Goal: Information Seeking & Learning: Find specific fact

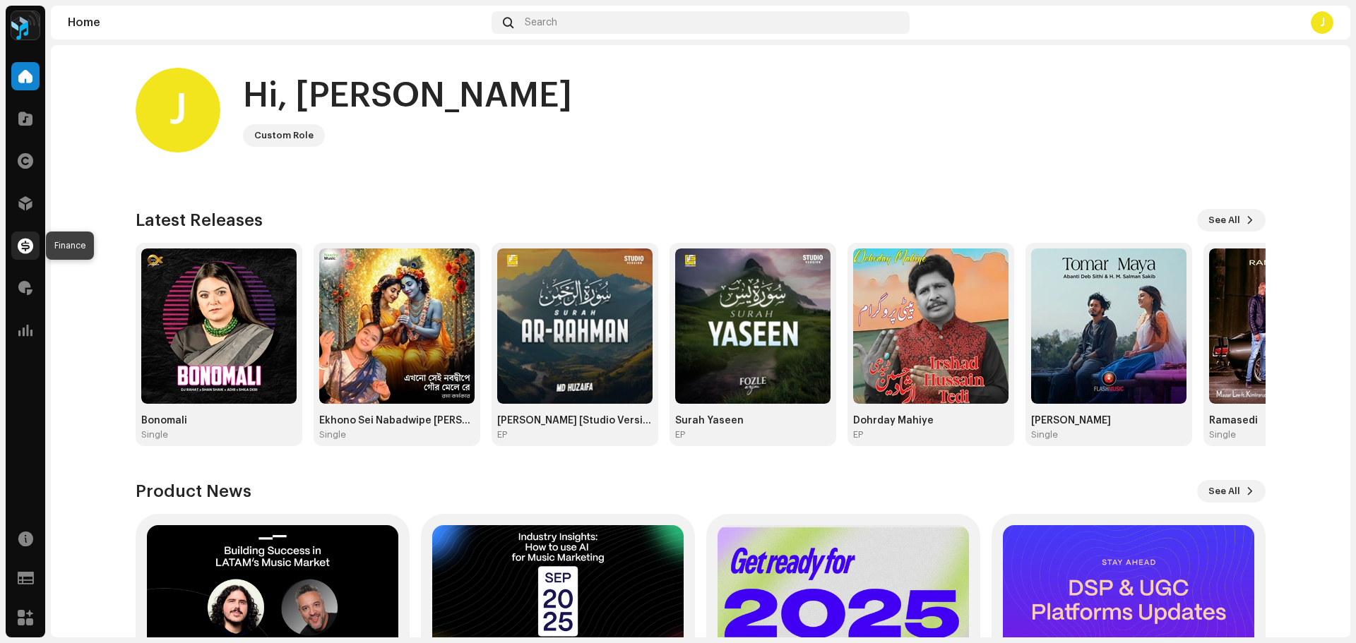
click at [30, 242] on span at bounding box center [26, 245] width 16 height 11
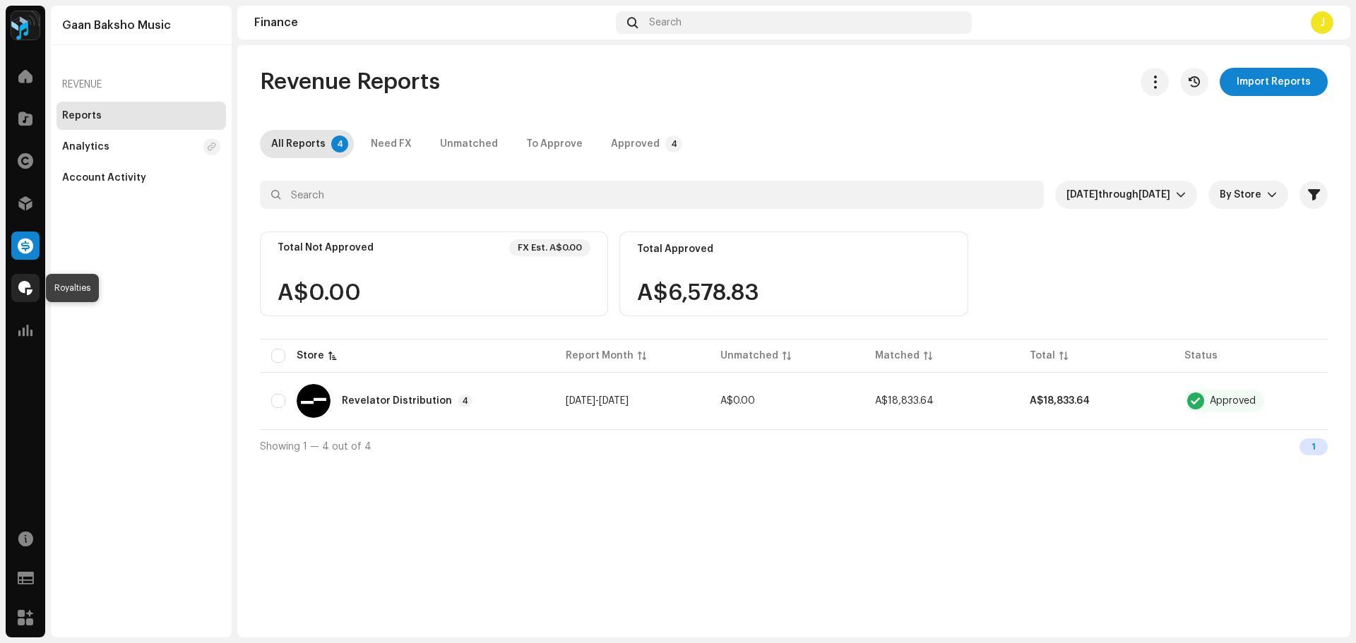
click at [25, 293] on span at bounding box center [25, 287] width 14 height 11
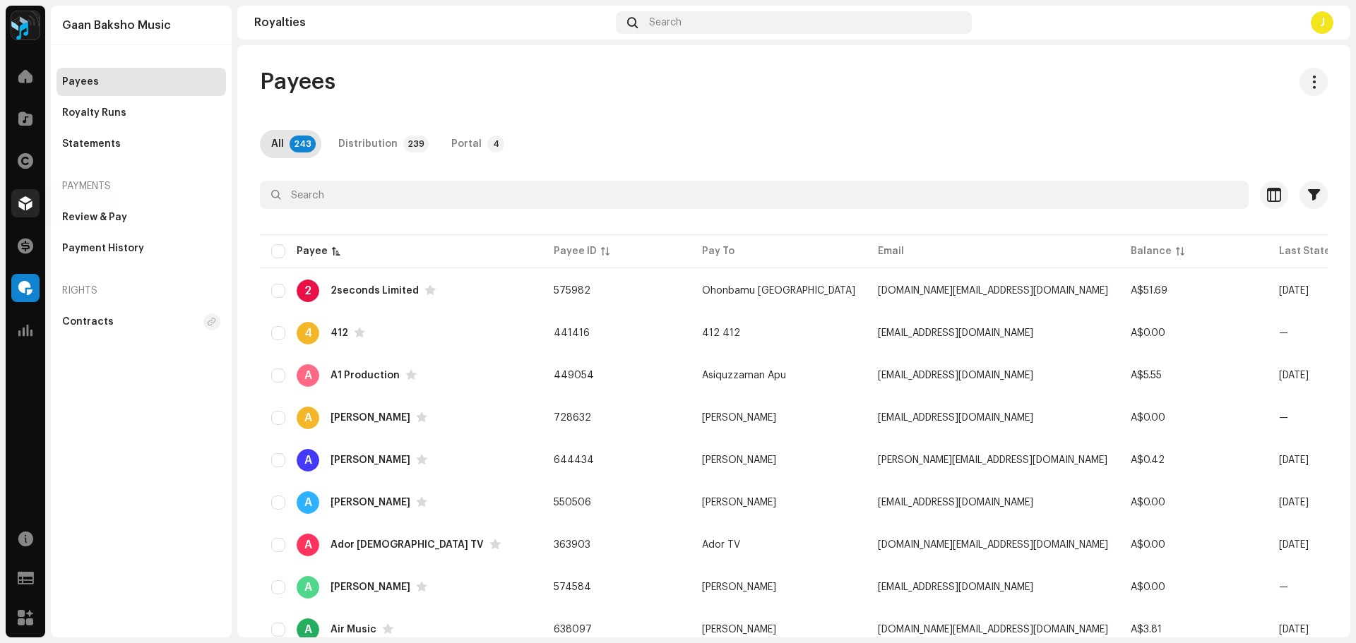
click at [29, 208] on span at bounding box center [25, 203] width 14 height 11
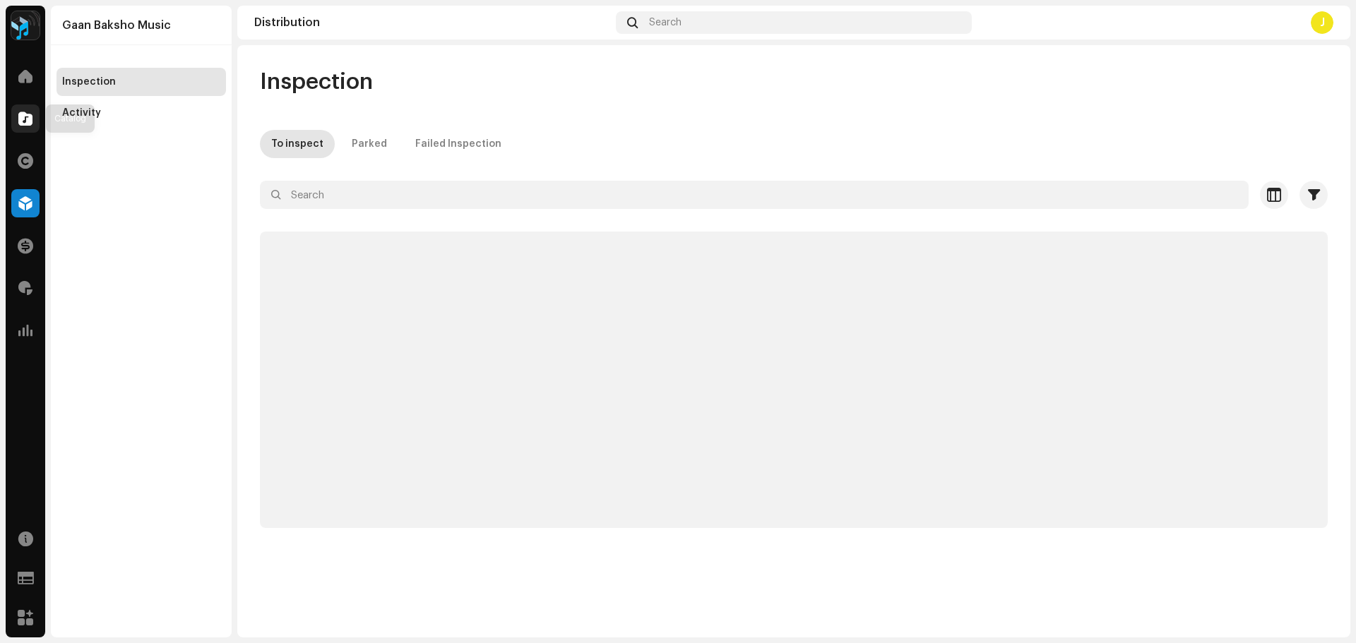
click at [30, 126] on div at bounding box center [25, 118] width 28 height 28
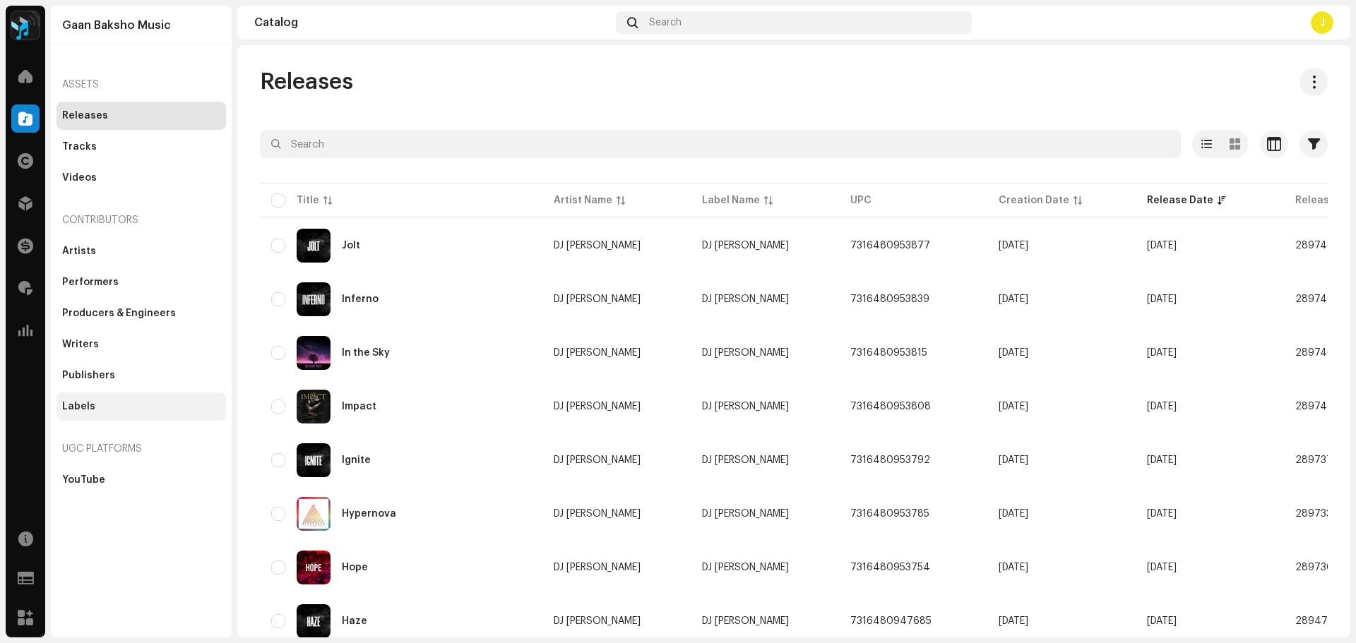
click at [100, 407] on div "Labels" at bounding box center [141, 406] width 158 height 11
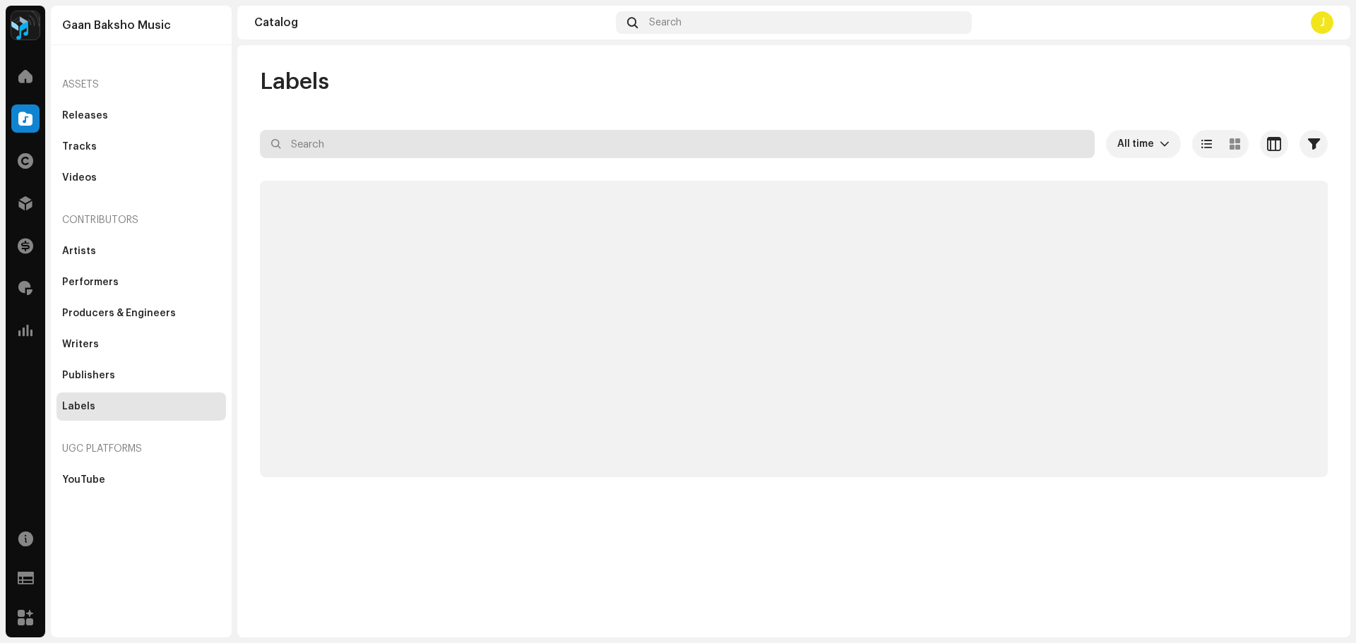
click at [359, 140] on input "text" at bounding box center [677, 144] width 835 height 28
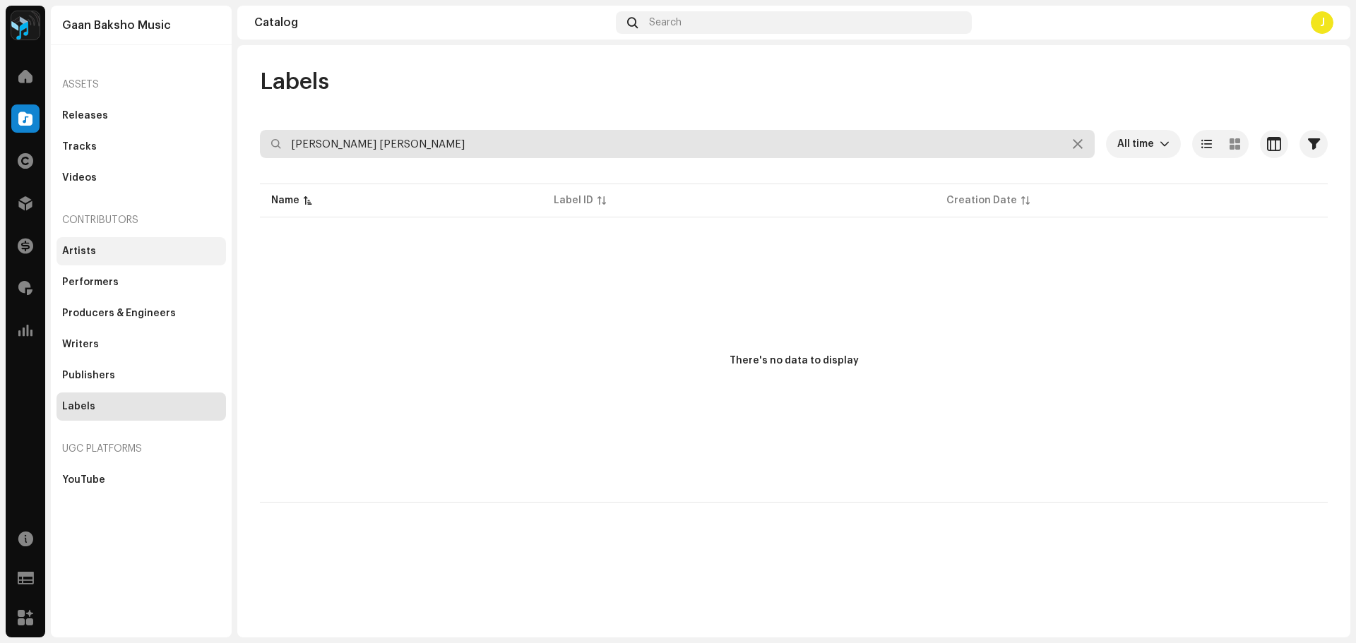
type input "mahmud abdul kadir"
click at [94, 253] on div "Artists" at bounding box center [141, 251] width 158 height 11
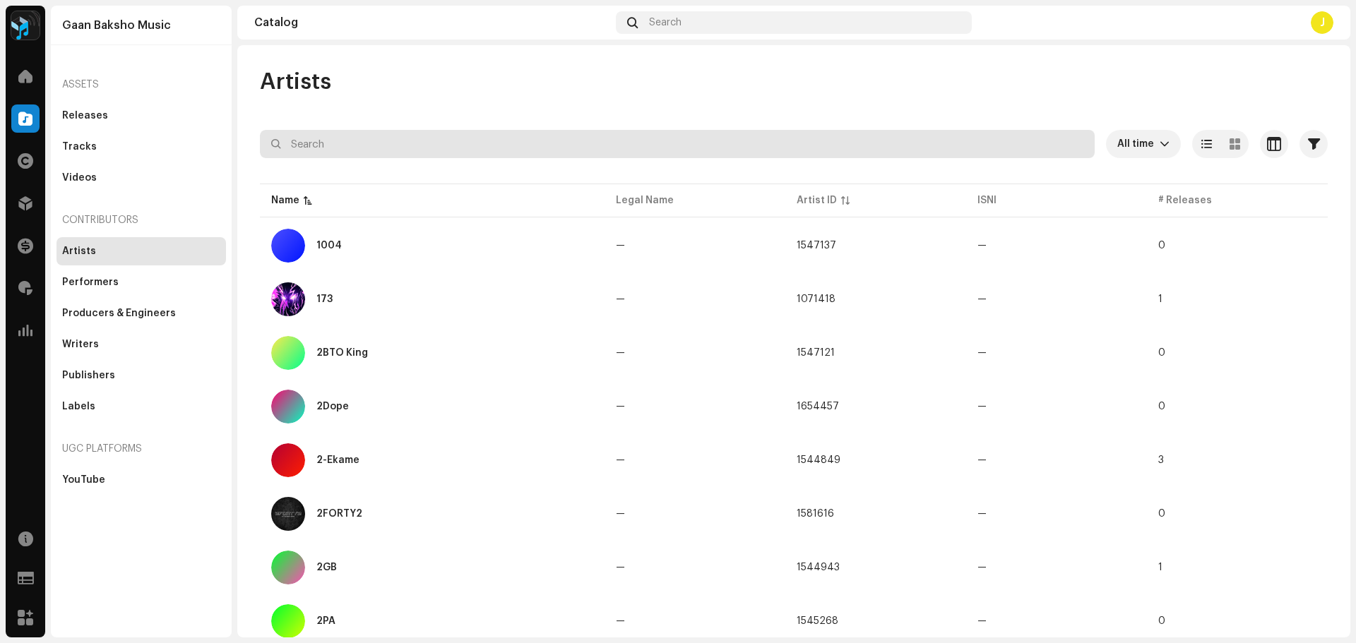
click at [364, 145] on input "text" at bounding box center [677, 144] width 835 height 28
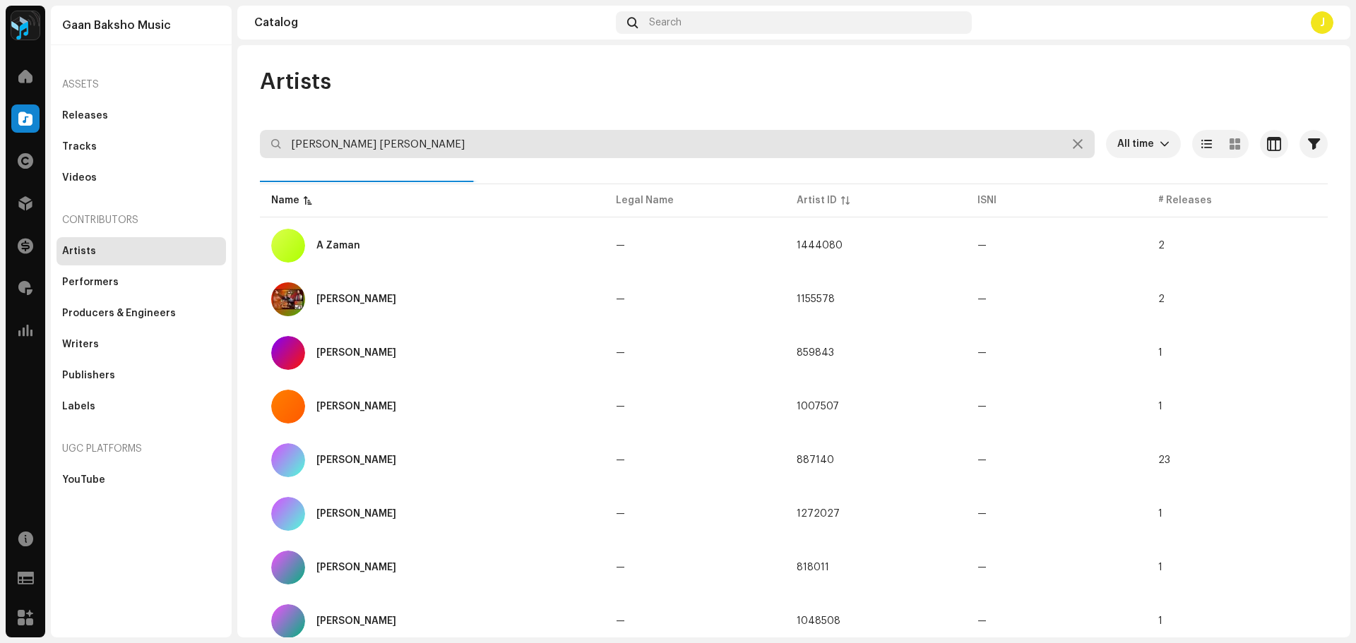
type input "mahmud abdul kadir"
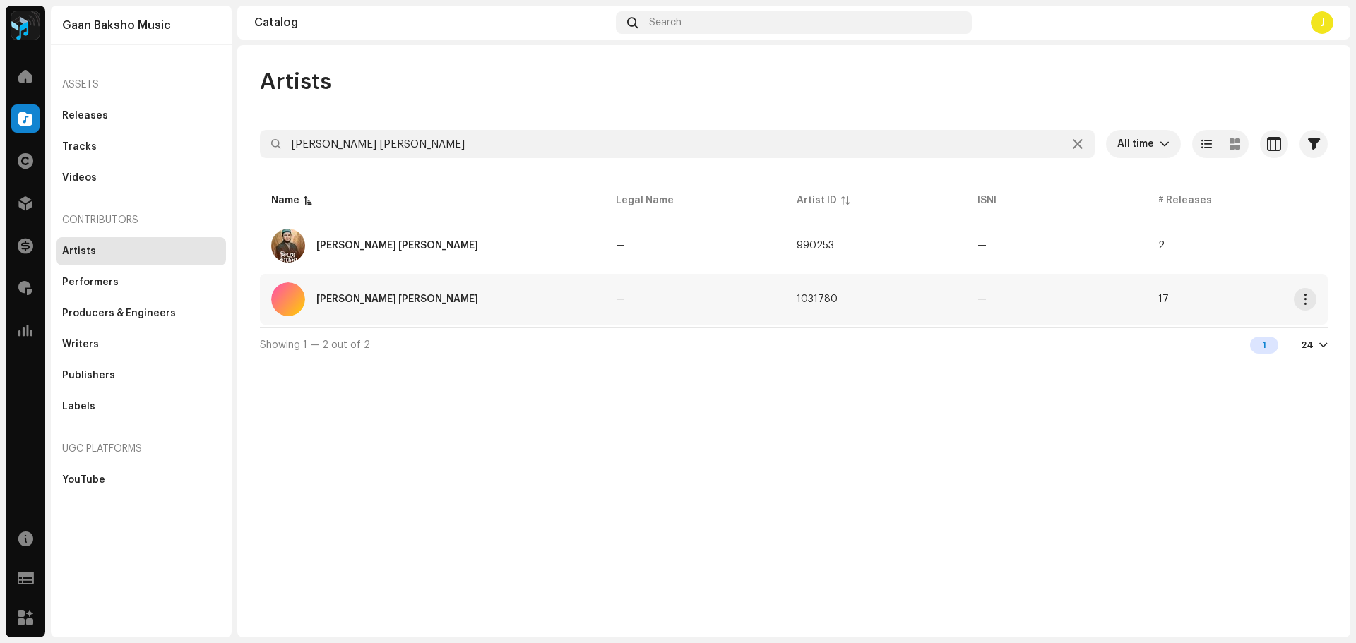
click at [438, 291] on div "[PERSON_NAME] [PERSON_NAME]" at bounding box center [432, 299] width 322 height 34
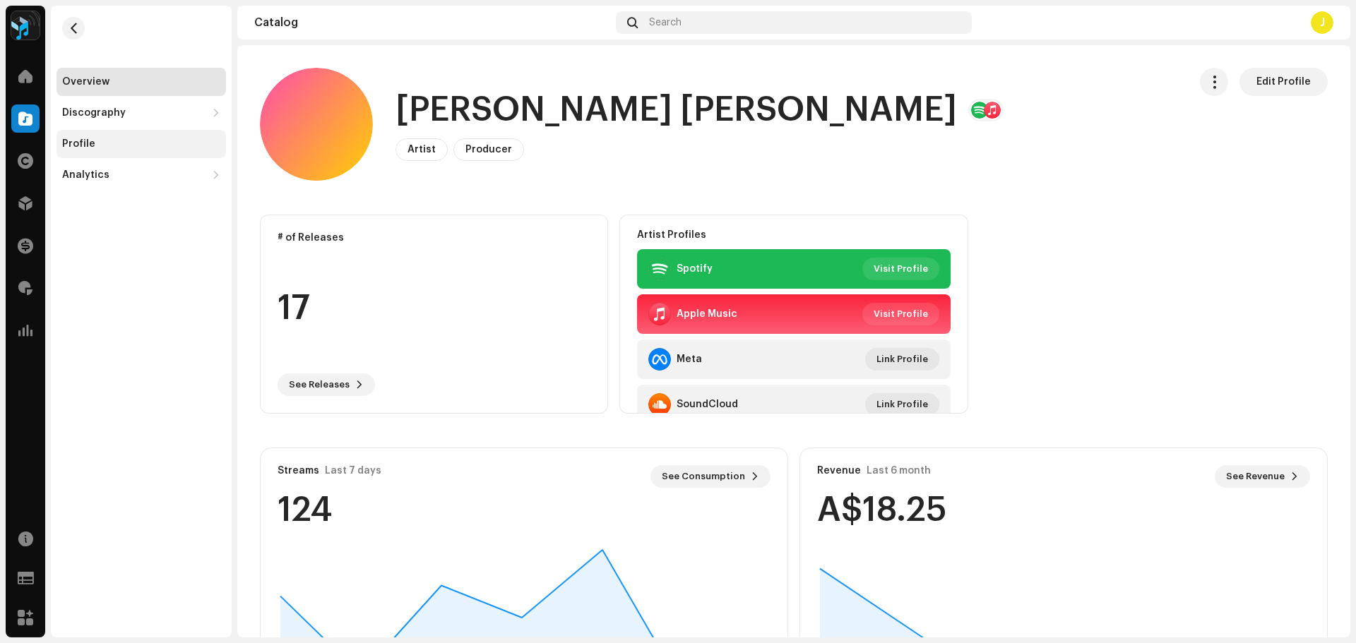
click at [92, 138] on div "Profile" at bounding box center [140, 144] width 169 height 28
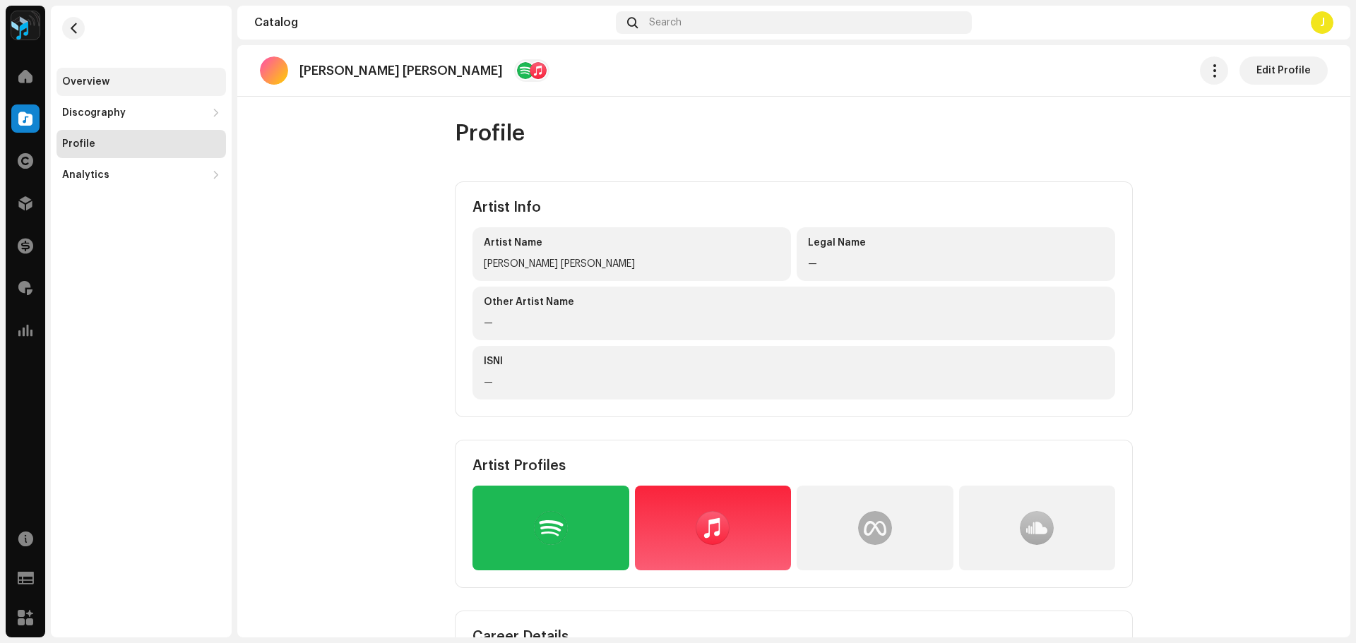
click at [85, 85] on div "Overview" at bounding box center [85, 81] width 47 height 11
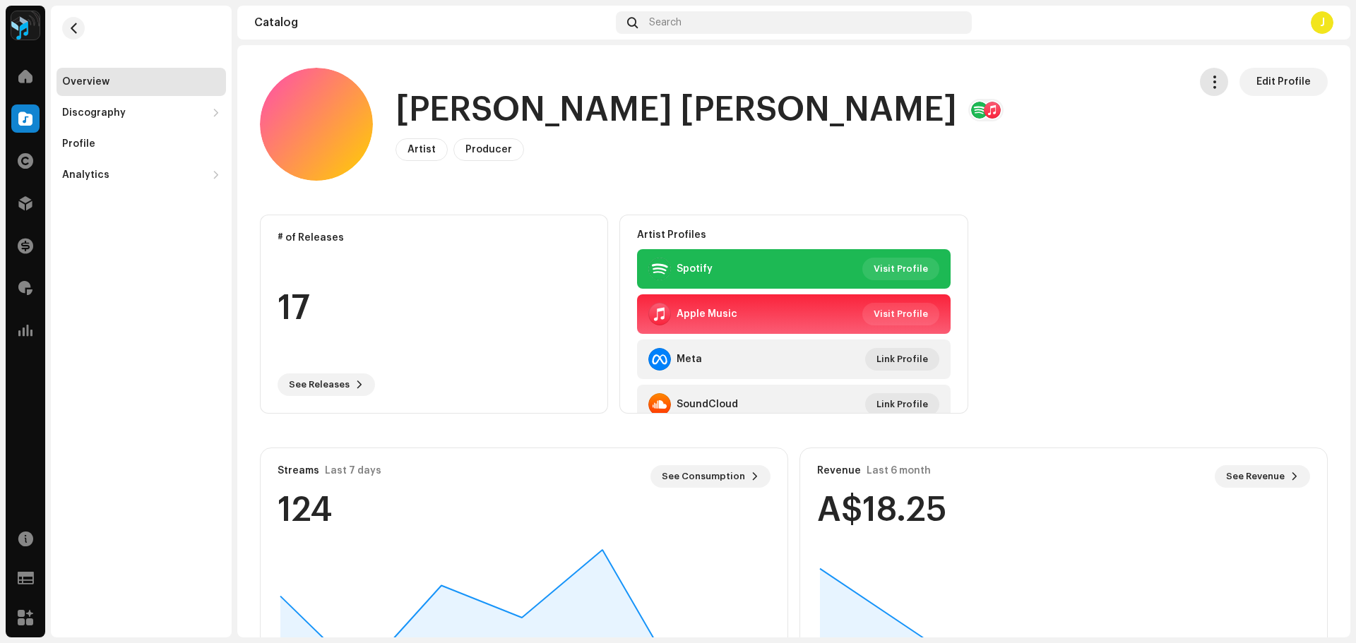
click at [1207, 84] on span "button" at bounding box center [1213, 81] width 13 height 11
click at [1222, 116] on span "Copy Id" at bounding box center [1225, 116] width 37 height 11
click at [116, 113] on div "Discography" at bounding box center [94, 112] width 64 height 11
click at [109, 148] on div "Releases" at bounding box center [144, 143] width 152 height 11
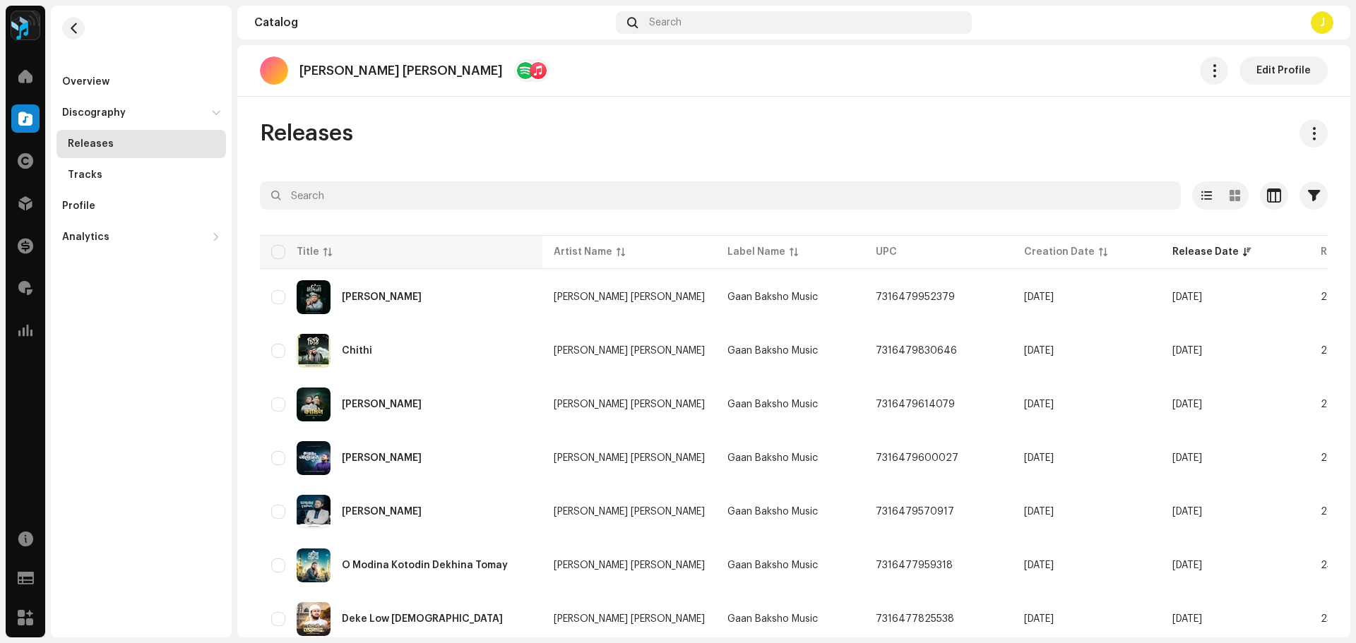
click at [369, 250] on div "Title" at bounding box center [401, 252] width 260 height 14
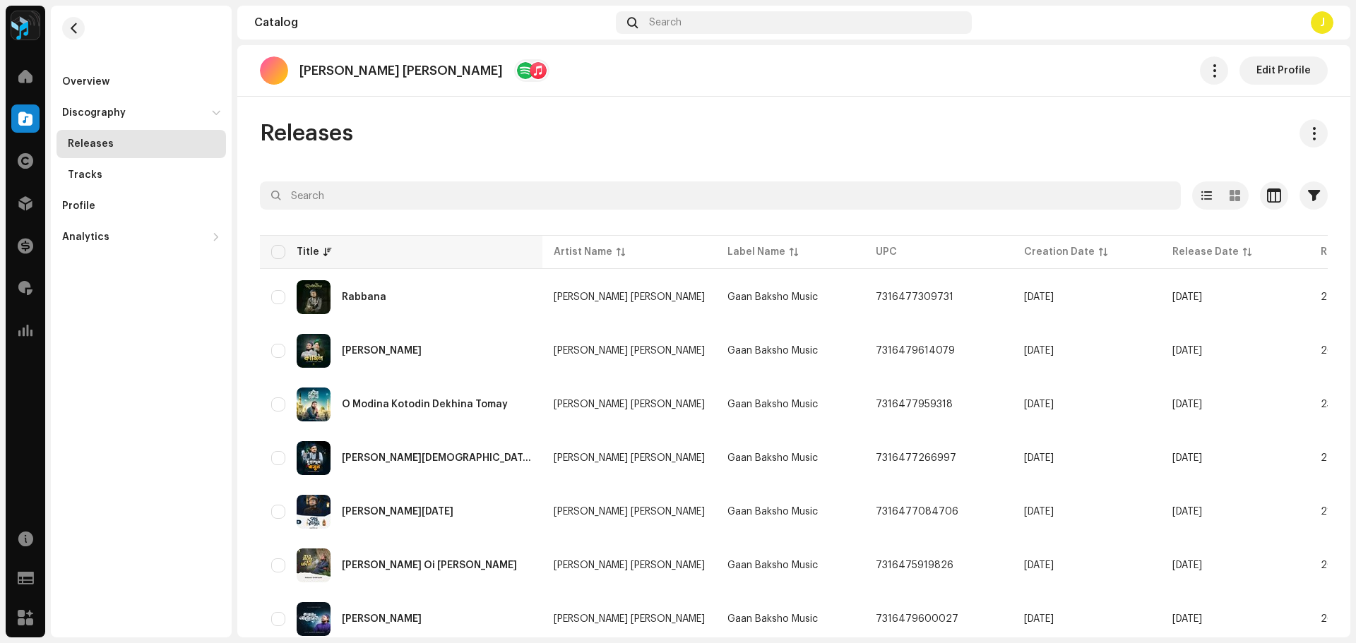
click at [369, 250] on div "Title" at bounding box center [401, 252] width 260 height 14
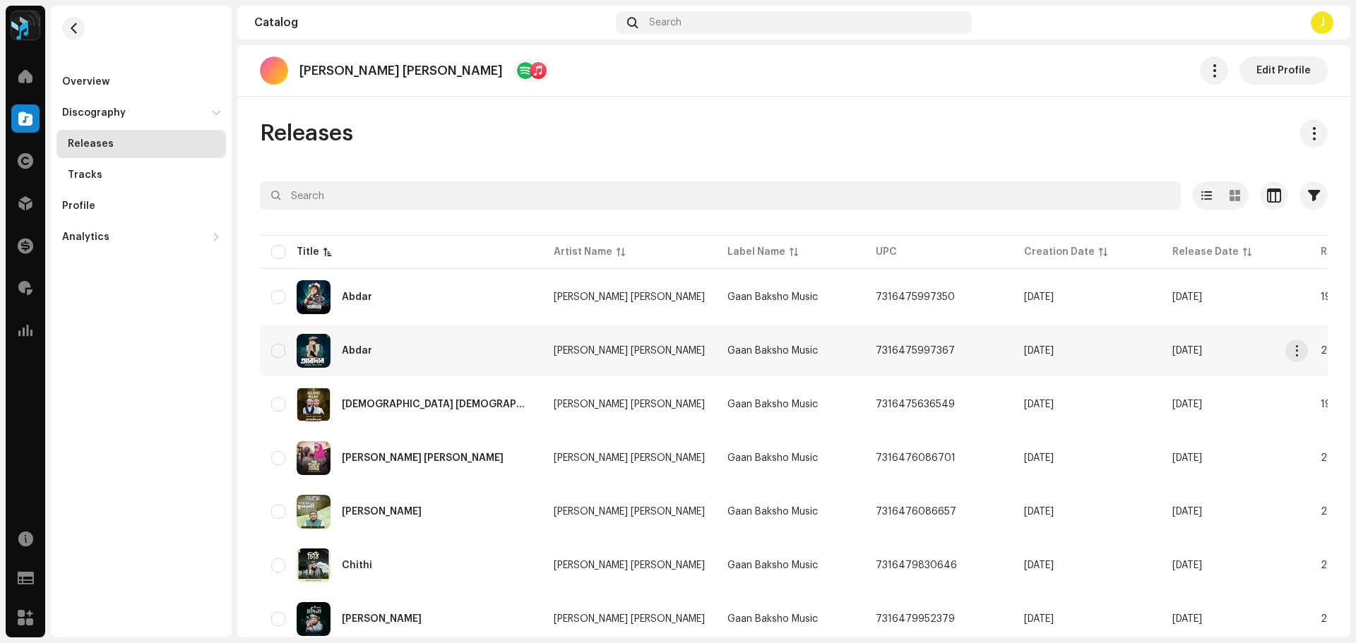
click at [450, 357] on div "Abdar" at bounding box center [401, 351] width 260 height 34
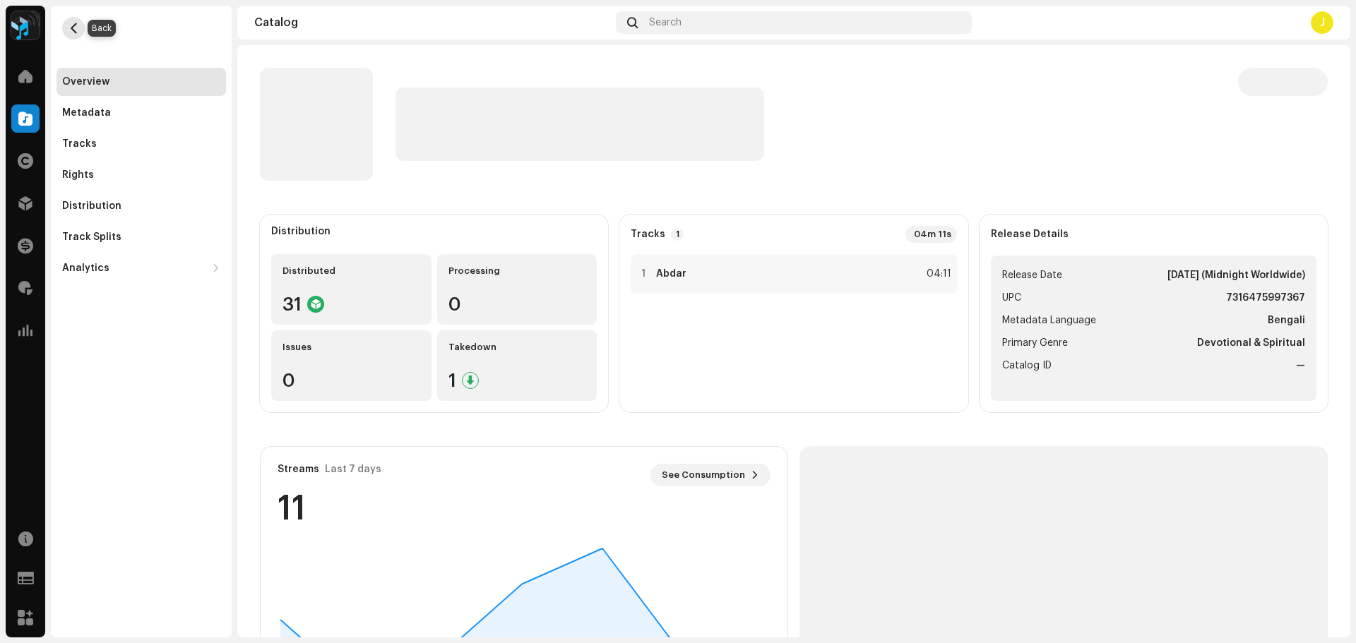
click at [74, 31] on span "button" at bounding box center [73, 28] width 11 height 11
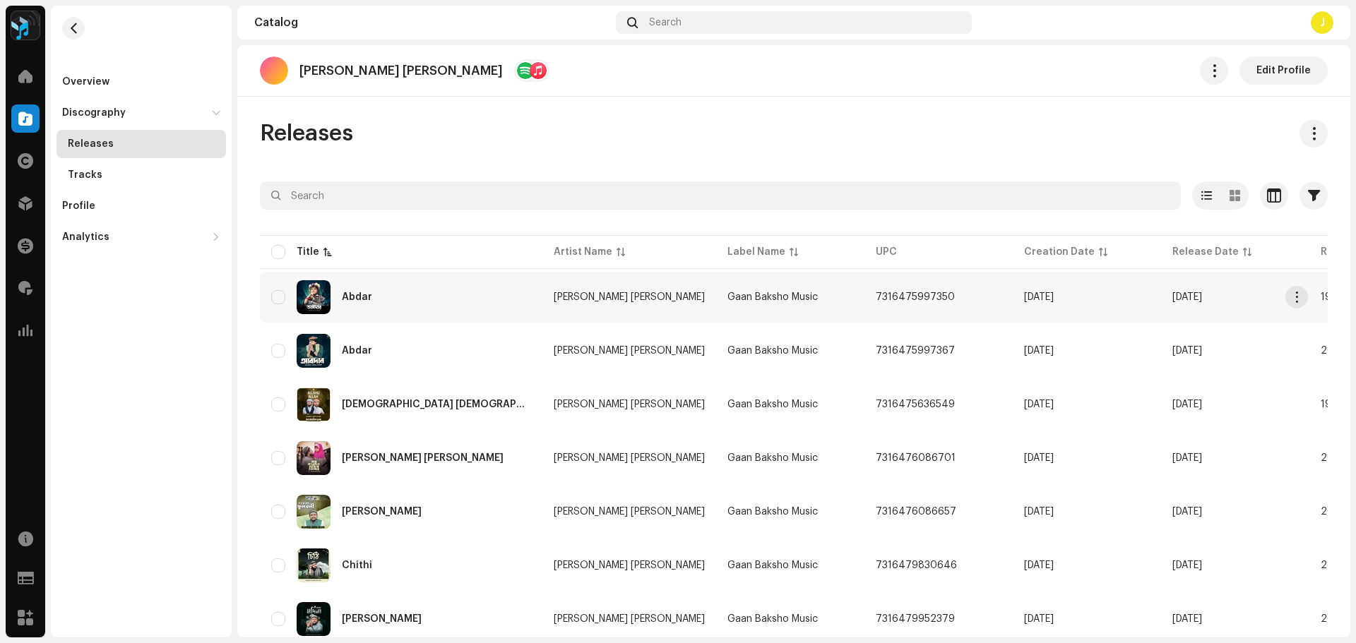
click at [421, 300] on div "Abdar" at bounding box center [401, 297] width 260 height 34
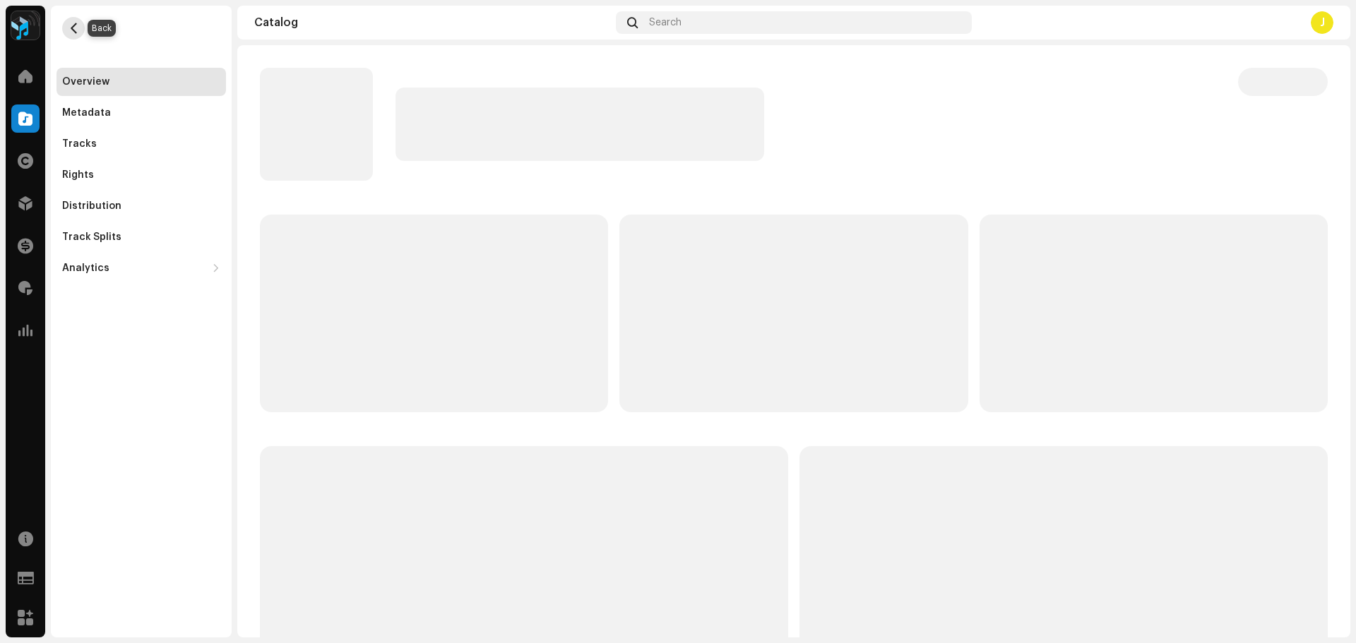
click at [69, 25] on span "button" at bounding box center [73, 28] width 11 height 11
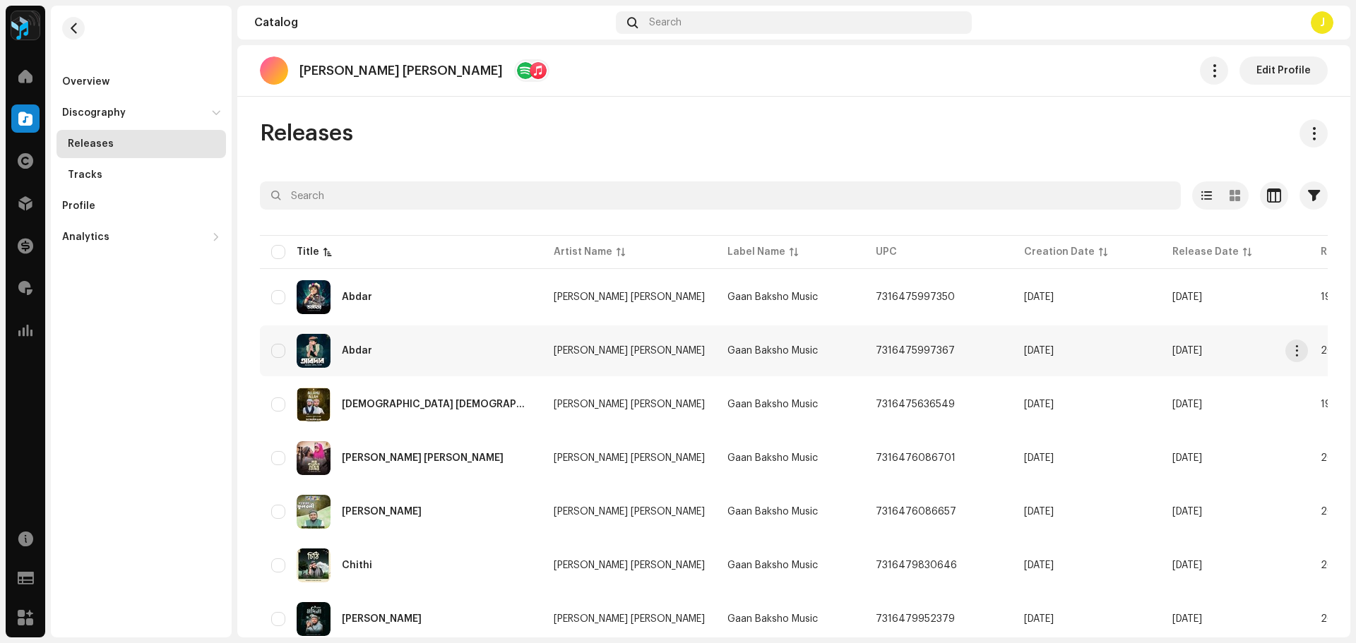
click at [421, 345] on div "Abdar" at bounding box center [401, 351] width 260 height 34
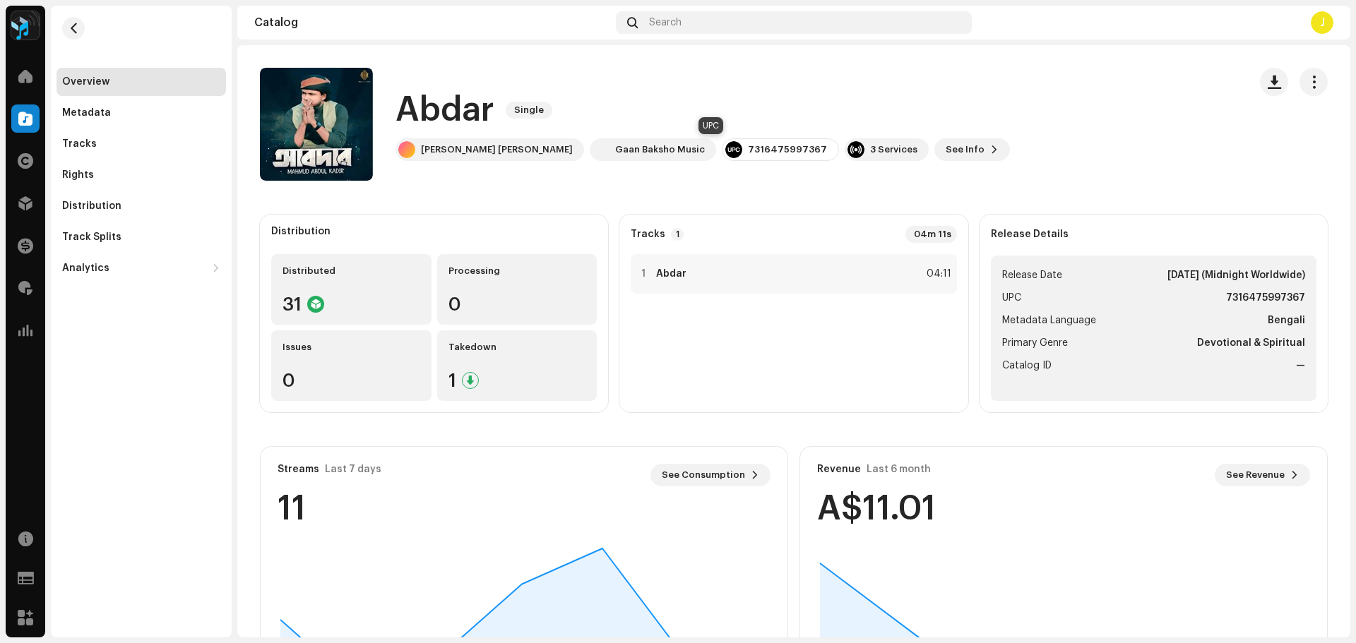
click at [748, 144] on div "7316475997367" at bounding box center [787, 149] width 79 height 11
click at [810, 268] on div "1 Abdar 04:11" at bounding box center [792, 274] width 325 height 40
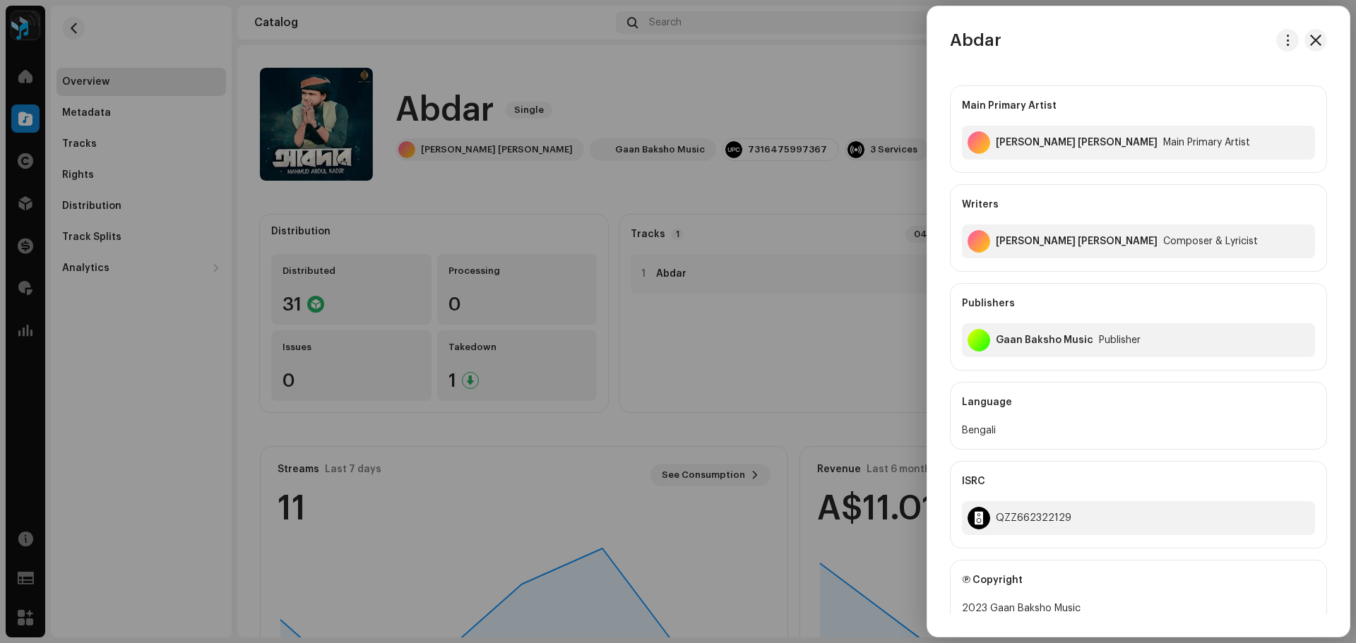
scroll to position [270, 0]
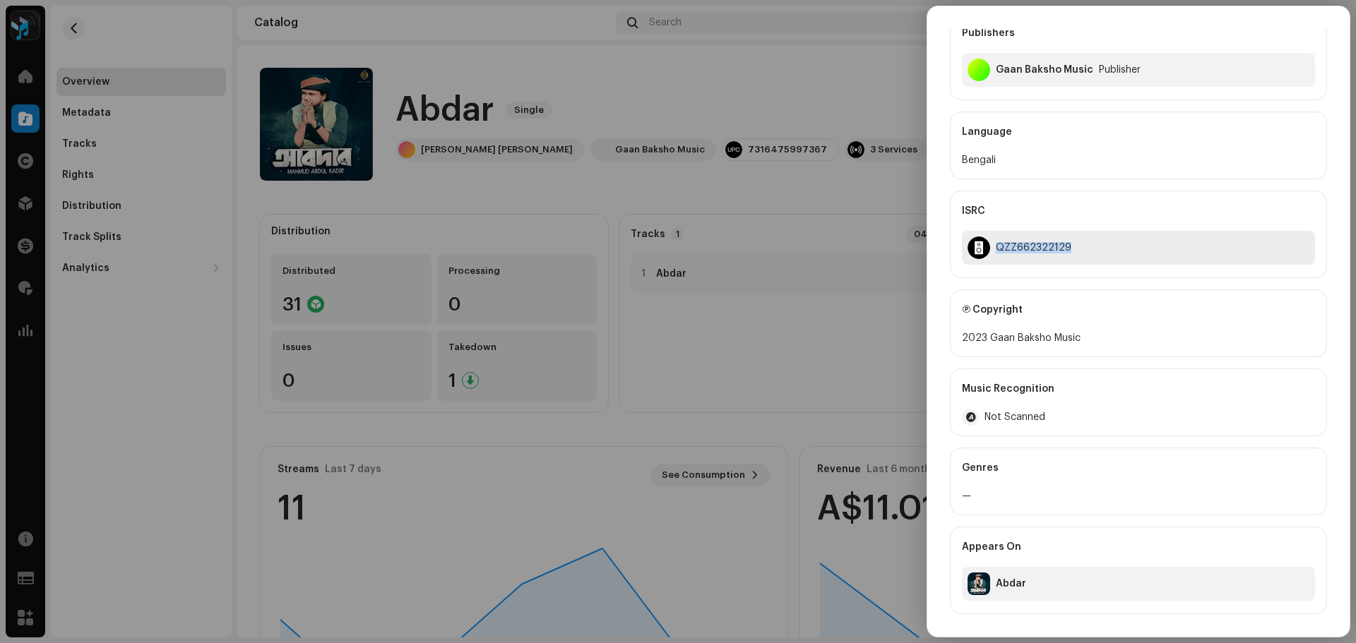
drag, startPoint x: 995, startPoint y: 245, endPoint x: 1077, endPoint y: 244, distance: 81.9
click at [1077, 244] on div "QZZ662322129" at bounding box center [1138, 248] width 353 height 34
copy div "QZZ662322129"
click at [720, 196] on div at bounding box center [678, 321] width 1356 height 643
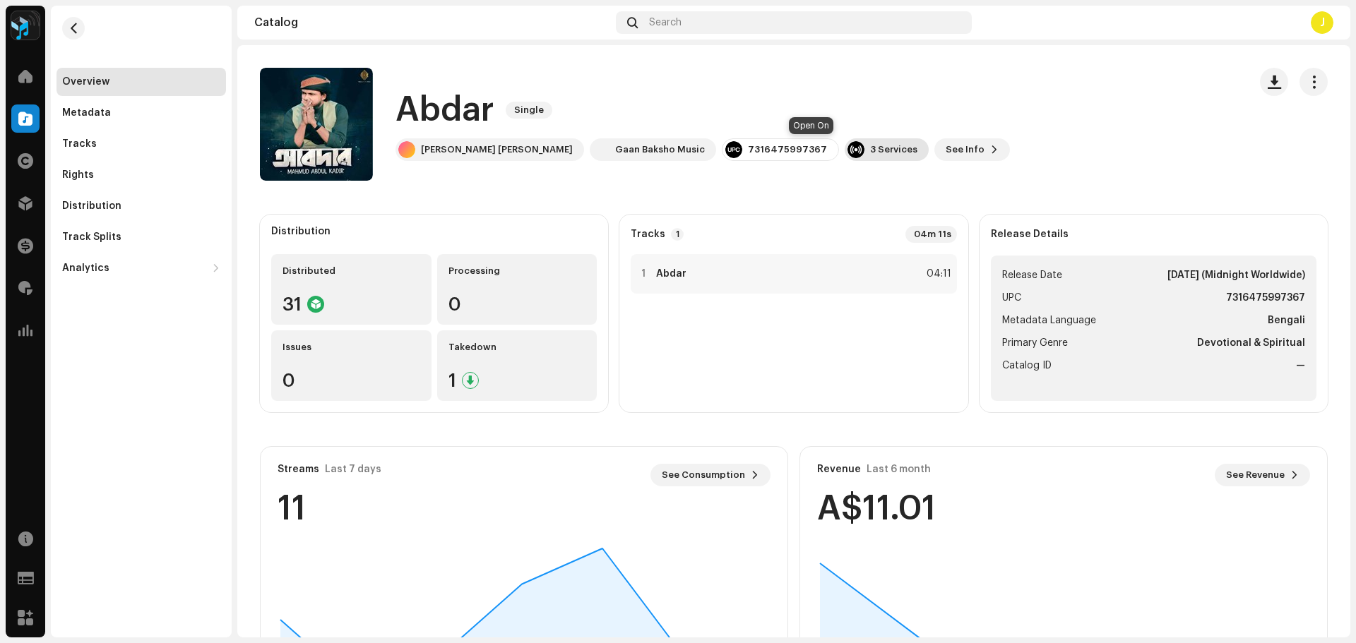
click at [870, 149] on div "3 Services" at bounding box center [893, 149] width 47 height 11
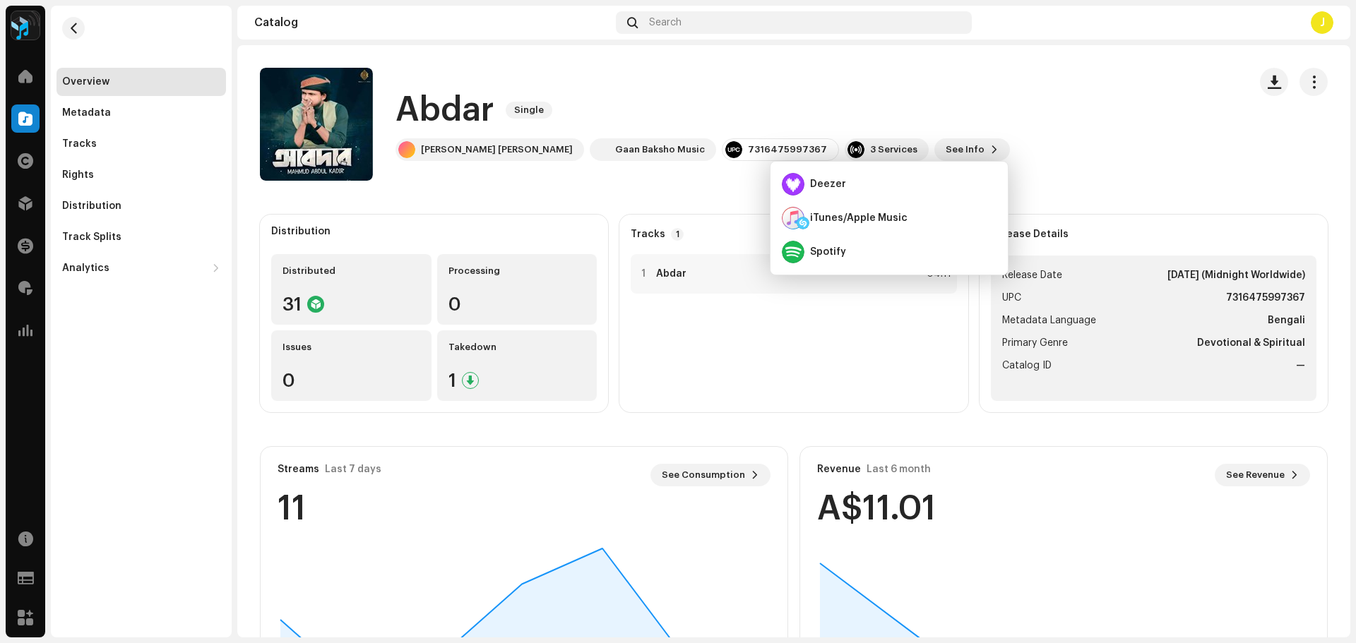
click at [856, 92] on div "Abdar Single" at bounding box center [702, 110] width 614 height 45
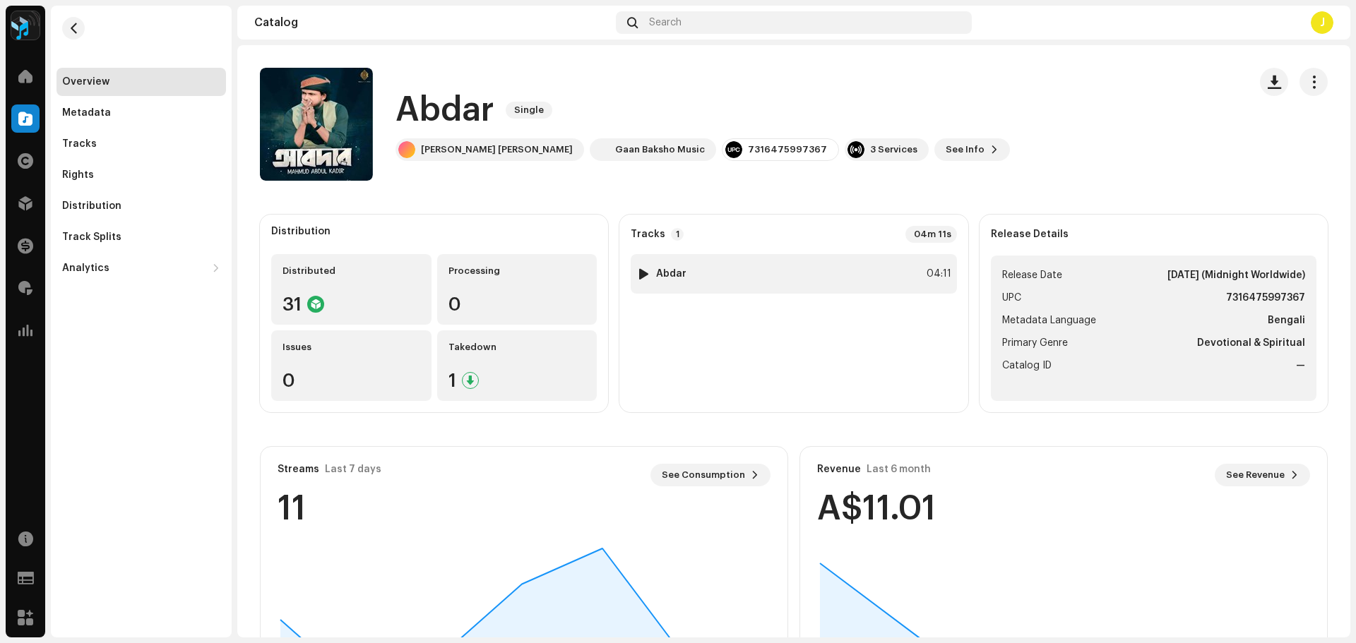
click at [753, 268] on div "1 Abdar 04:11" at bounding box center [792, 274] width 325 height 40
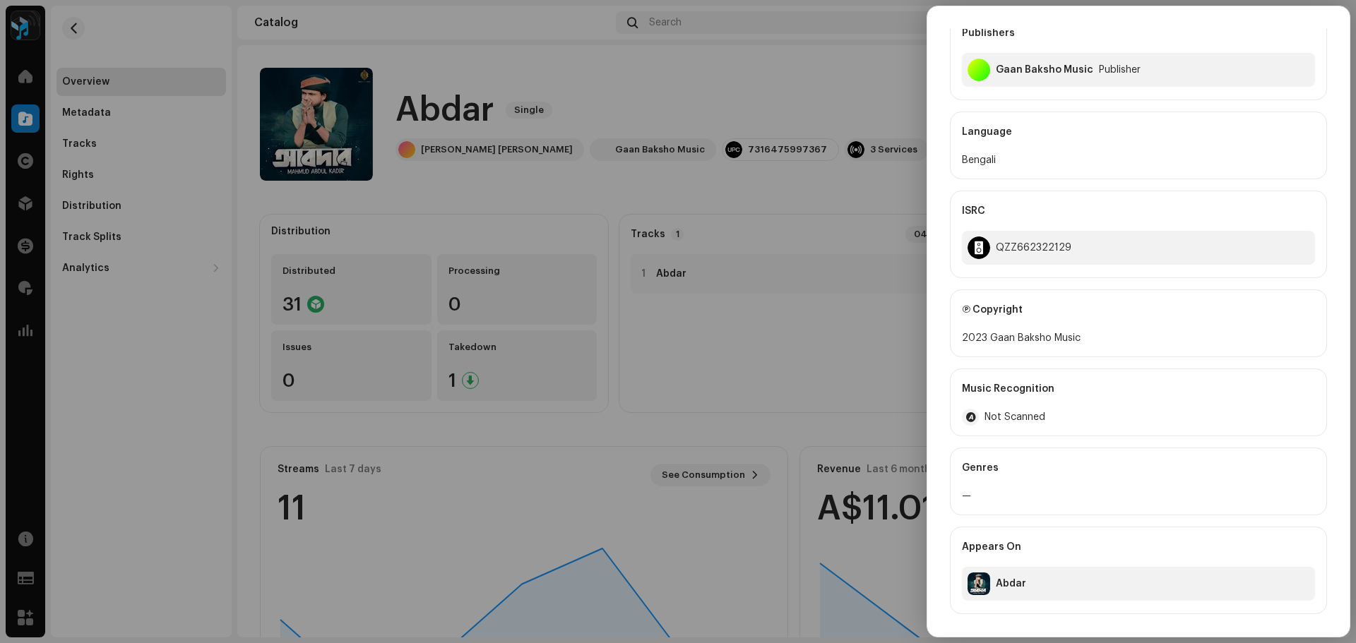
click at [1004, 419] on span "Not Scanned" at bounding box center [1014, 417] width 61 height 11
click at [733, 322] on div at bounding box center [678, 321] width 1356 height 643
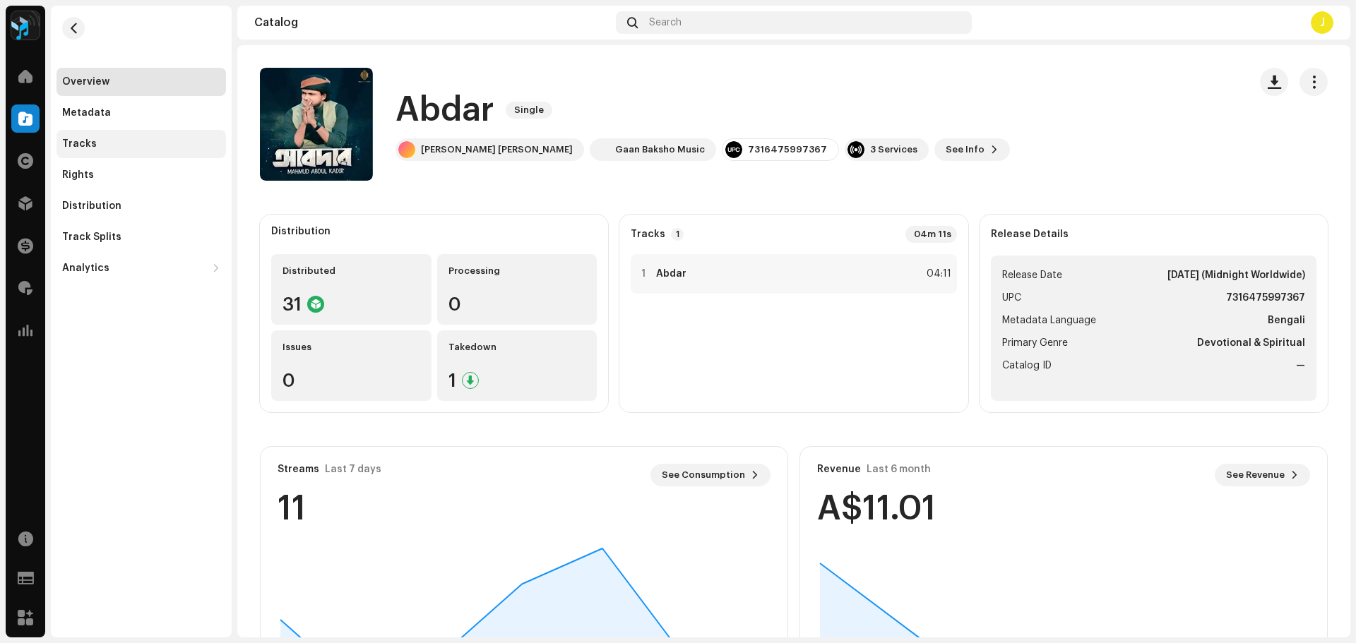
click at [93, 145] on div "Tracks" at bounding box center [141, 143] width 158 height 11
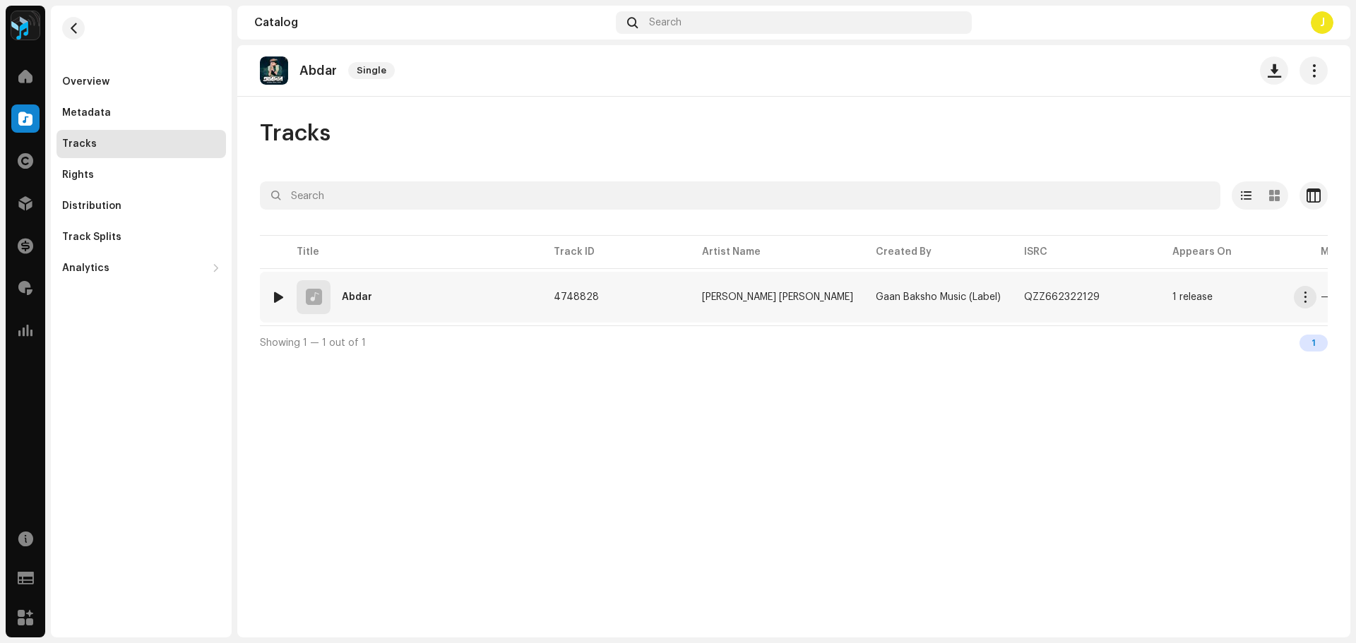
click at [438, 304] on div "1 Abdar" at bounding box center [401, 297] width 260 height 34
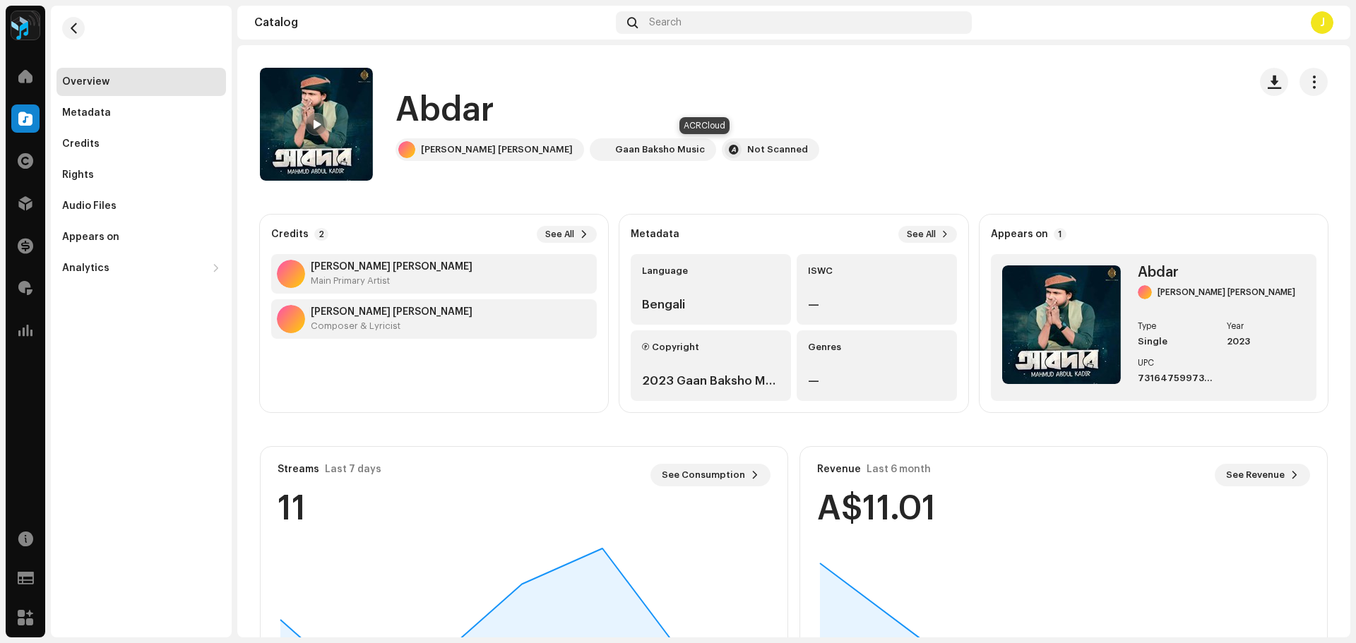
click at [747, 148] on div "Not Scanned" at bounding box center [777, 149] width 61 height 11
click at [724, 148] on div at bounding box center [732, 149] width 17 height 17
click at [1290, 83] on div at bounding box center [1294, 82] width 68 height 28
click at [1308, 83] on span "button" at bounding box center [1313, 81] width 13 height 11
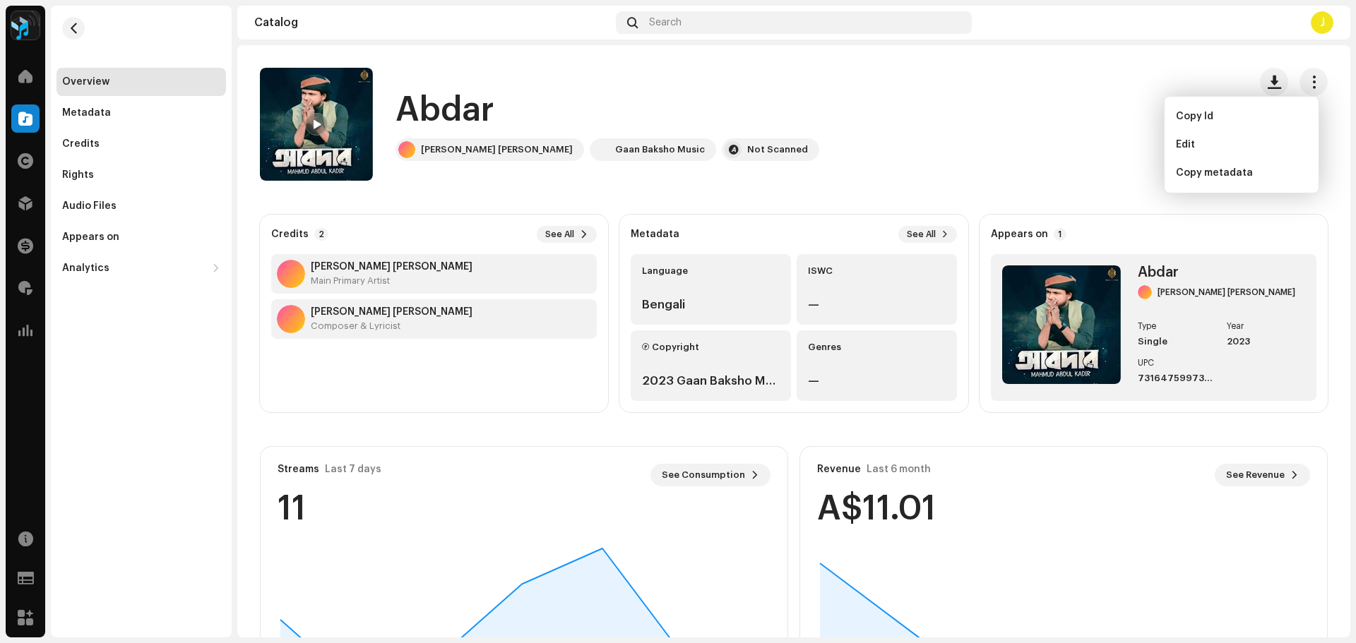
click at [971, 145] on div "Abdar Mahmud Abdul Kadir Gaan Baksho Music Not Scanned" at bounding box center [748, 124] width 977 height 113
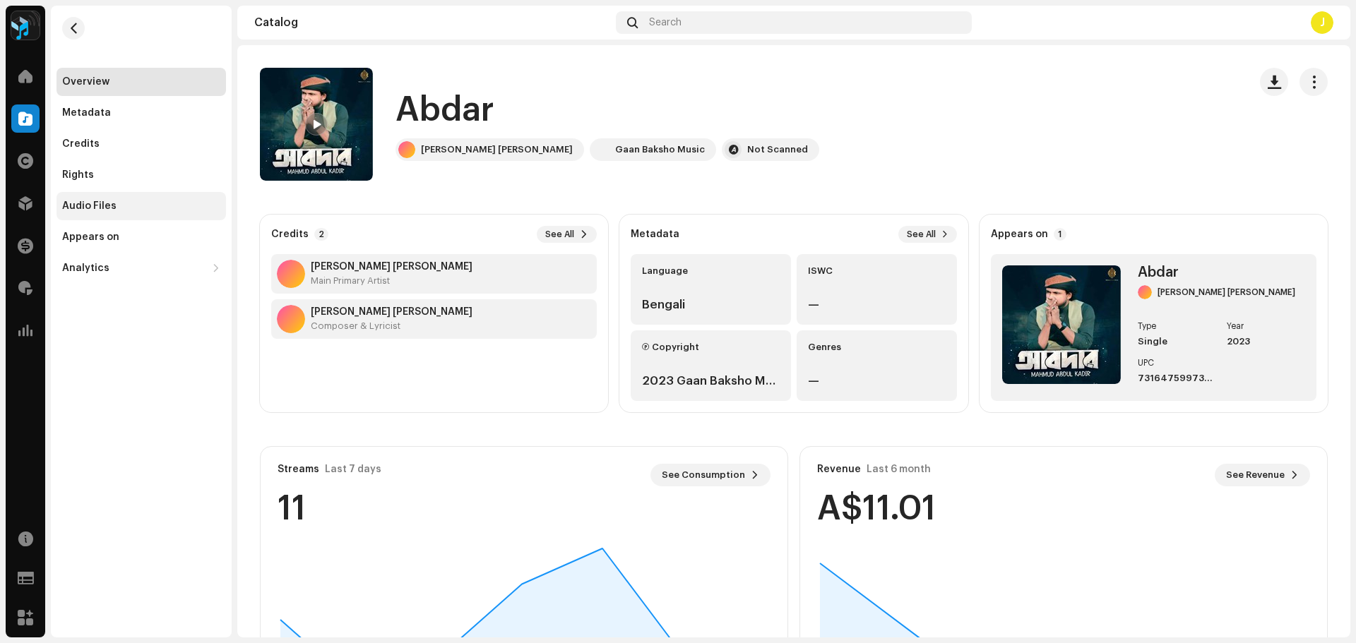
click at [88, 197] on div "Audio Files" at bounding box center [140, 206] width 169 height 28
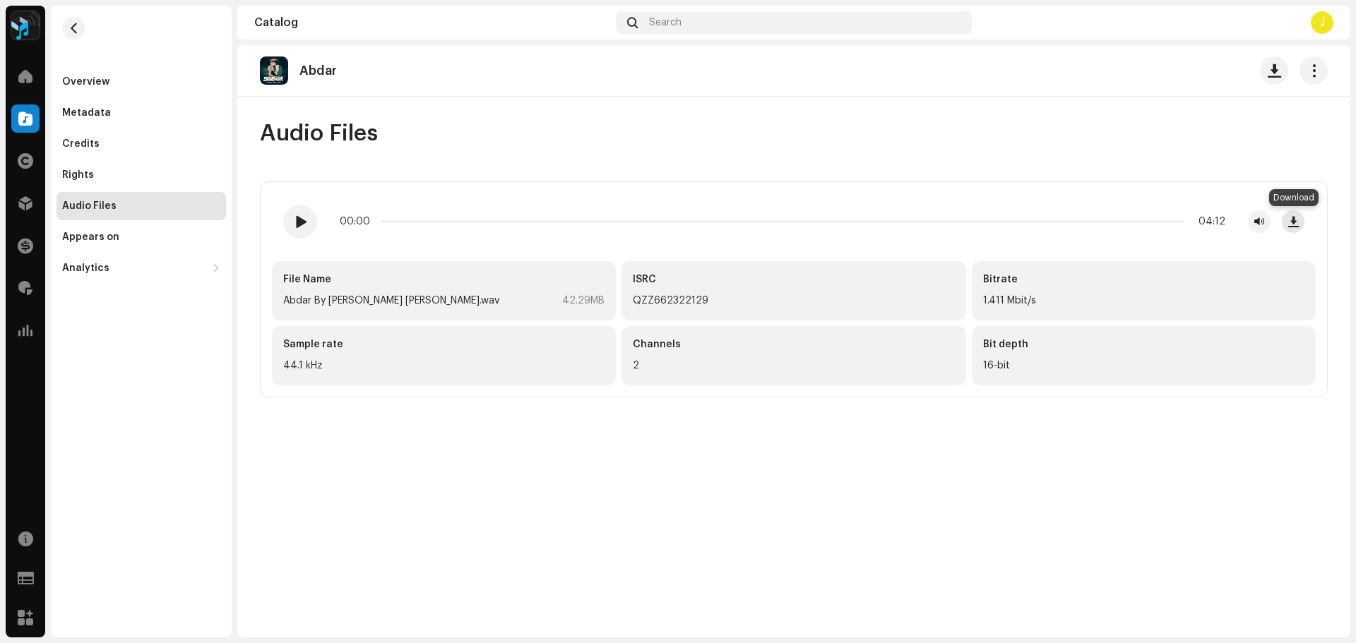
click at [1293, 222] on span "button" at bounding box center [1293, 221] width 11 height 11
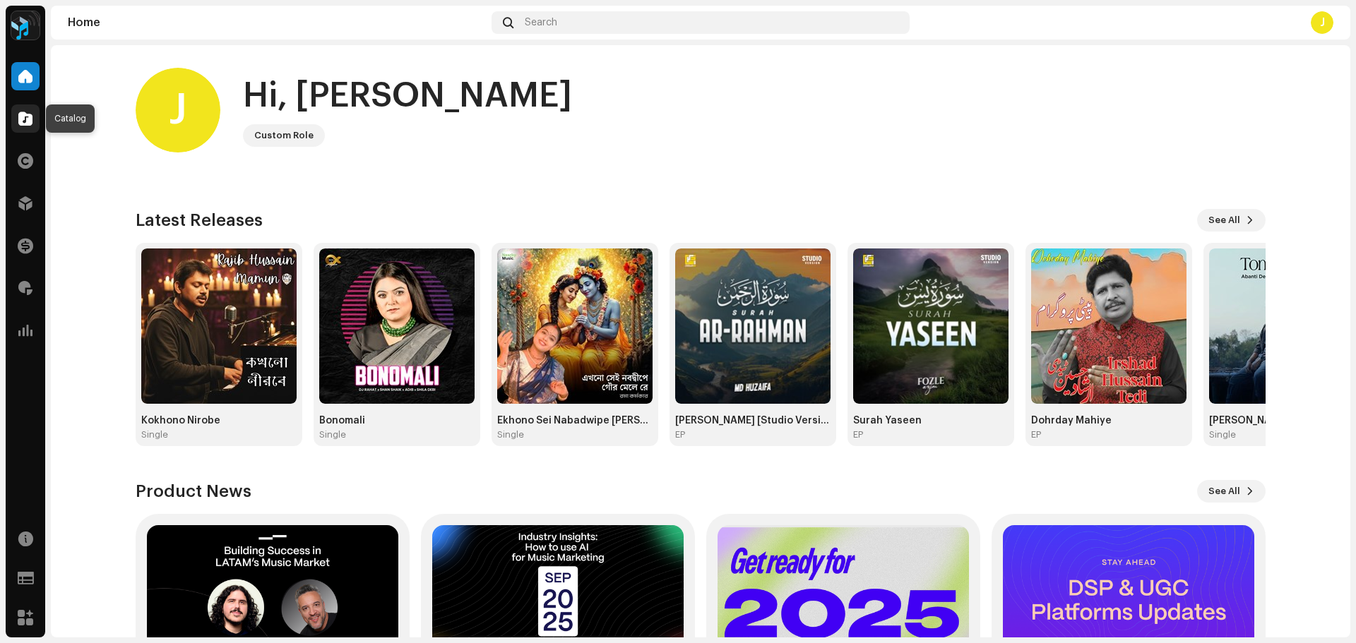
click at [23, 122] on span at bounding box center [25, 118] width 14 height 11
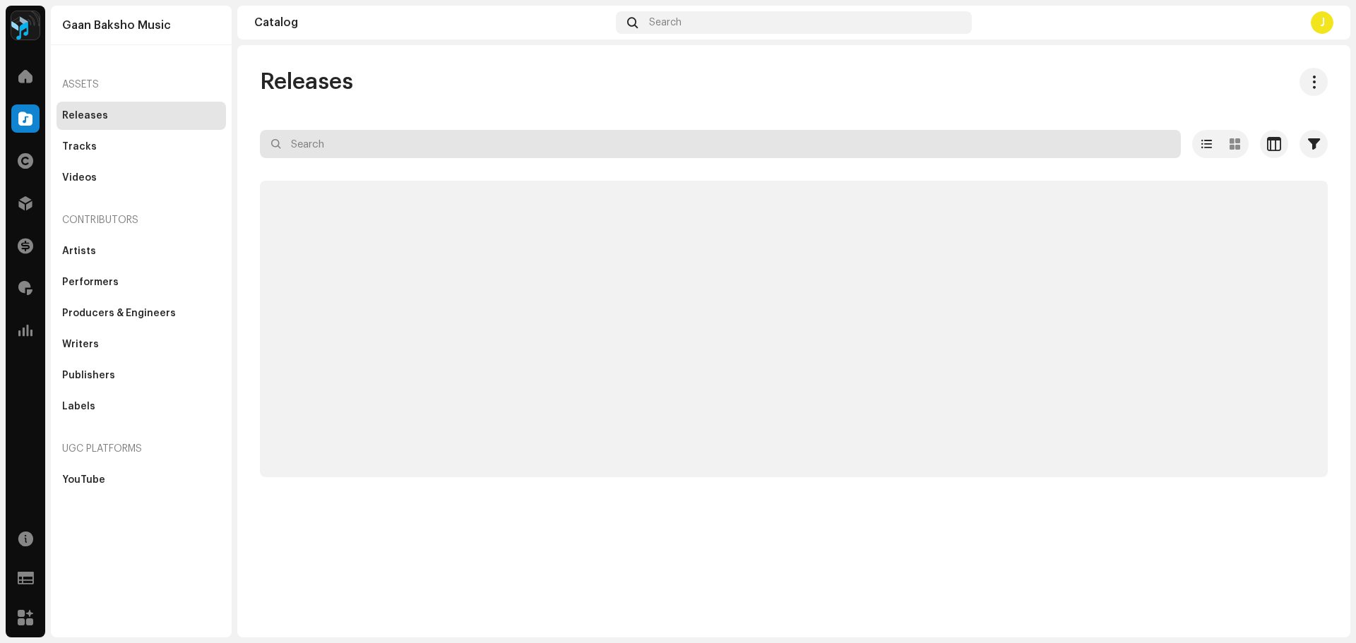
click at [349, 143] on input "text" at bounding box center [720, 144] width 921 height 28
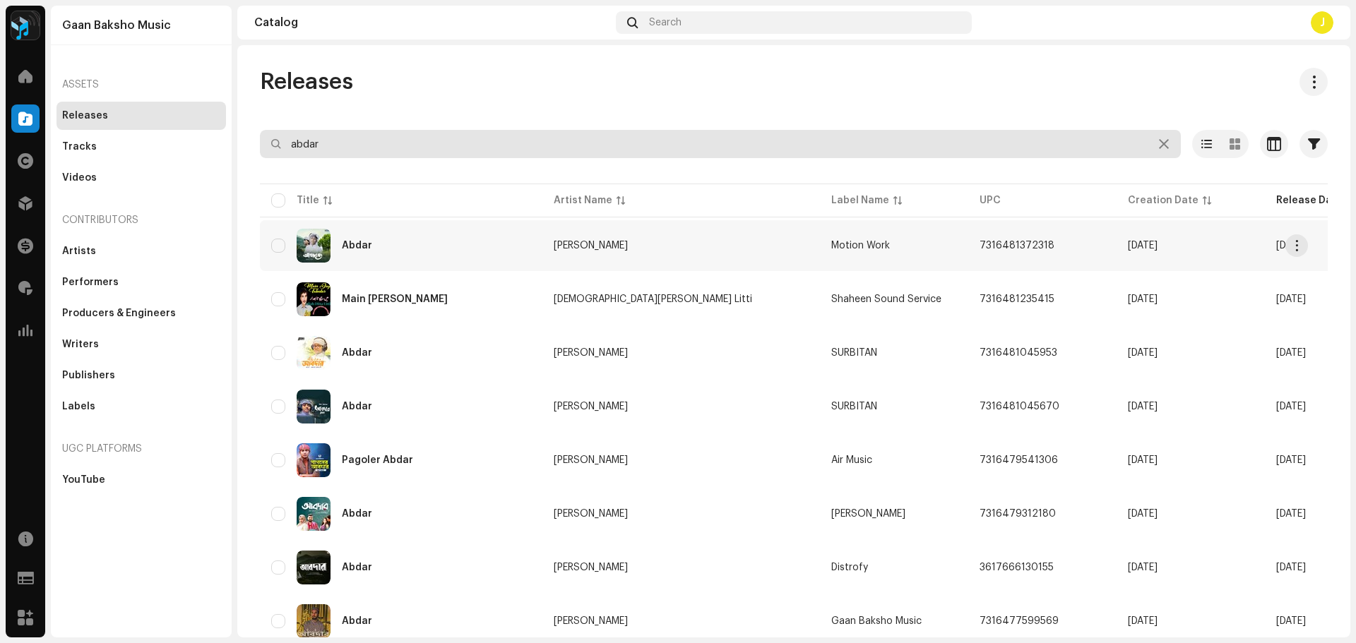
type input "abdar"
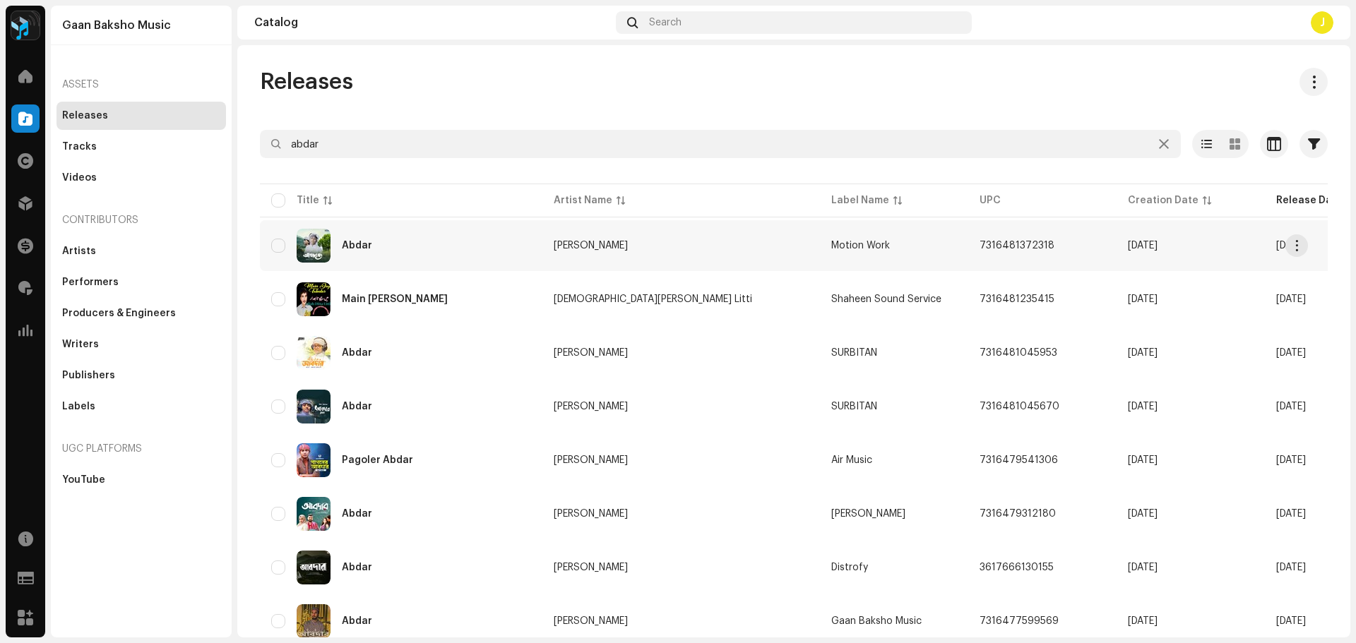
click at [471, 251] on div "Abdar" at bounding box center [401, 246] width 260 height 34
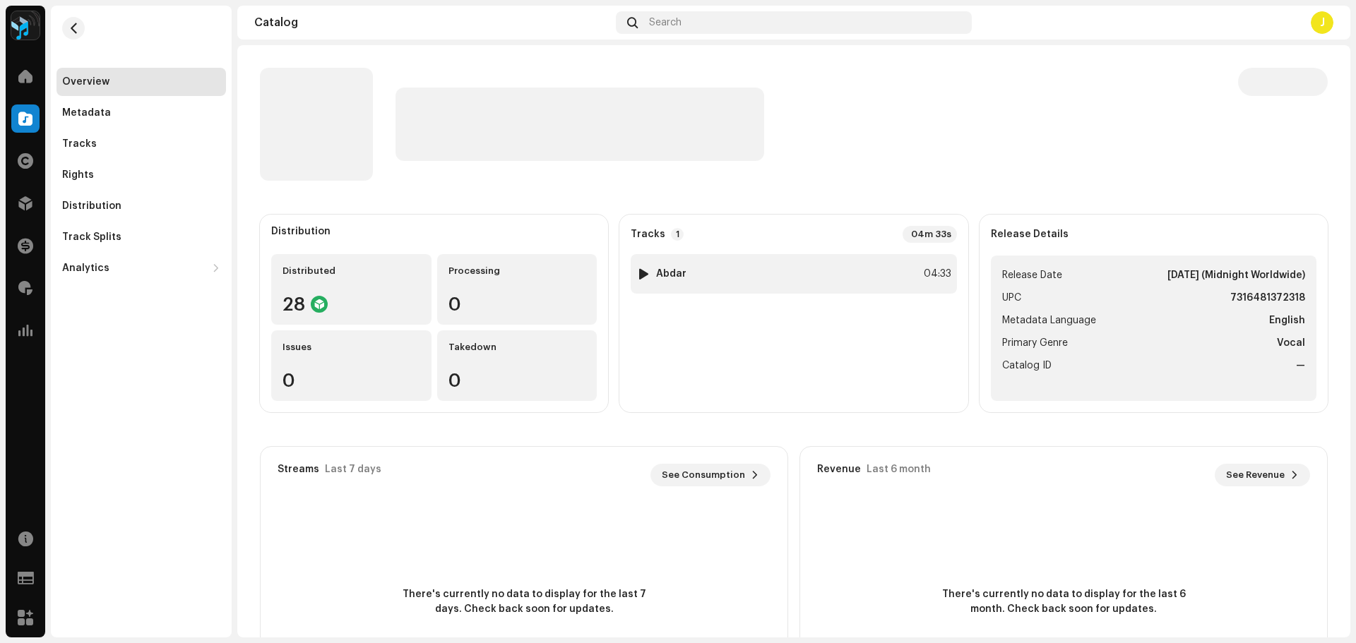
click at [791, 280] on div "1 Abdar 04:33" at bounding box center [792, 274] width 325 height 40
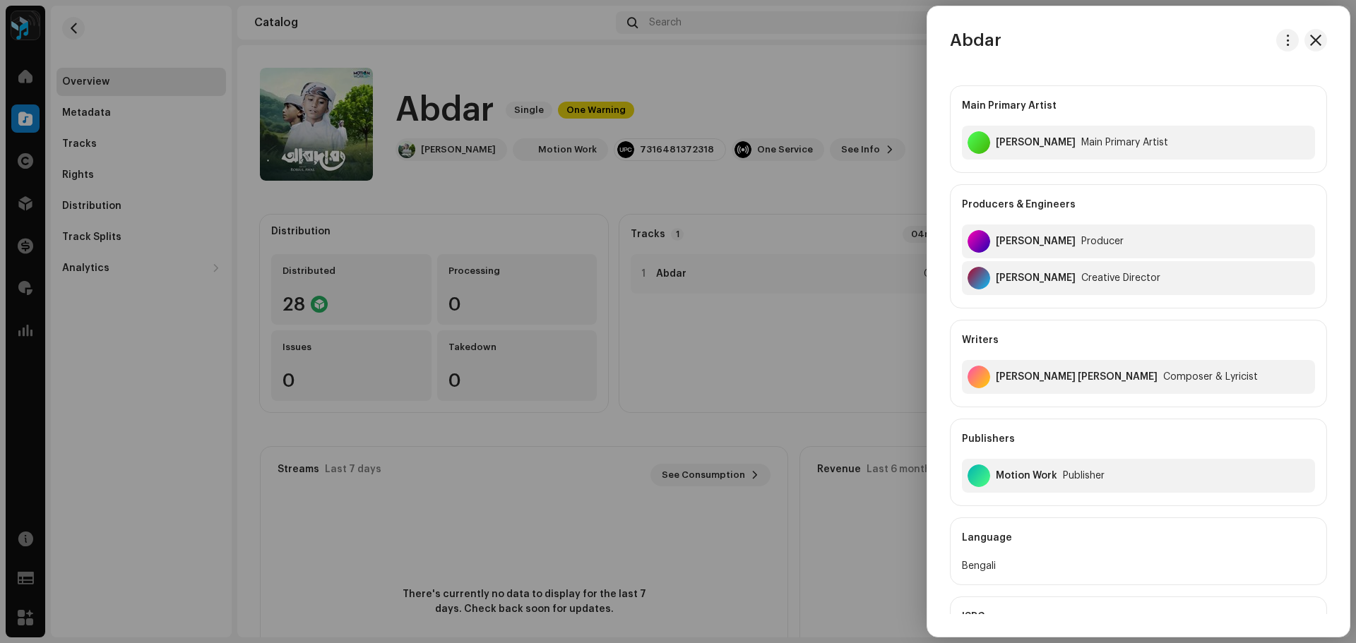
click at [702, 188] on div at bounding box center [678, 321] width 1356 height 643
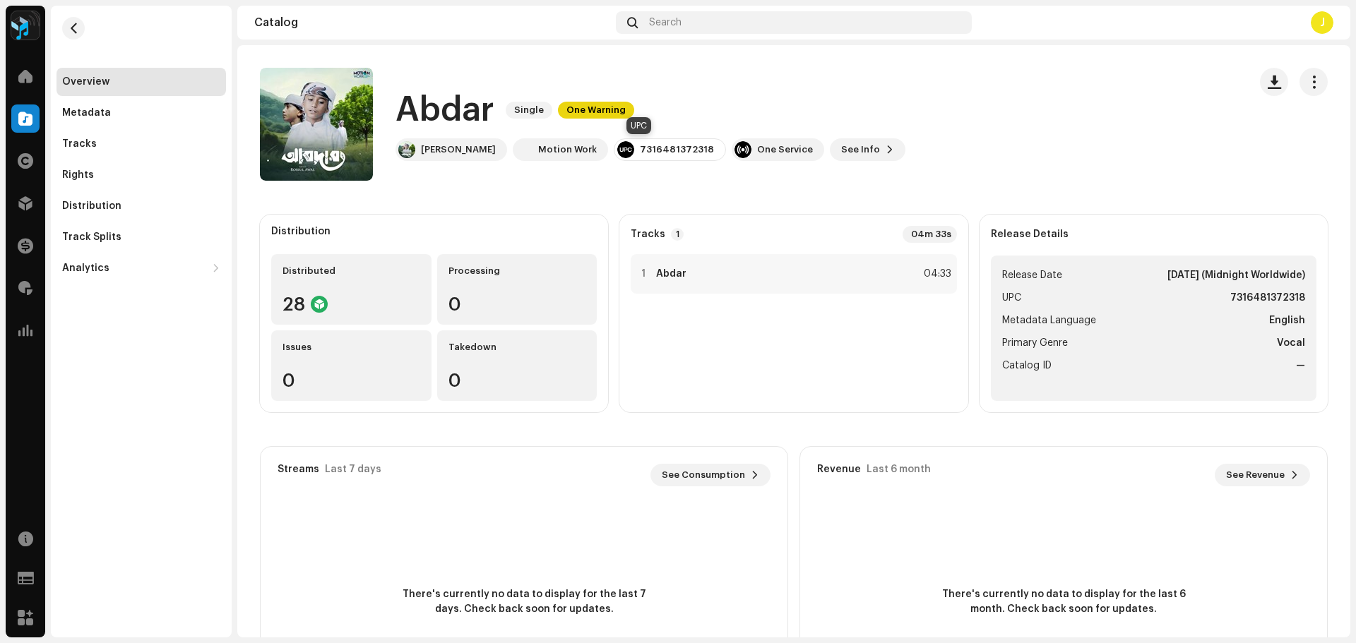
click at [648, 152] on div "7316481372318" at bounding box center [677, 149] width 74 height 11
copy div "7316481372318"
click at [74, 26] on span "button" at bounding box center [73, 28] width 11 height 11
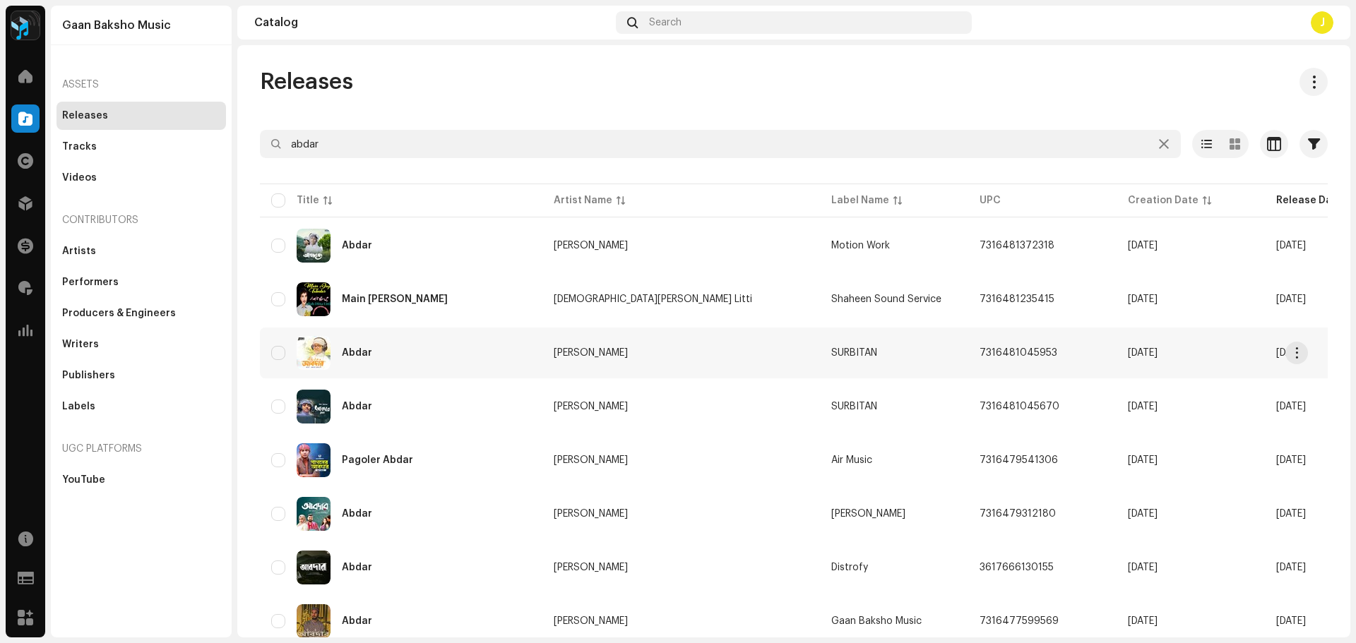
click at [467, 358] on div "Abdar" at bounding box center [401, 353] width 260 height 34
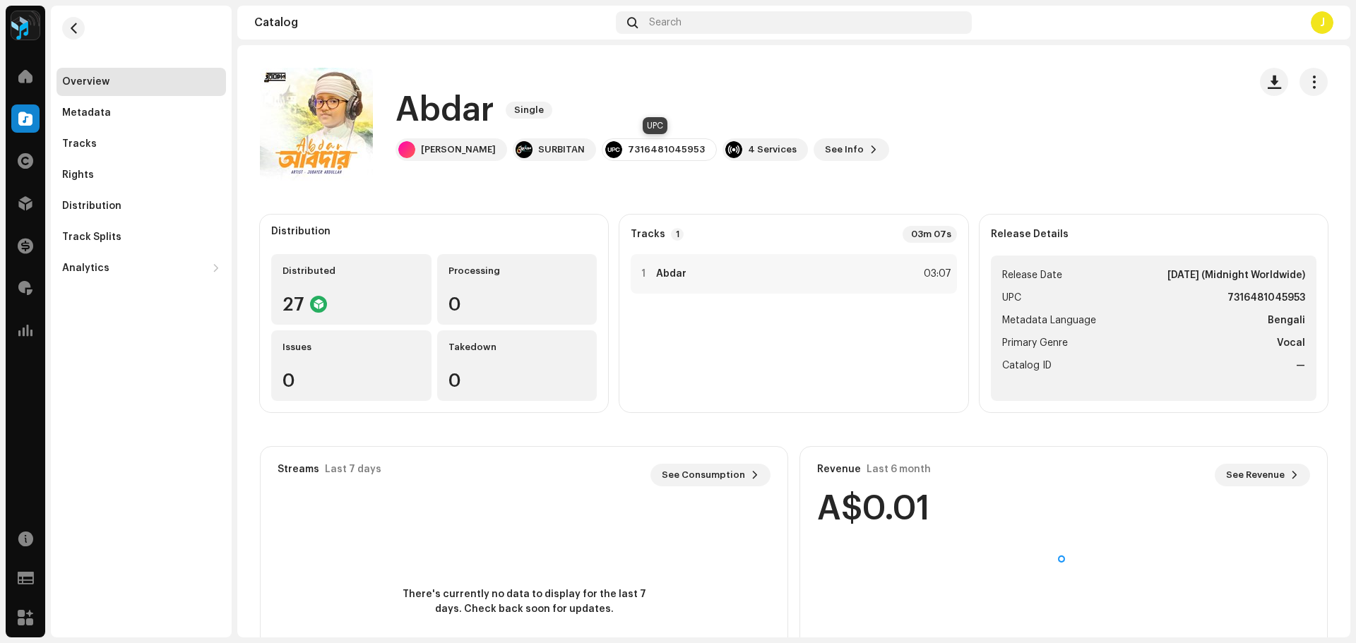
click at [681, 148] on div "7316481045953" at bounding box center [666, 149] width 77 height 11
copy div "7316481045953"
click at [71, 23] on span "button" at bounding box center [73, 28] width 11 height 11
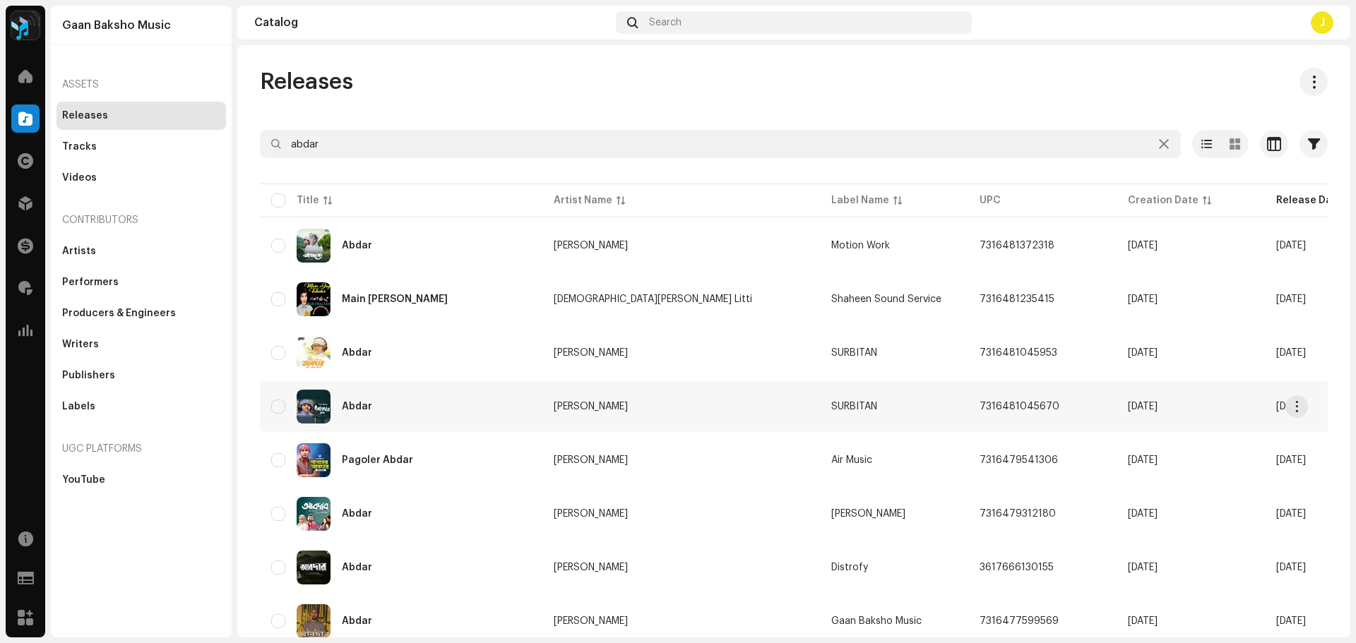
click at [446, 408] on div "Abdar" at bounding box center [401, 407] width 260 height 34
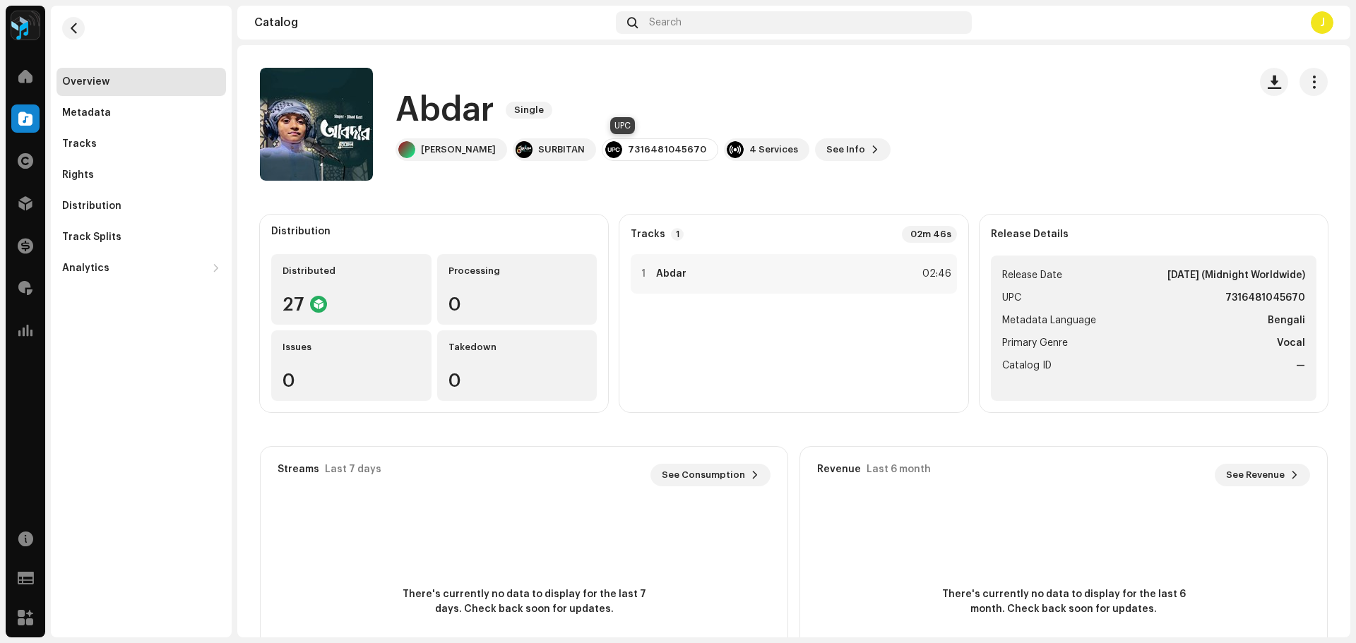
click at [642, 150] on div "7316481045670" at bounding box center [667, 149] width 78 height 11
copy div "7316481045670"
click at [68, 27] on span "button" at bounding box center [73, 28] width 11 height 11
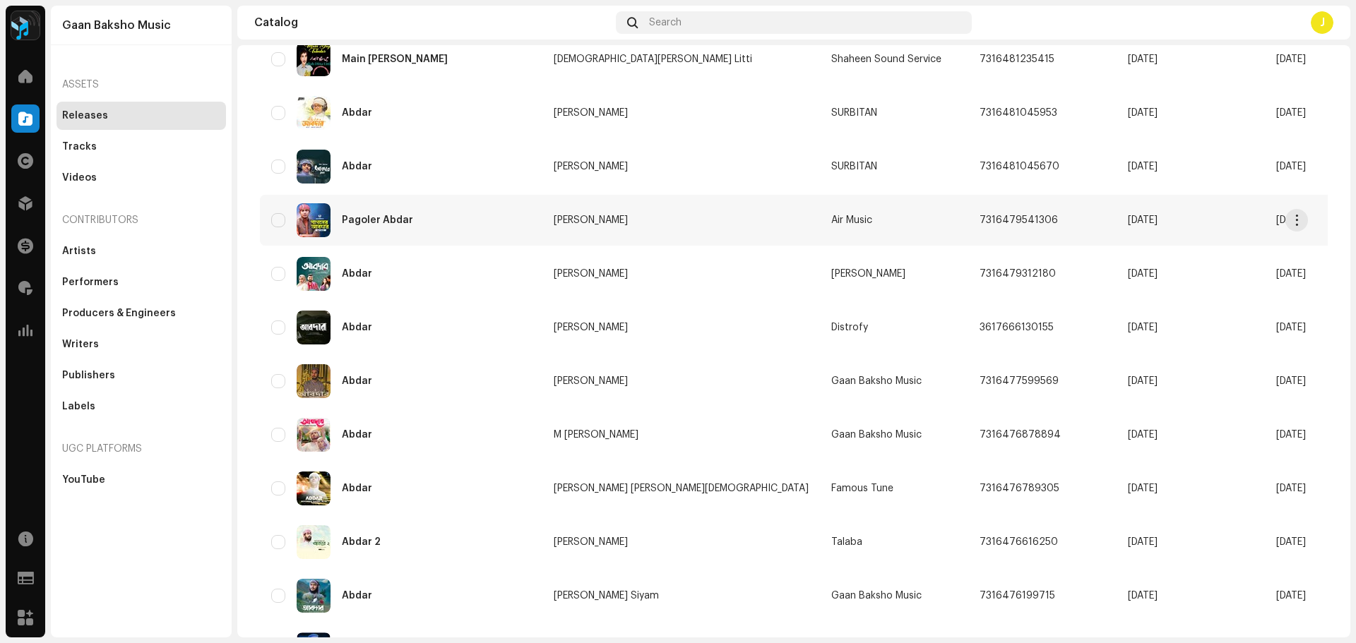
scroll to position [282, 0]
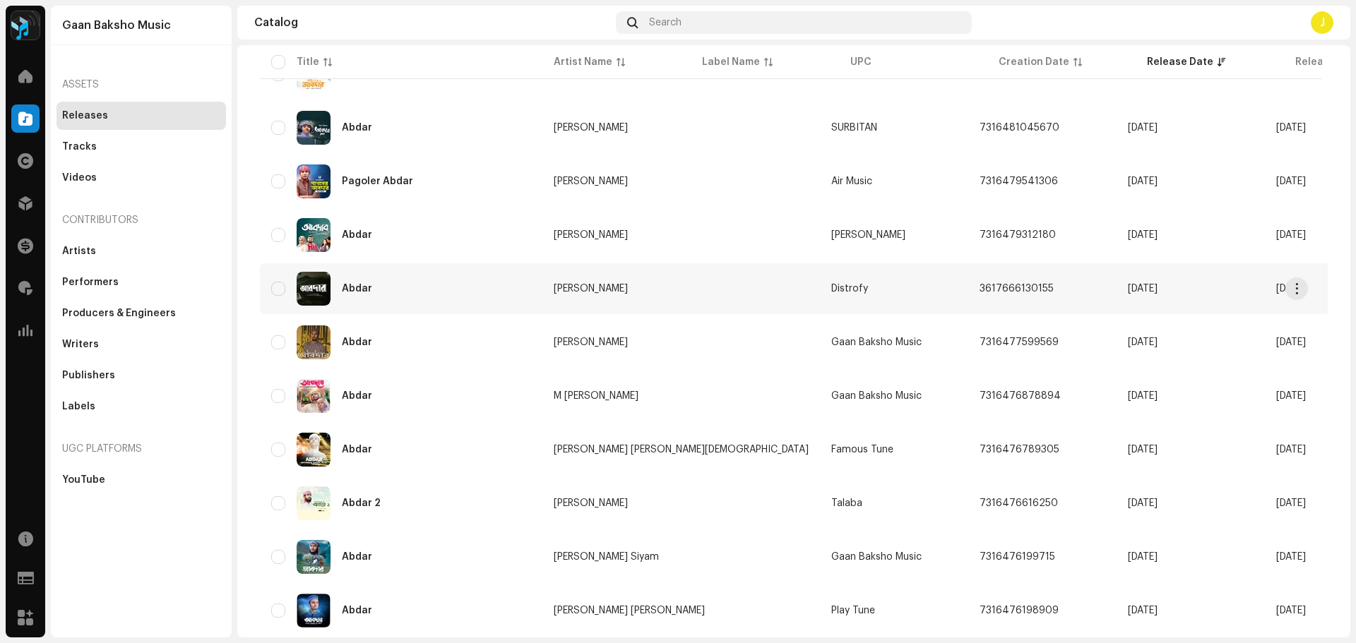
click at [438, 290] on div "Abdar" at bounding box center [401, 289] width 260 height 34
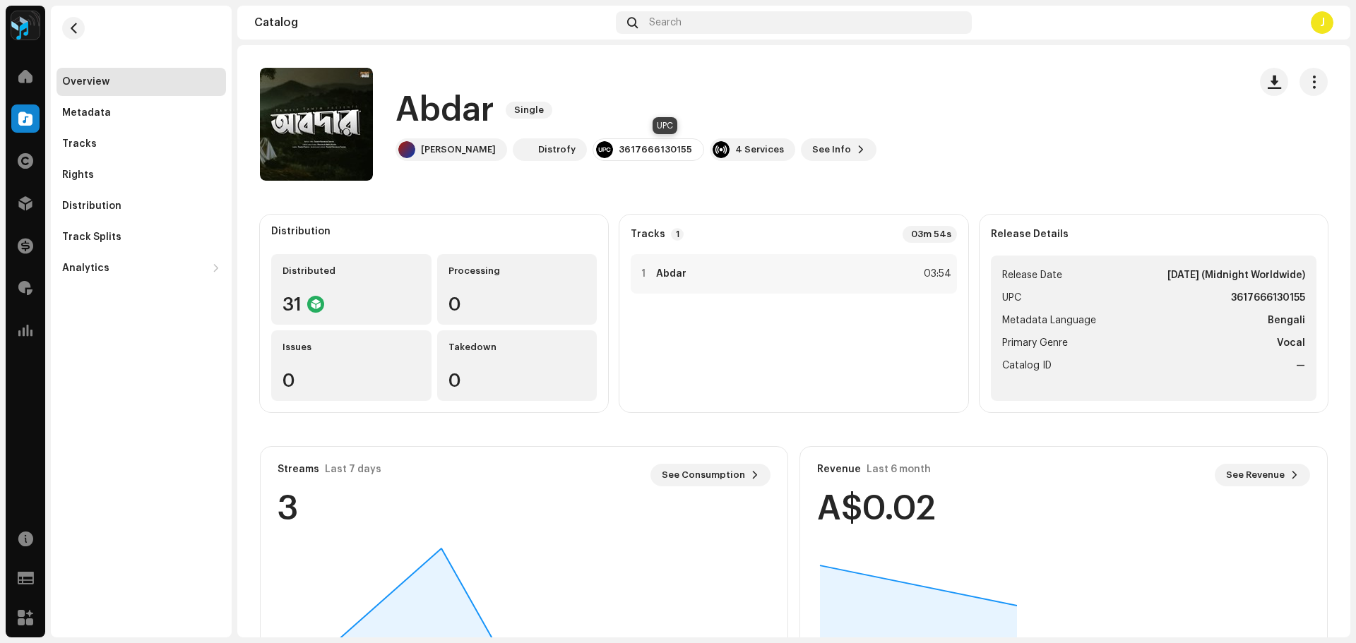
click at [649, 148] on div "3617666130155" at bounding box center [654, 149] width 73 height 11
copy div "3617666130155"
click at [69, 25] on span "button" at bounding box center [73, 28] width 11 height 11
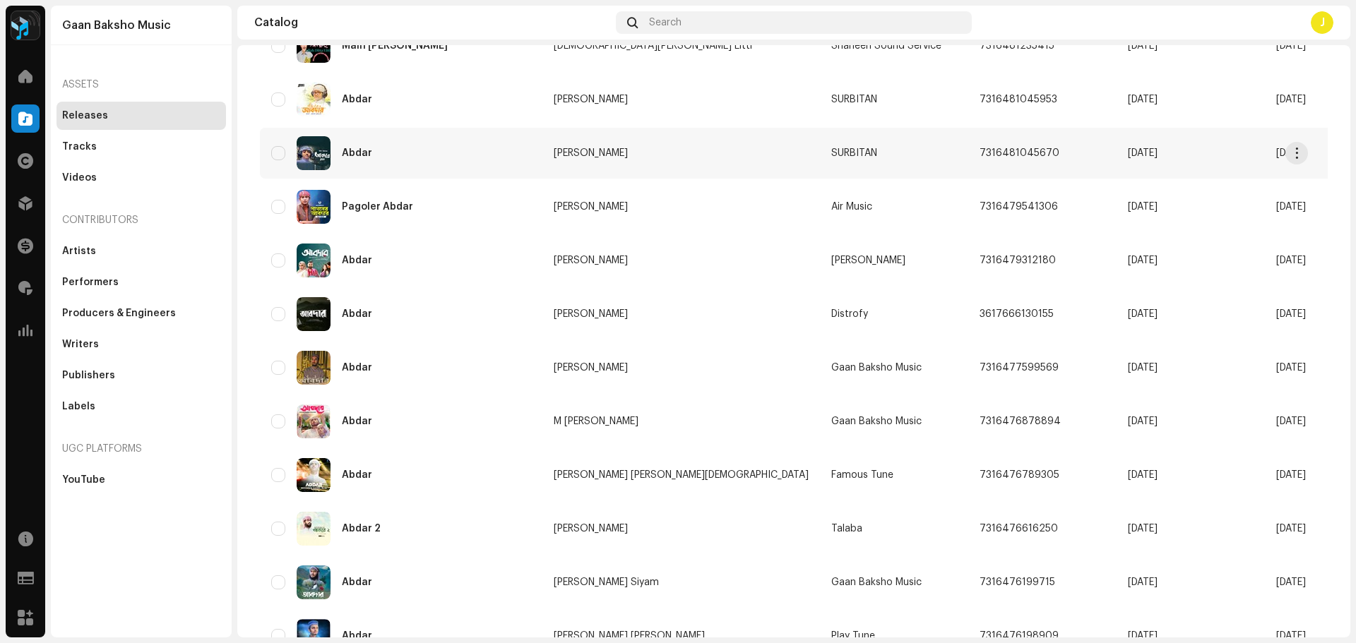
scroll to position [282, 0]
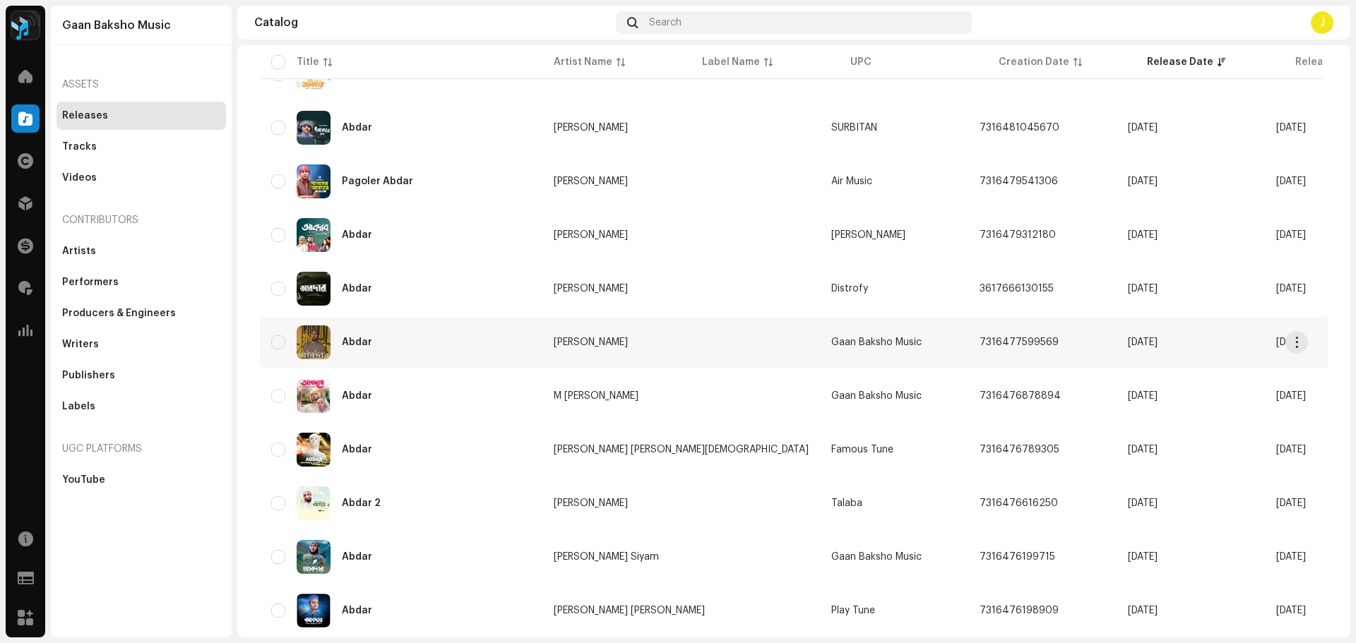
click at [455, 342] on div "Abdar" at bounding box center [401, 342] width 260 height 34
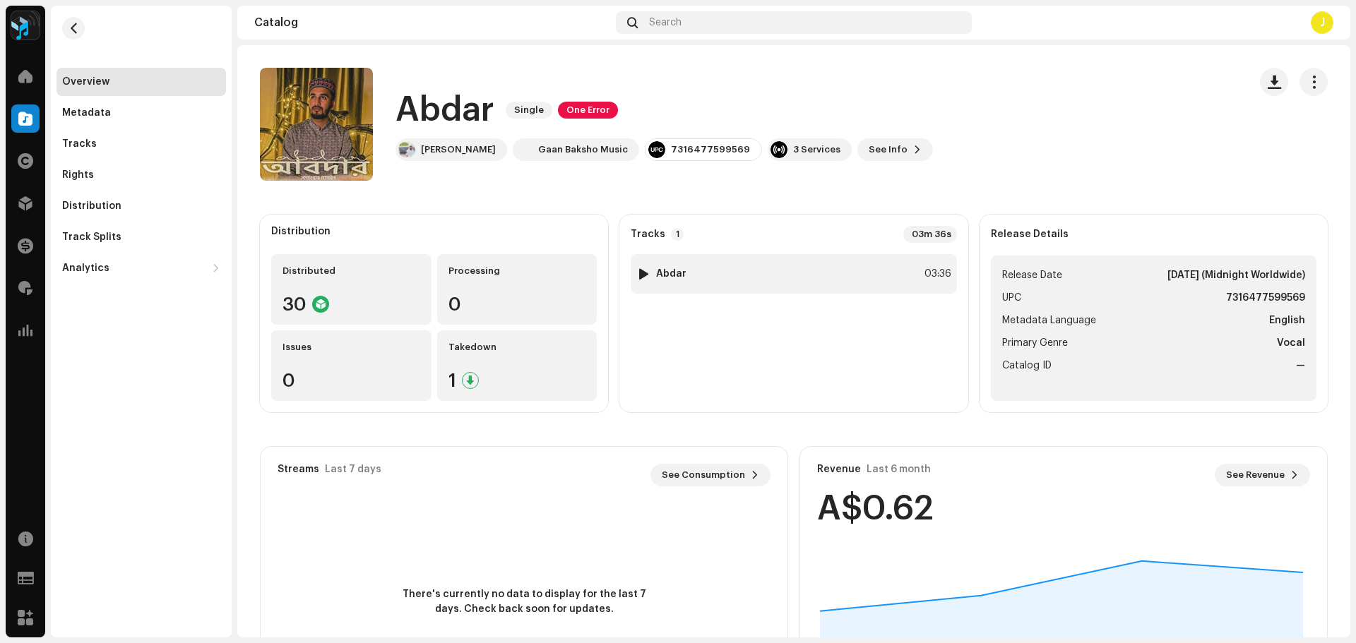
click at [796, 278] on div "1 Abdar 03:36" at bounding box center [792, 274] width 325 height 40
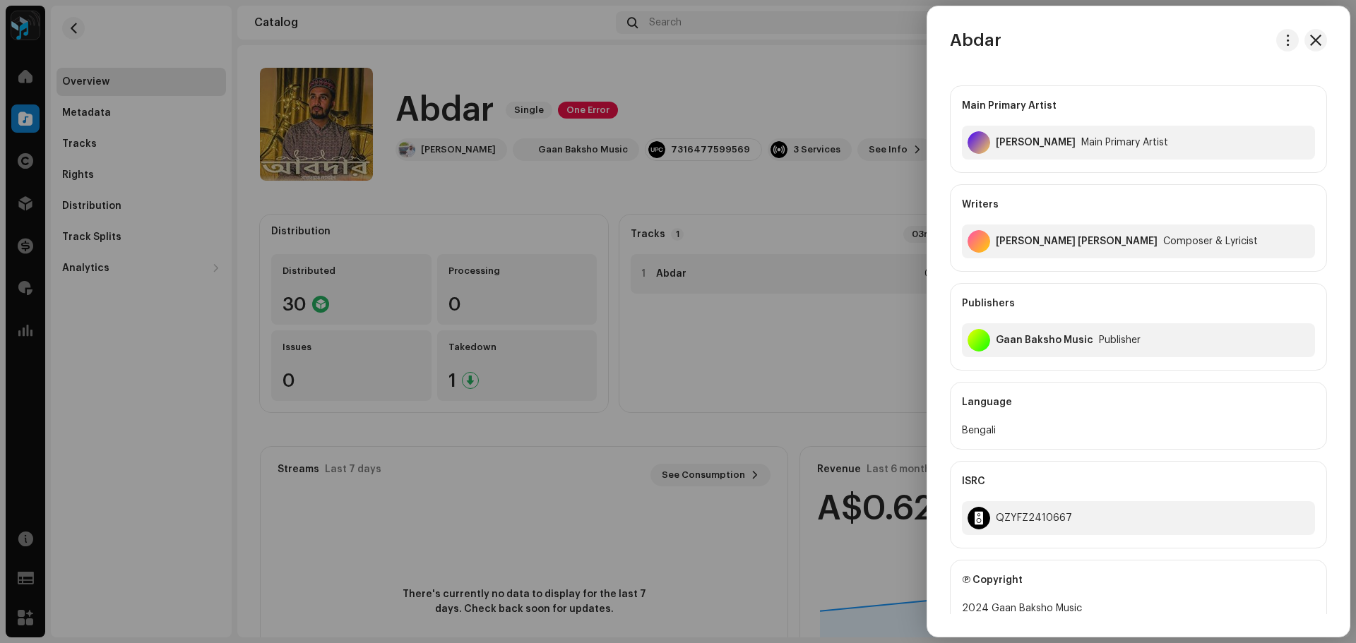
click at [796, 278] on div at bounding box center [678, 321] width 1356 height 643
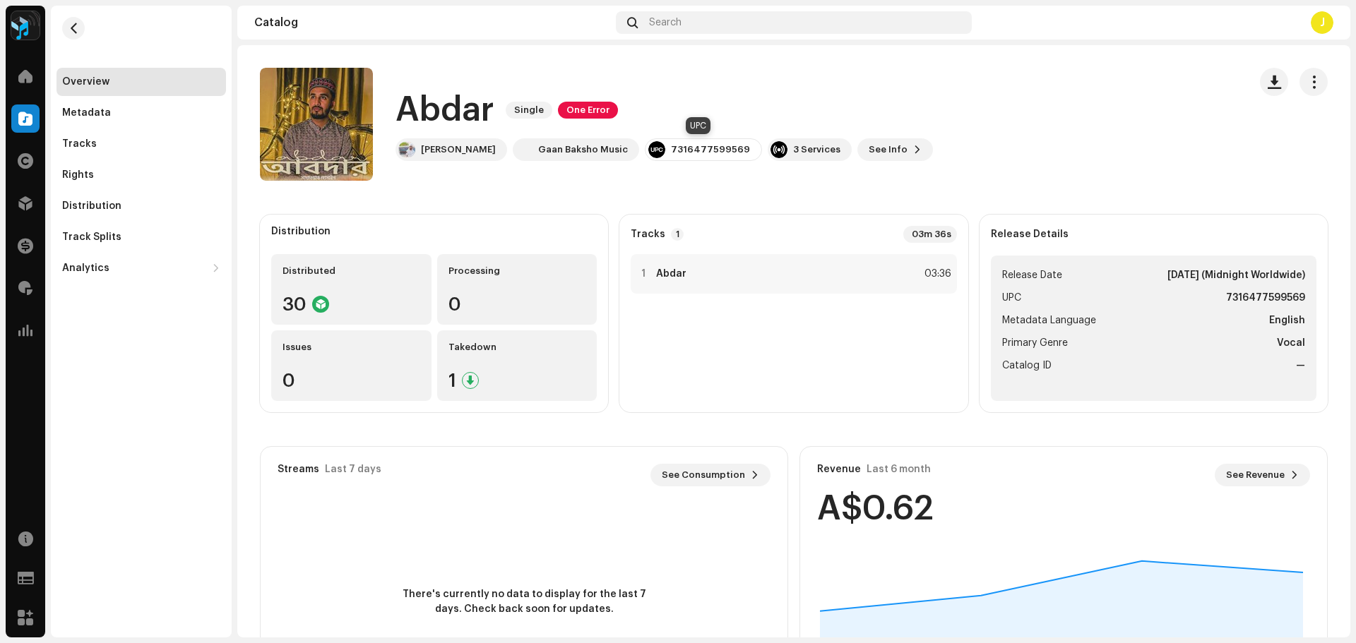
click at [679, 145] on div "7316477599569" at bounding box center [710, 149] width 79 height 11
copy div "7316477599569"
click at [73, 32] on span "button" at bounding box center [73, 28] width 11 height 11
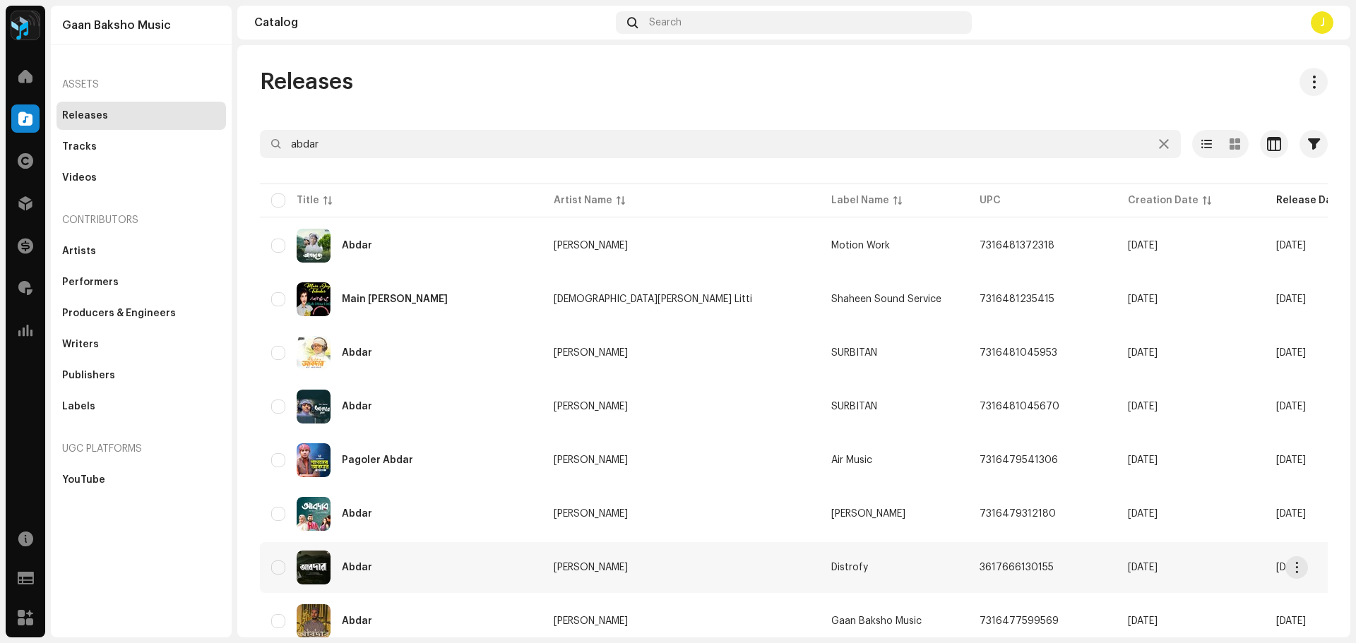
scroll to position [212, 0]
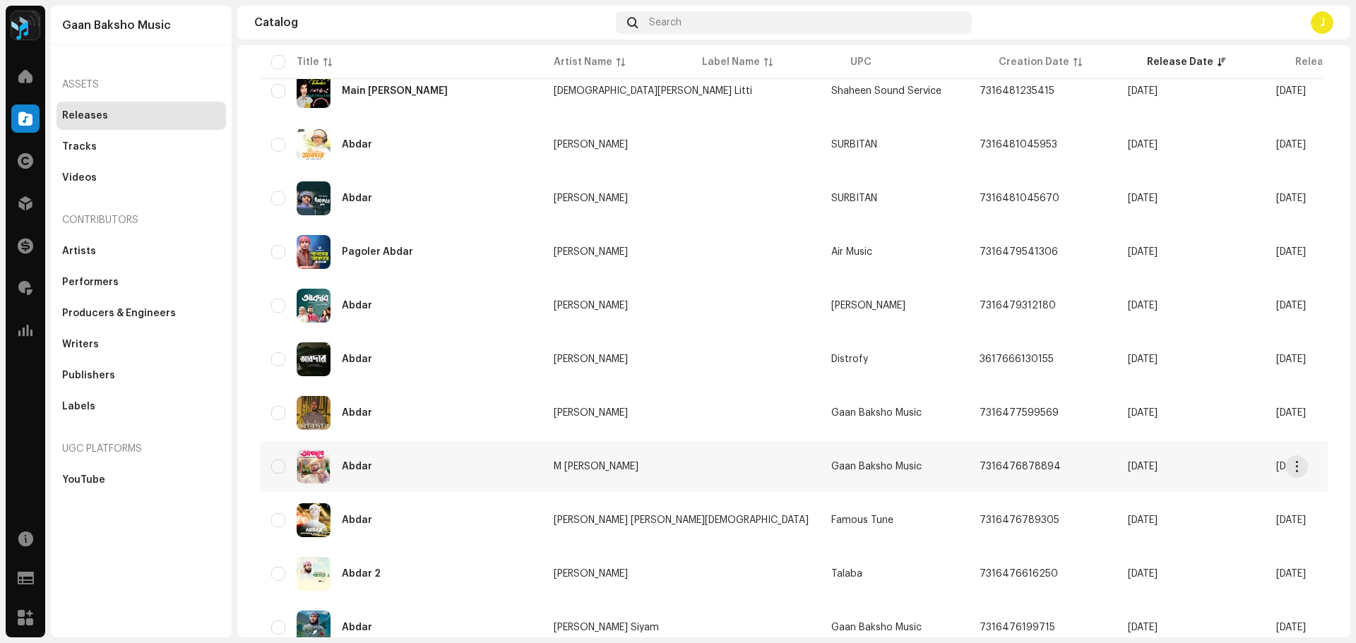
click at [463, 463] on div "Abdar" at bounding box center [401, 467] width 260 height 34
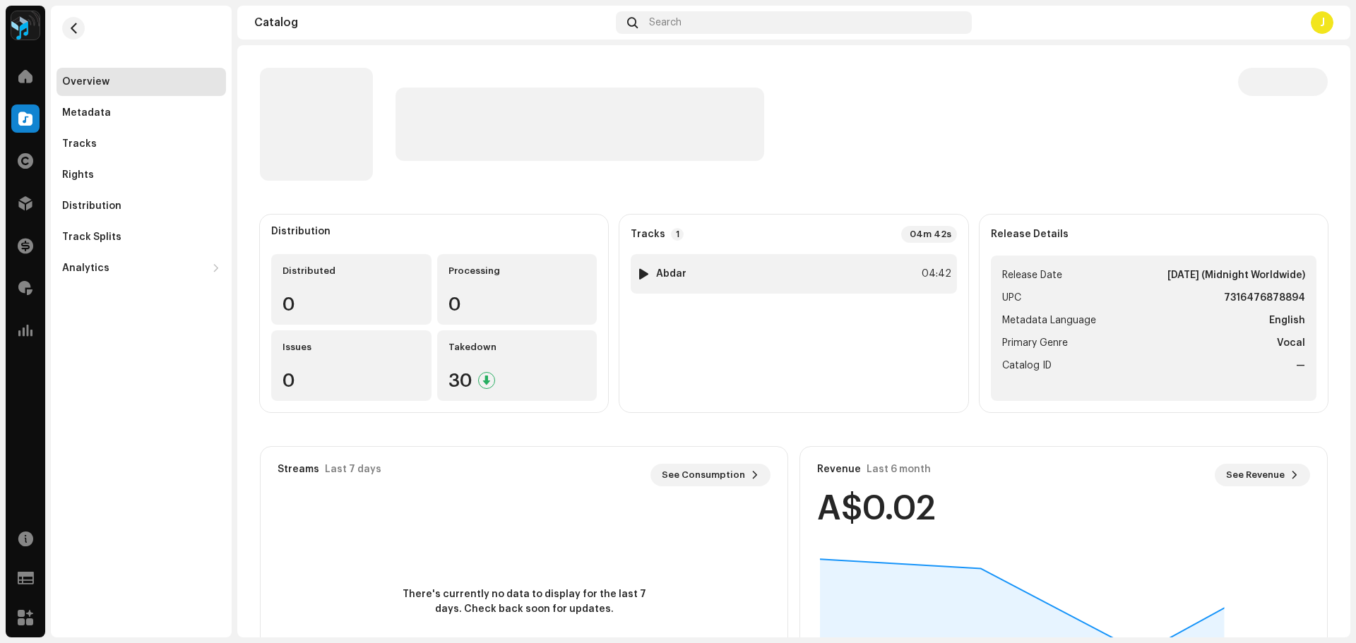
click at [725, 280] on div "1 Abdar 04:42" at bounding box center [792, 274] width 325 height 40
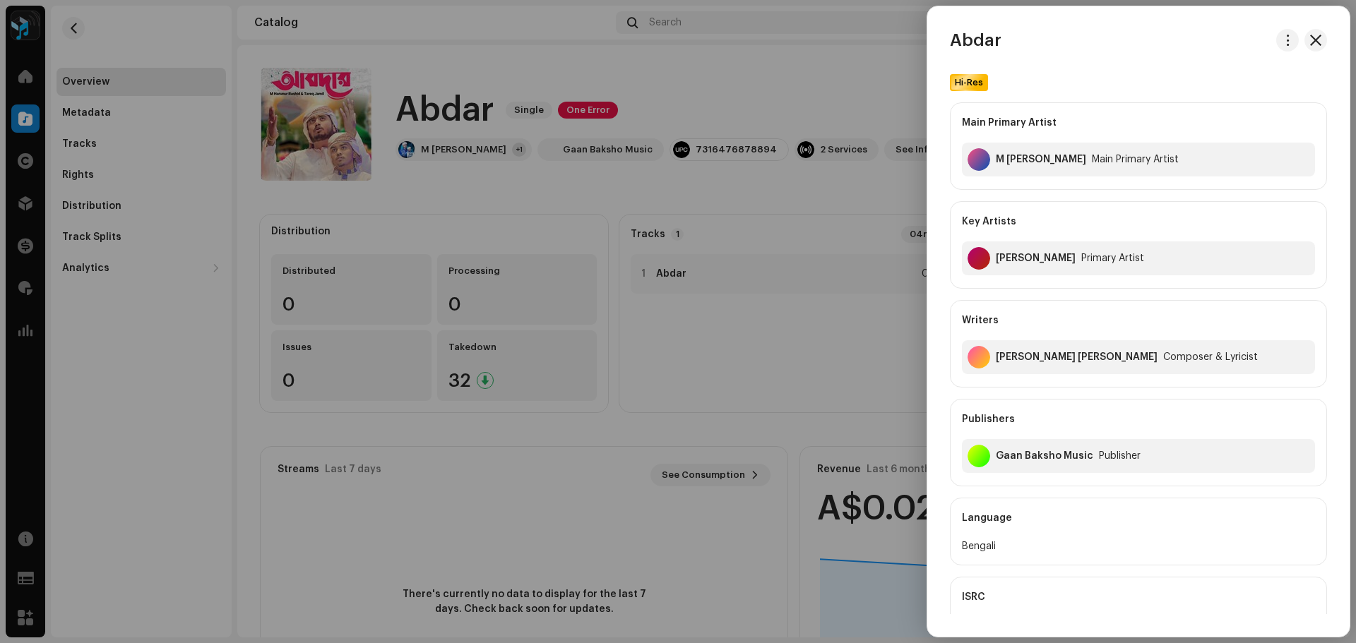
click at [701, 146] on div at bounding box center [678, 321] width 1356 height 643
click at [701, 146] on div "7316476878894" at bounding box center [735, 149] width 81 height 11
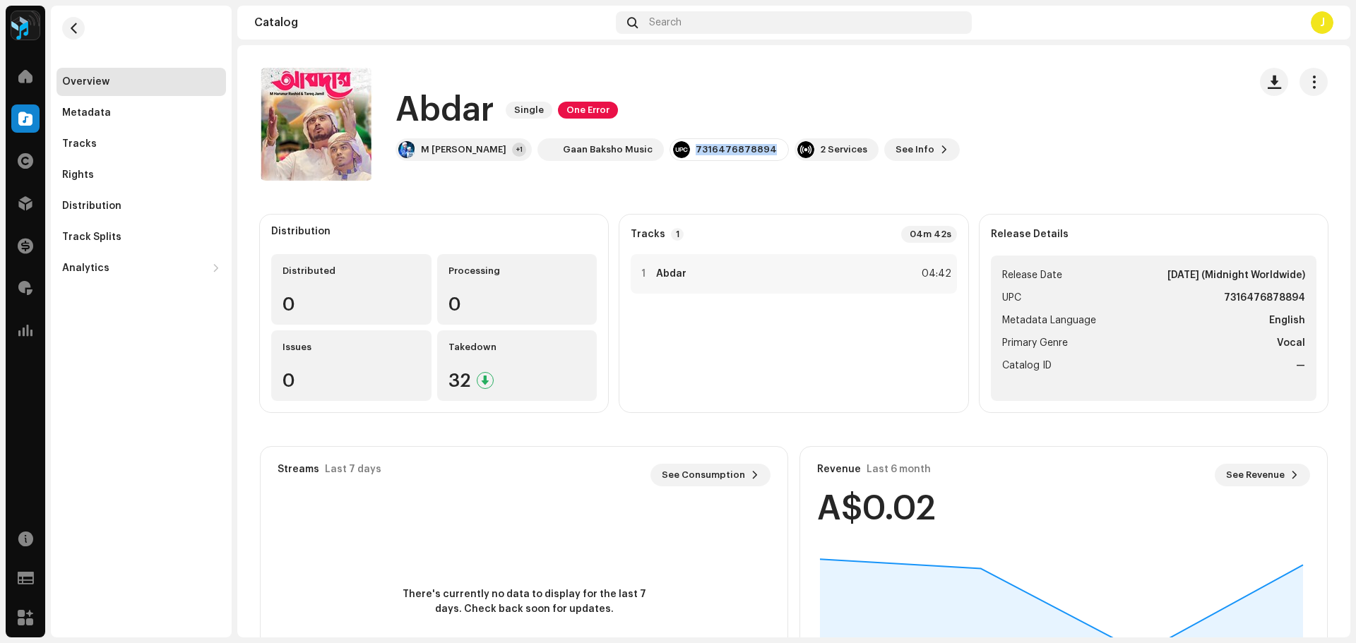
copy div "7316476878894"
click at [78, 32] on span "button" at bounding box center [73, 28] width 11 height 11
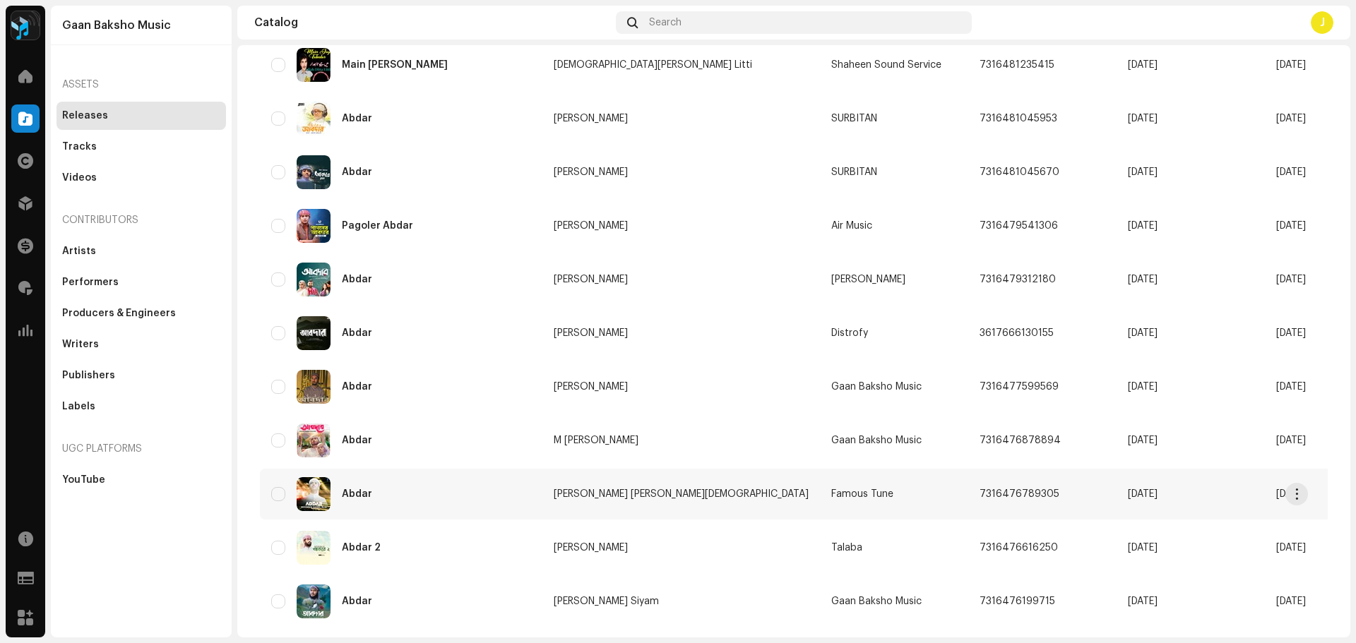
scroll to position [282, 0]
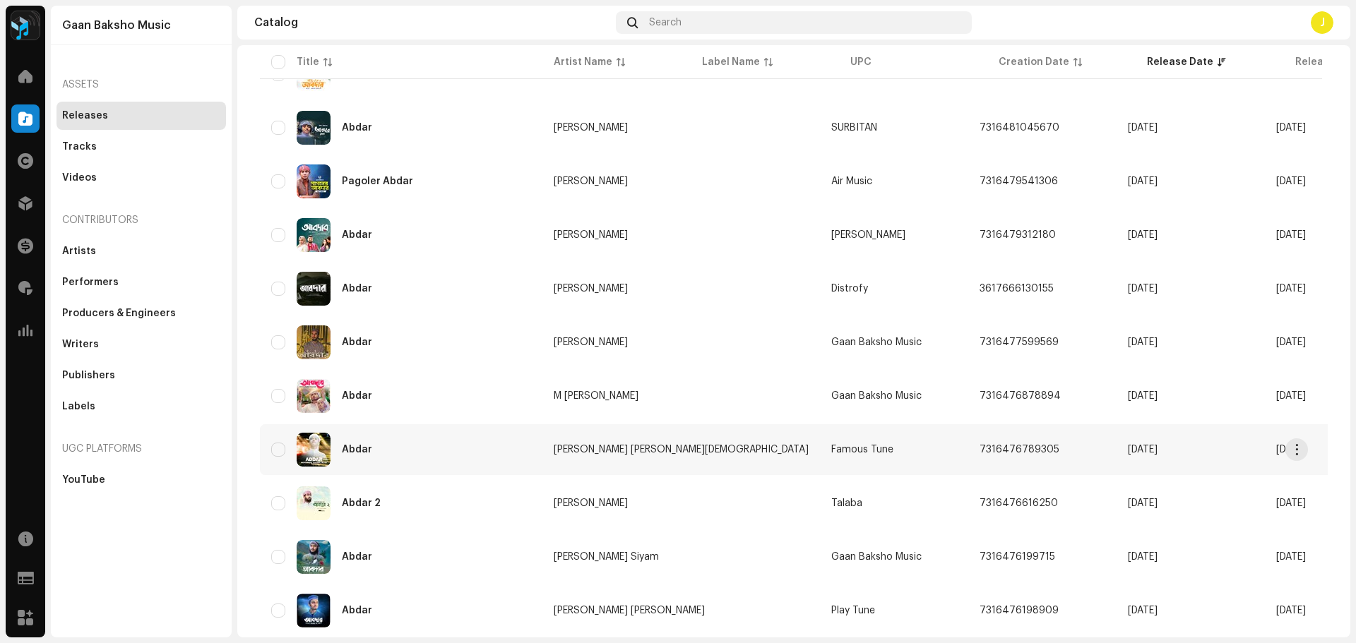
click at [451, 455] on div "Abdar" at bounding box center [401, 450] width 260 height 34
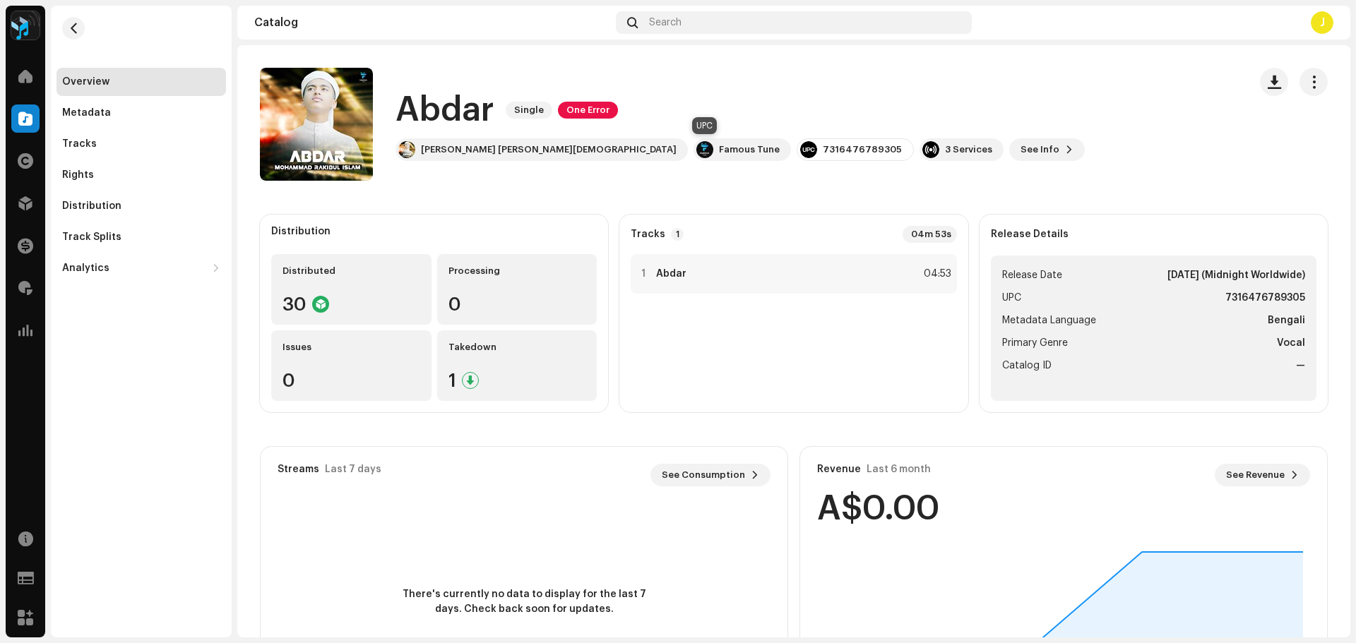
click at [823, 152] on div "7316476789305" at bounding box center [862, 149] width 79 height 11
copy div "7316476789305"
click at [780, 273] on div "1 Abdar 04:53" at bounding box center [792, 274] width 325 height 40
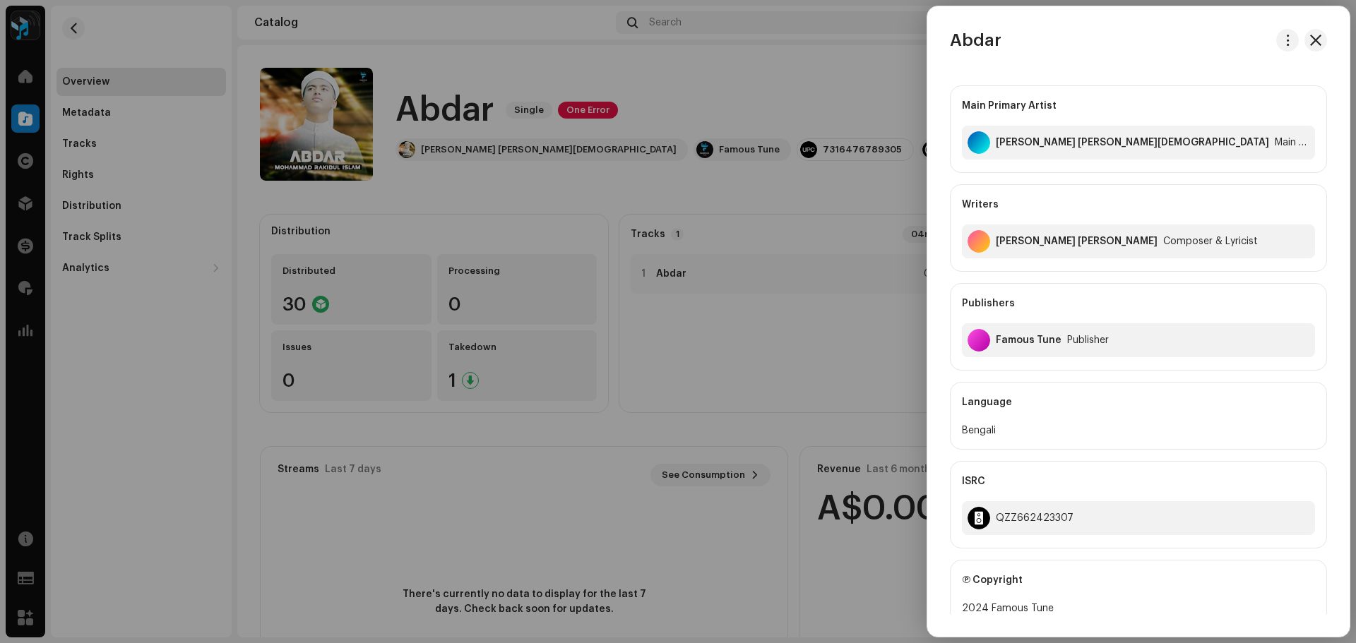
click at [684, 326] on div at bounding box center [678, 321] width 1356 height 643
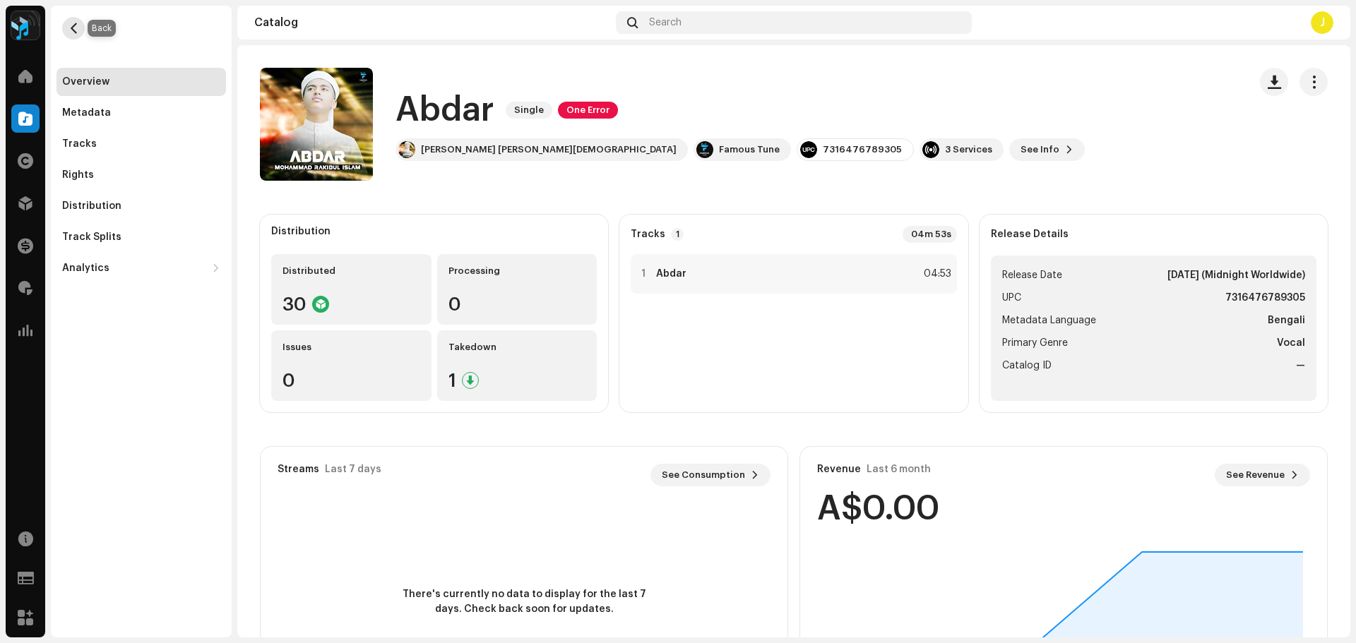
click at [74, 26] on span "button" at bounding box center [73, 28] width 11 height 11
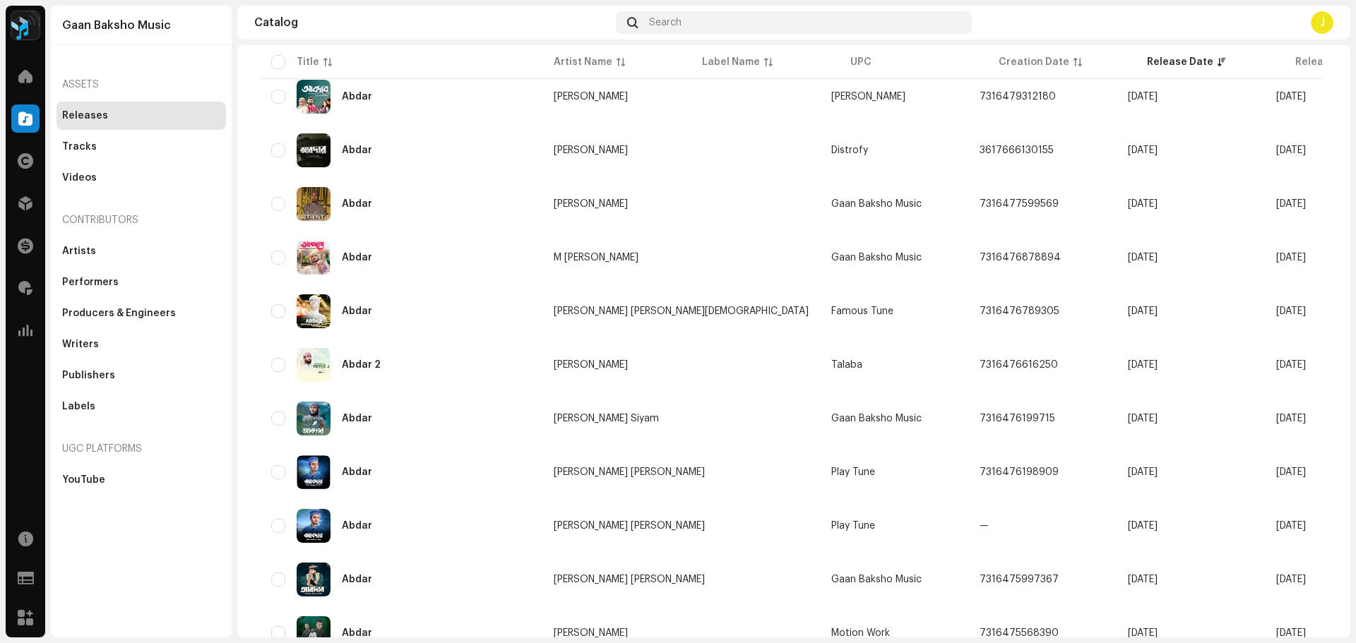
scroll to position [424, 0]
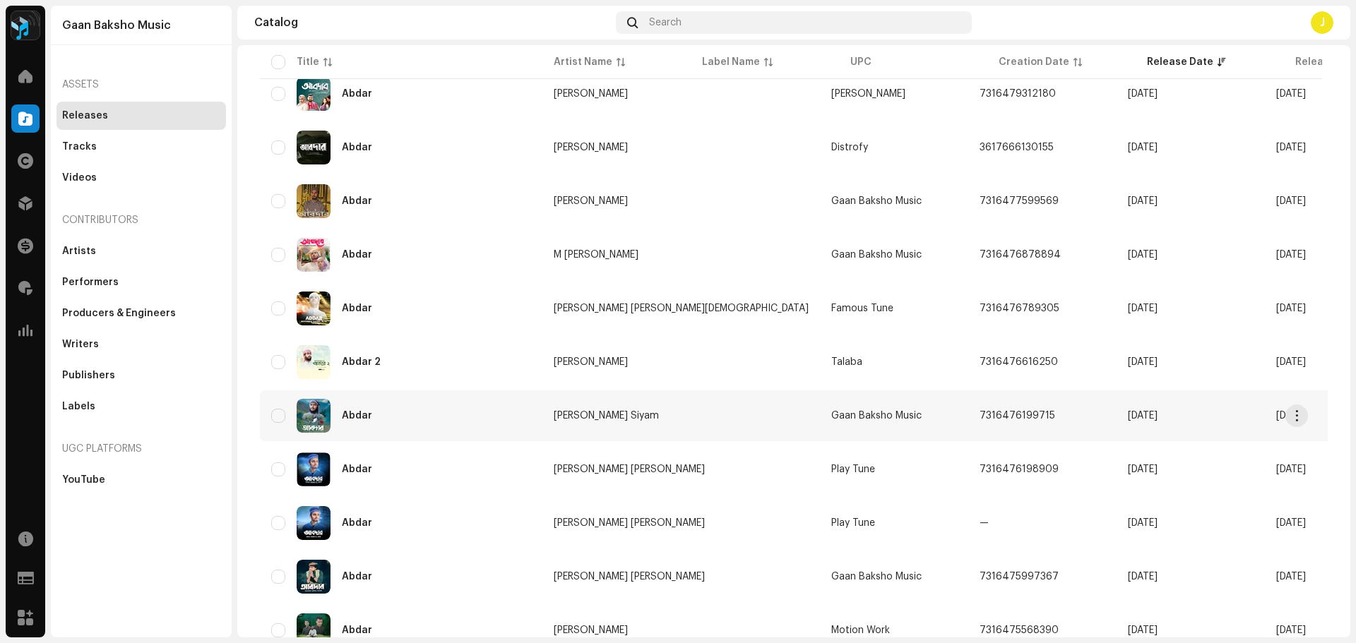
click at [457, 418] on div "Abdar" at bounding box center [401, 416] width 260 height 34
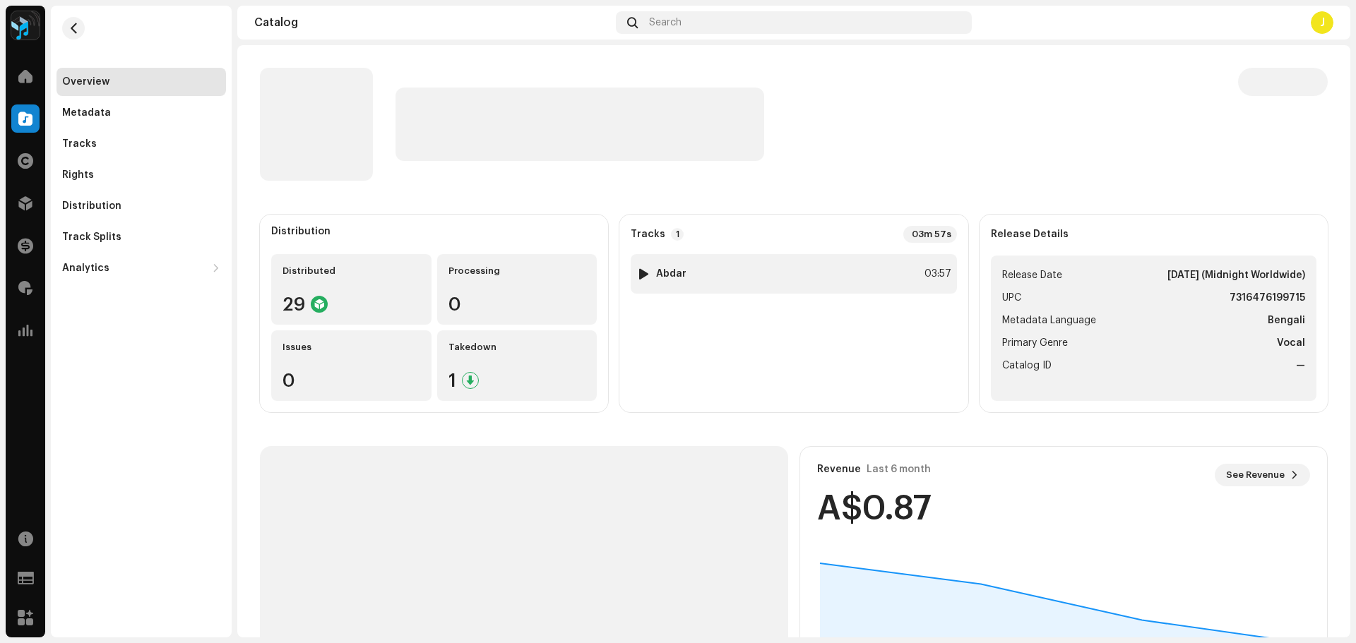
click at [781, 273] on div "1 Abdar 03:57" at bounding box center [792, 274] width 325 height 40
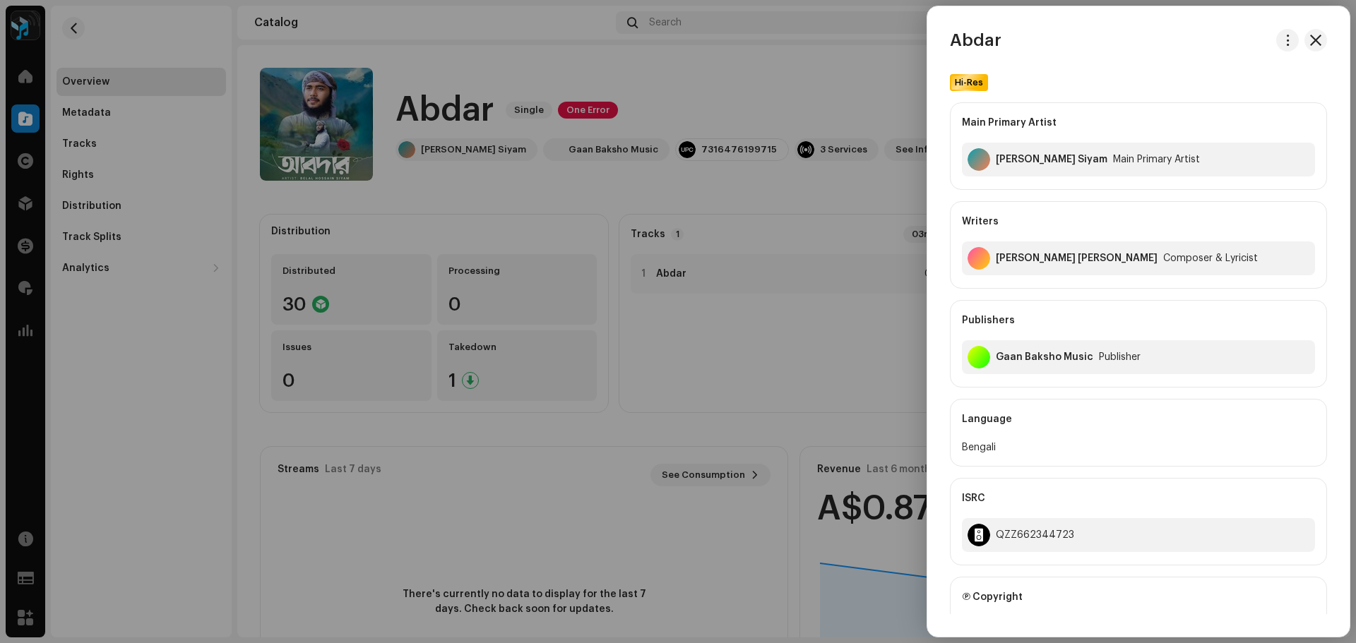
click at [700, 155] on div at bounding box center [678, 321] width 1356 height 643
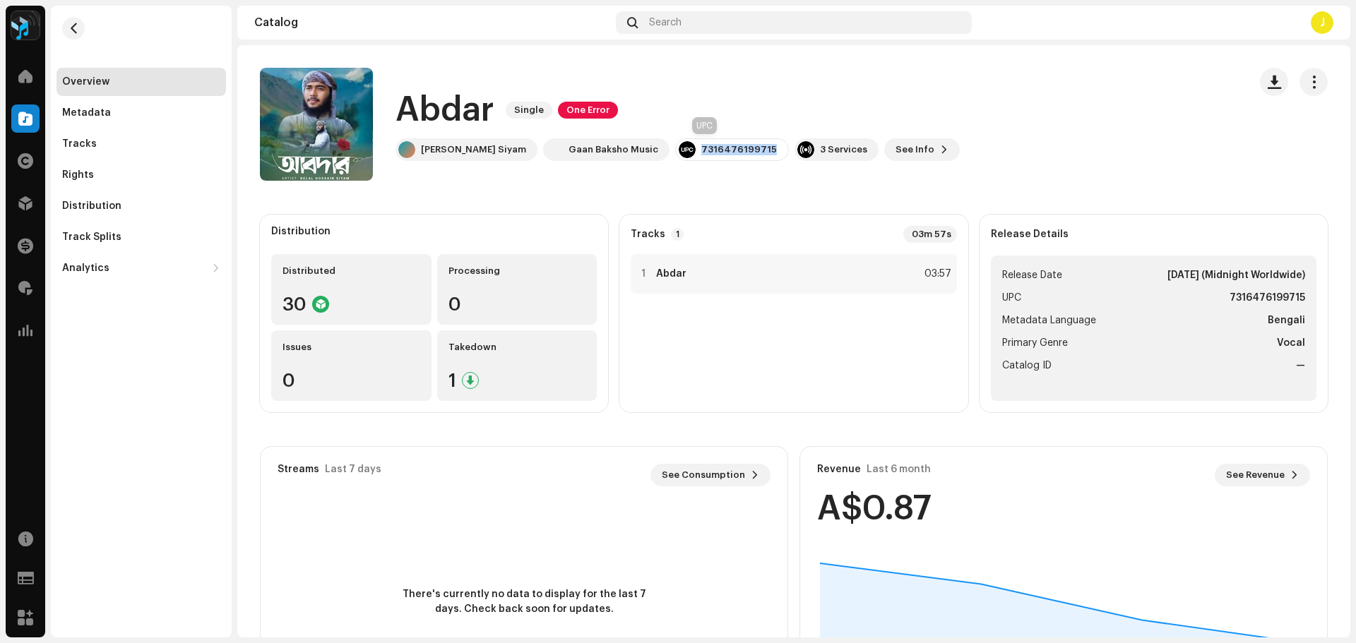
click at [701, 155] on div "7316476199715" at bounding box center [739, 149] width 76 height 11
copy div "7316476199715"
click at [78, 24] on span "button" at bounding box center [73, 28] width 11 height 11
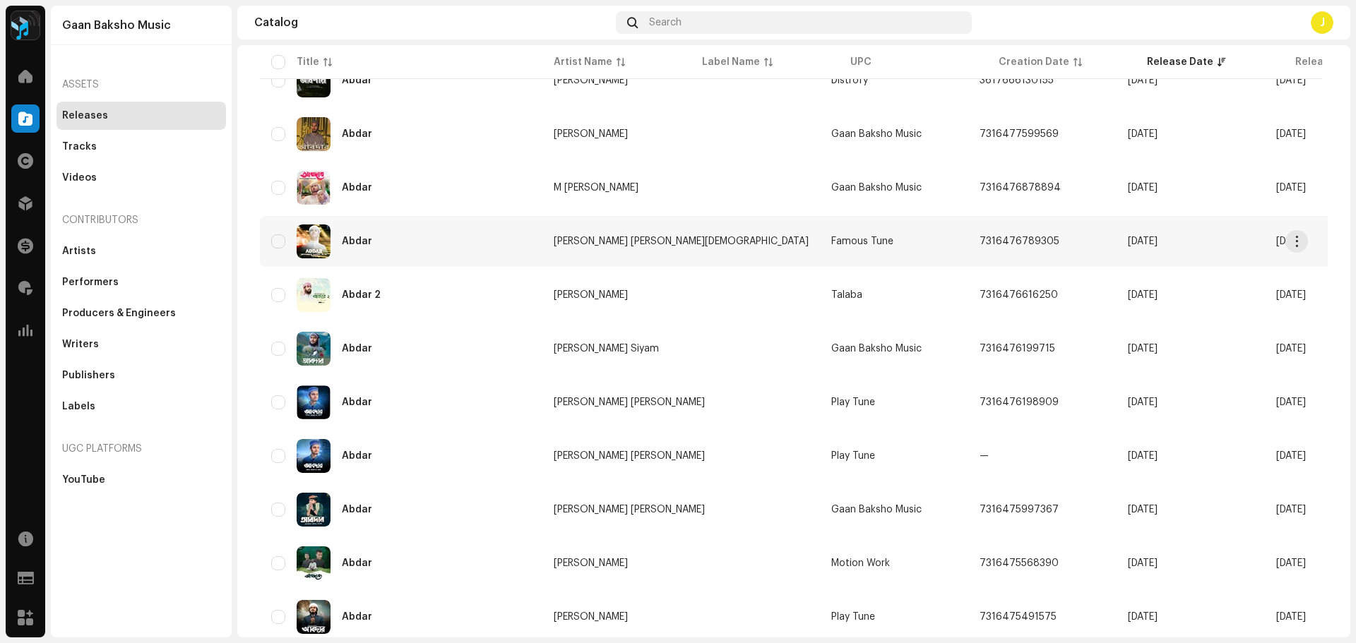
scroll to position [494, 0]
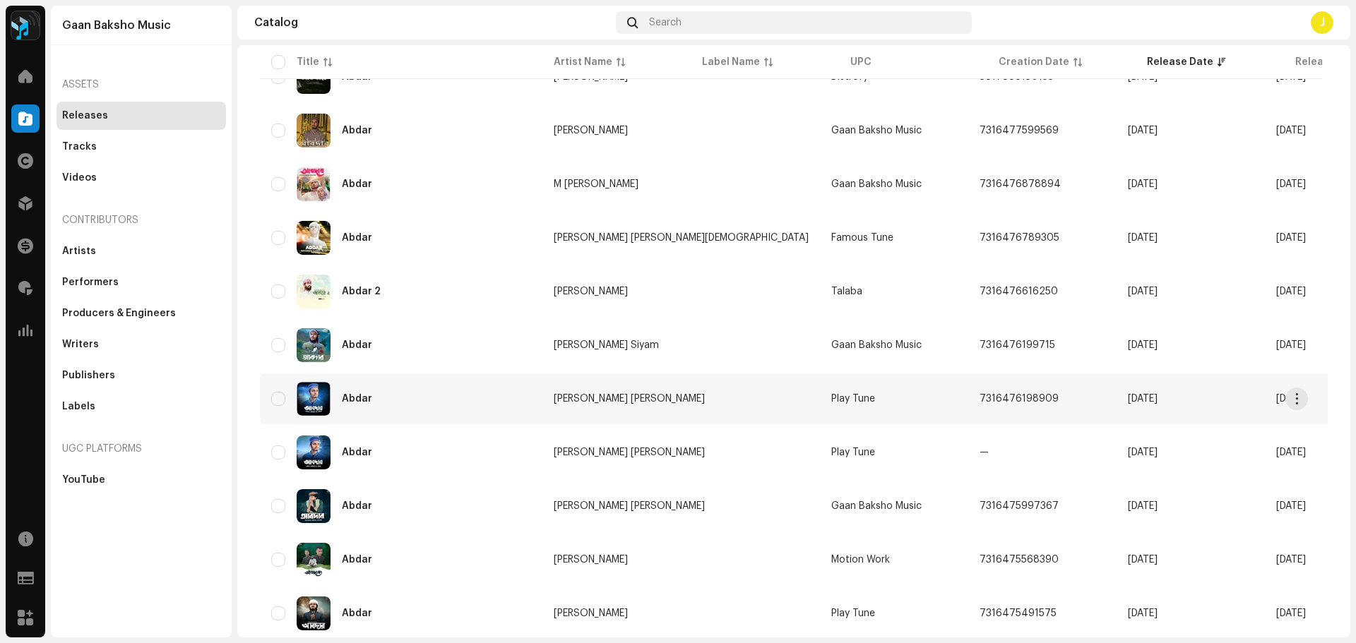
click at [457, 399] on div "Abdar" at bounding box center [401, 399] width 260 height 34
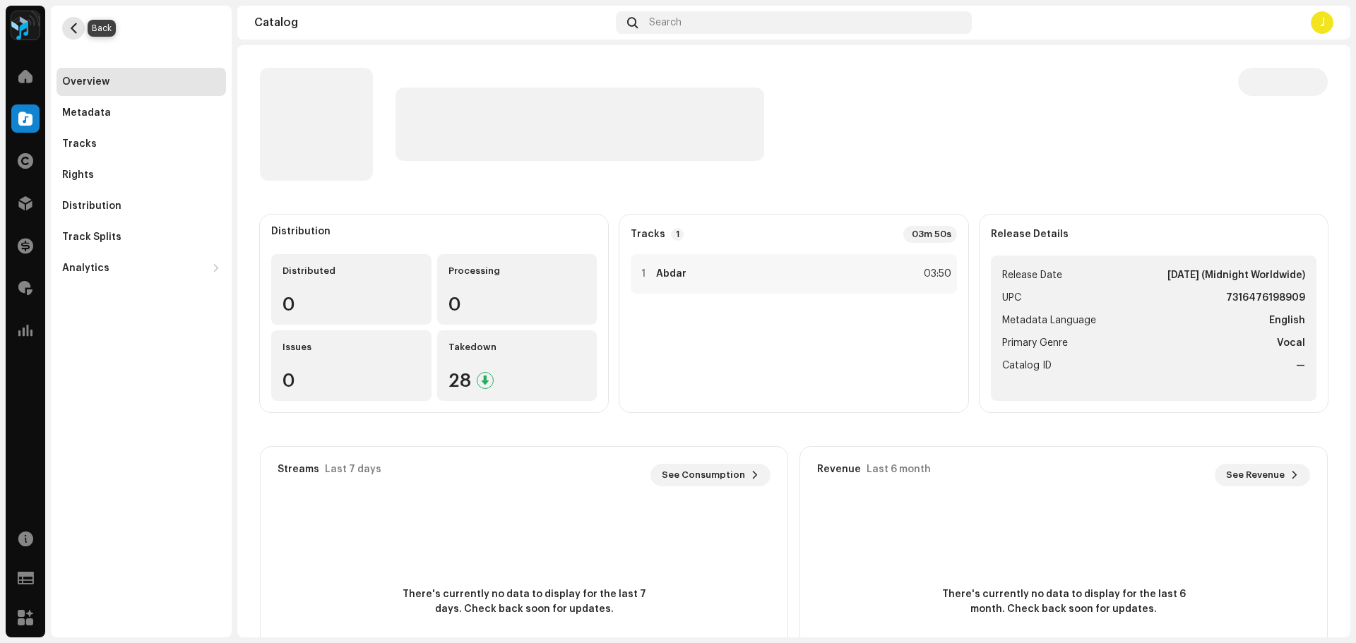
click at [77, 28] on span "button" at bounding box center [73, 28] width 11 height 11
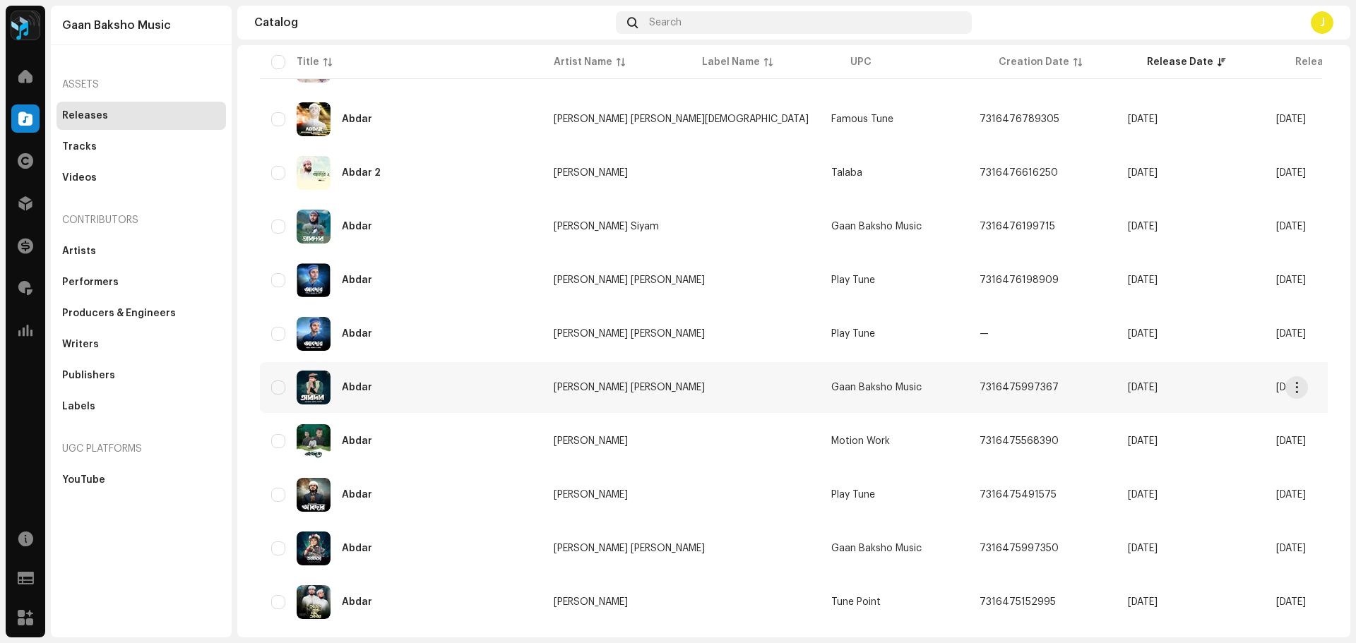
scroll to position [635, 0]
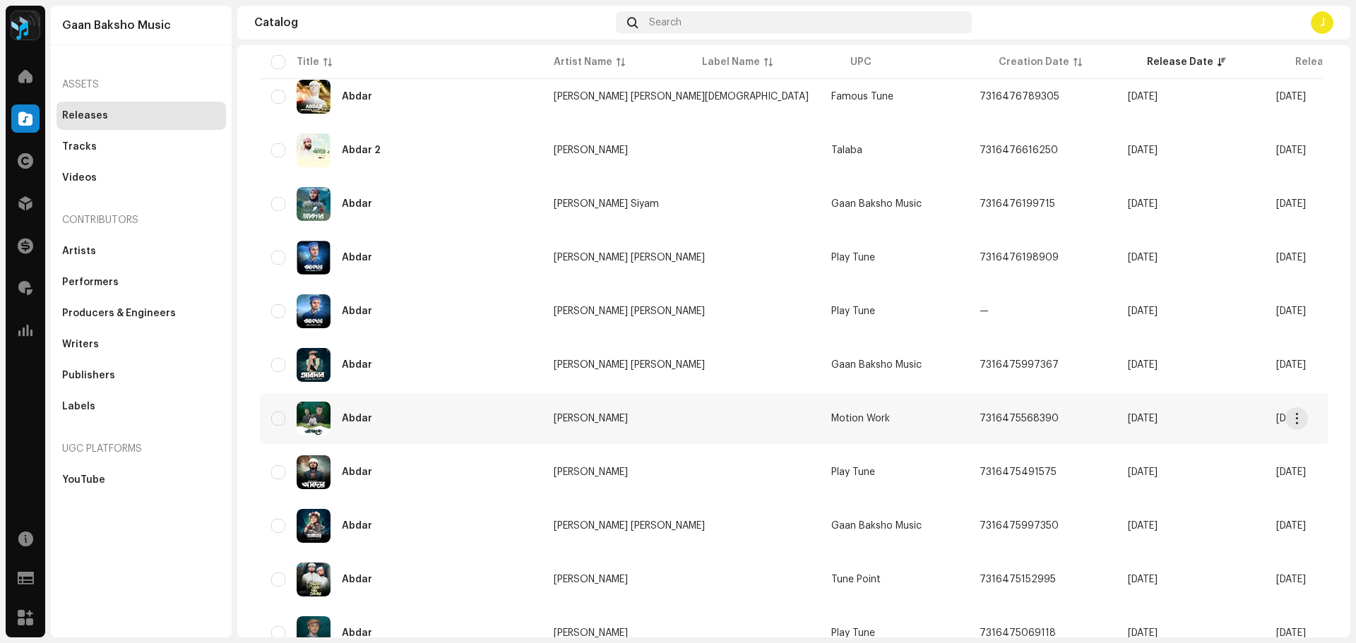
click at [473, 418] on div "Abdar" at bounding box center [401, 419] width 260 height 34
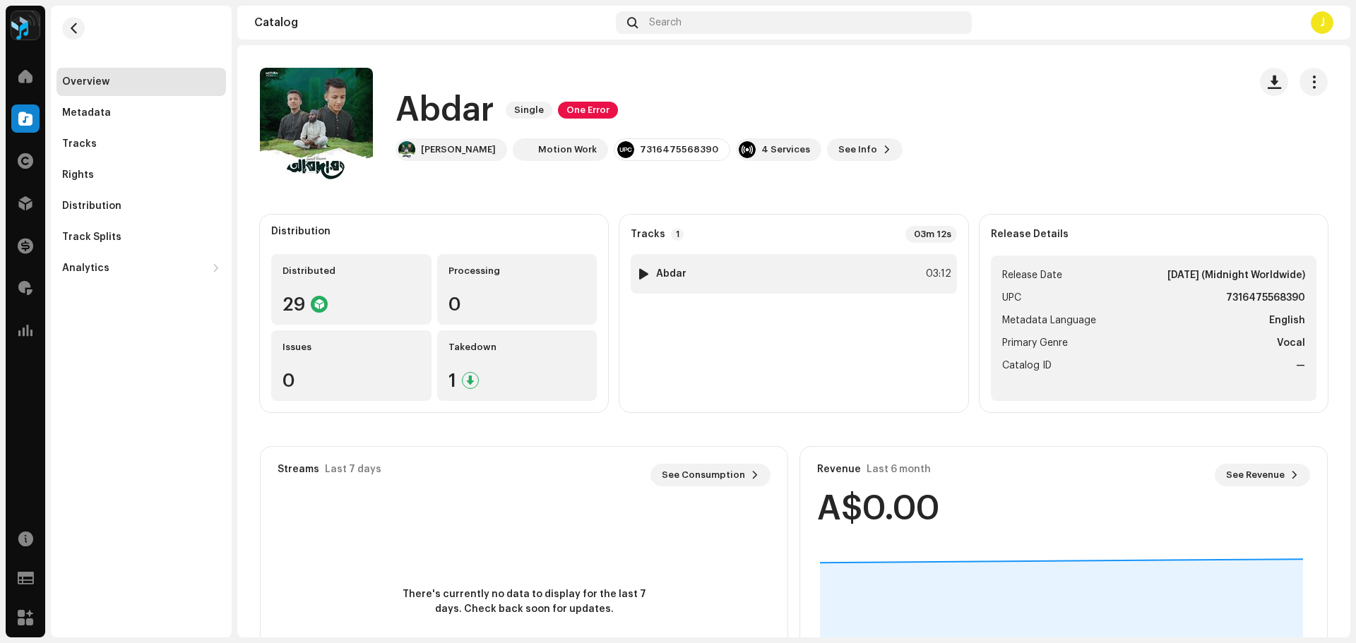
click at [798, 280] on div "1 Abdar 03:12" at bounding box center [792, 274] width 325 height 40
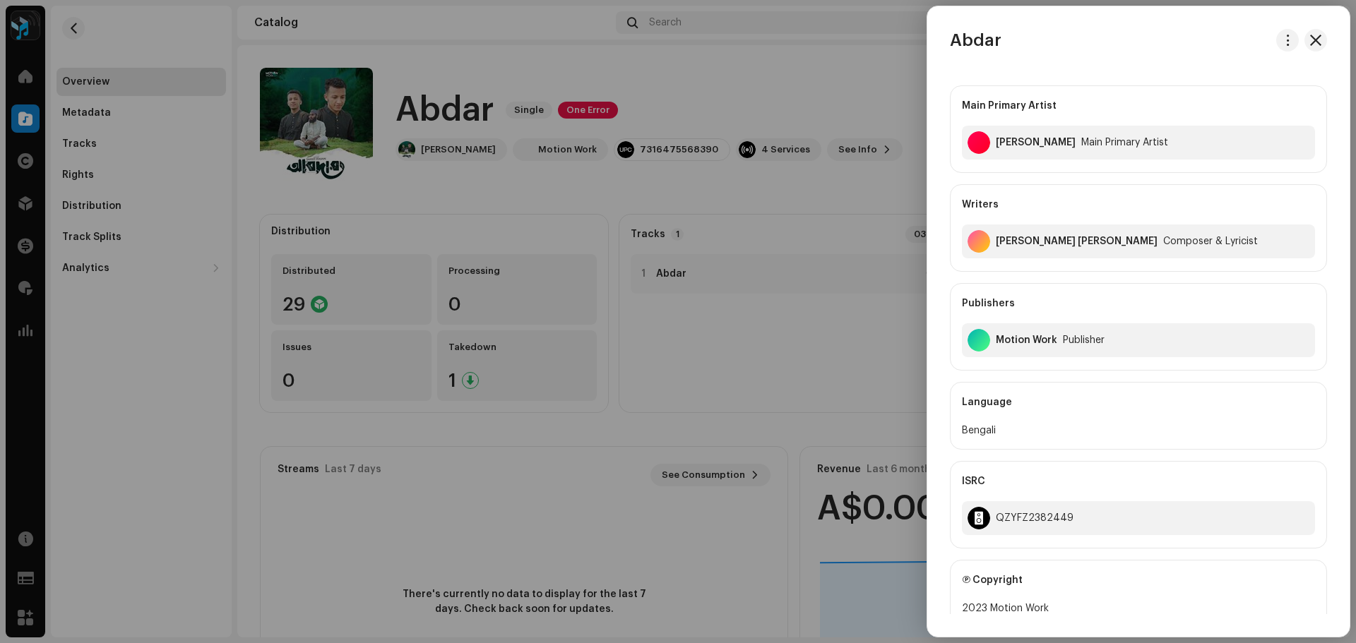
click at [640, 150] on div at bounding box center [678, 321] width 1356 height 643
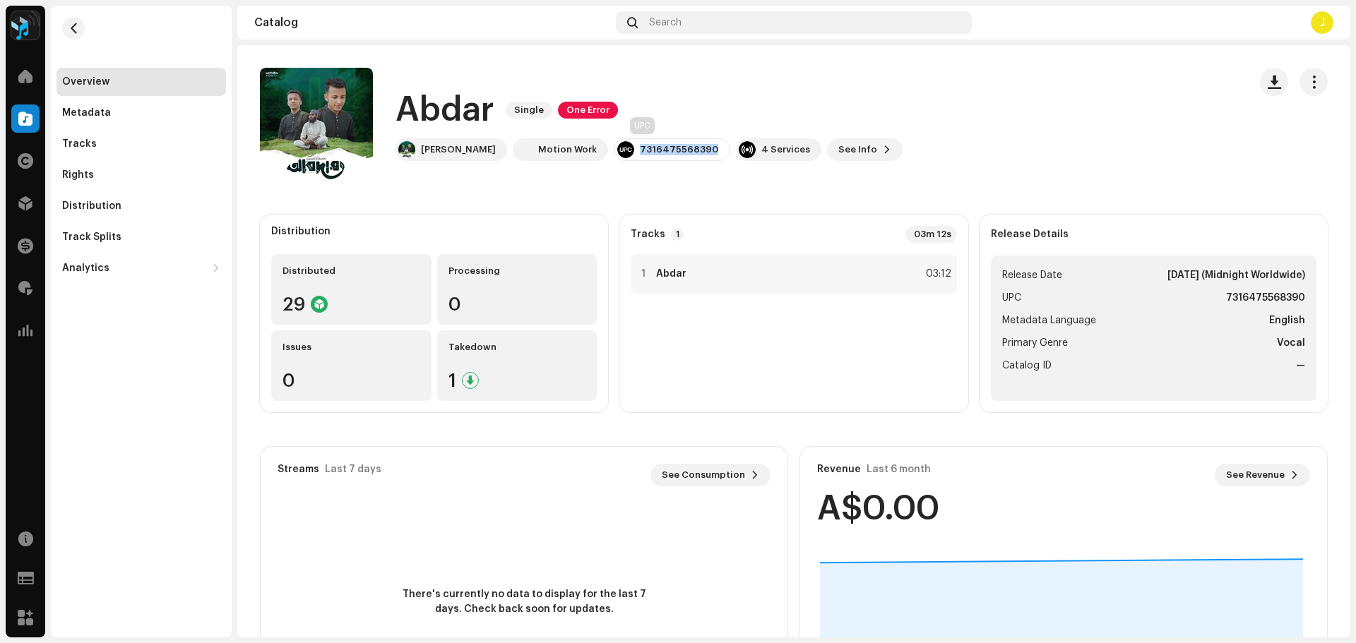
click at [640, 150] on div "7316475568390" at bounding box center [679, 149] width 78 height 11
copy div "7316475568390"
click at [73, 32] on span "button" at bounding box center [73, 28] width 11 height 11
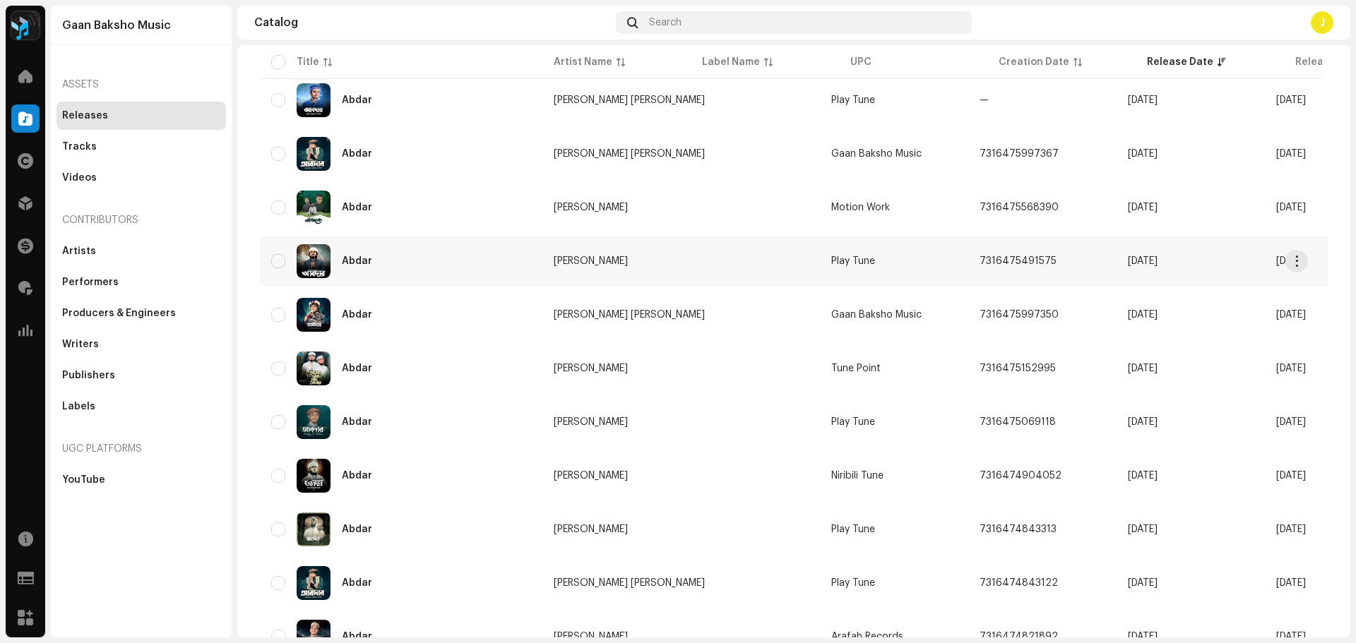
scroll to position [847, 0]
click at [431, 367] on div "Abdar" at bounding box center [401, 368] width 260 height 34
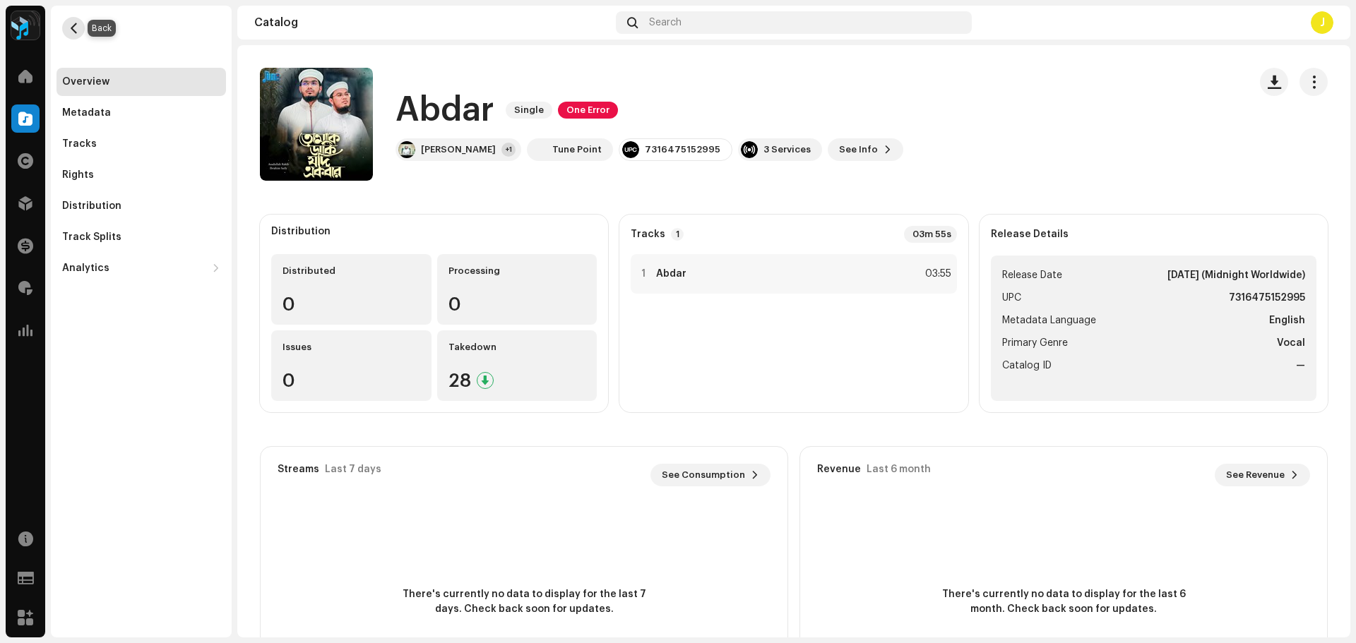
click at [70, 21] on button "button" at bounding box center [73, 28] width 23 height 23
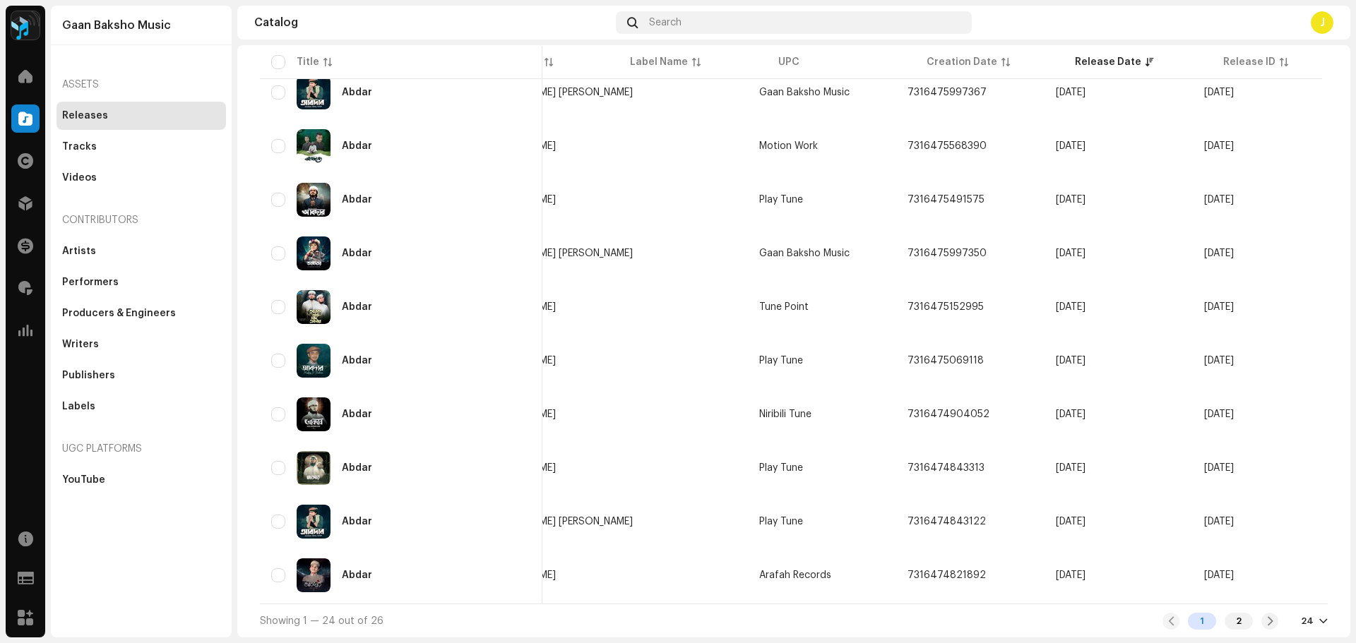
scroll to position [0, 110]
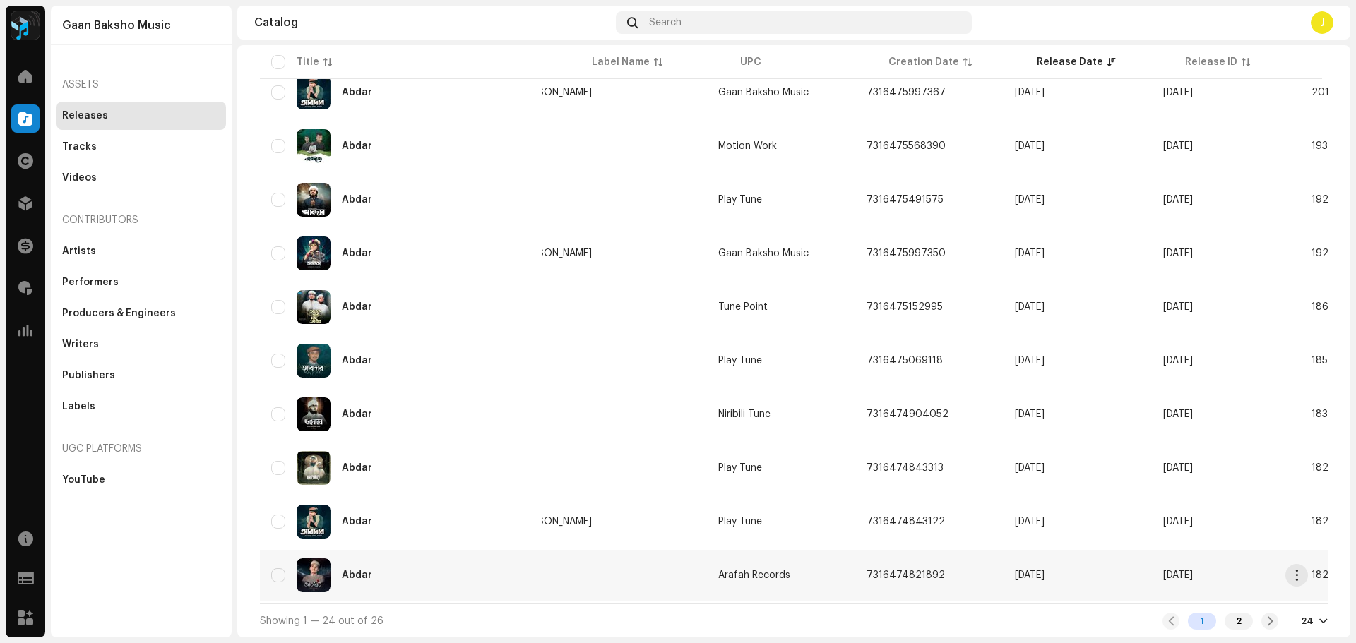
click at [442, 575] on div "Abdar" at bounding box center [401, 575] width 260 height 34
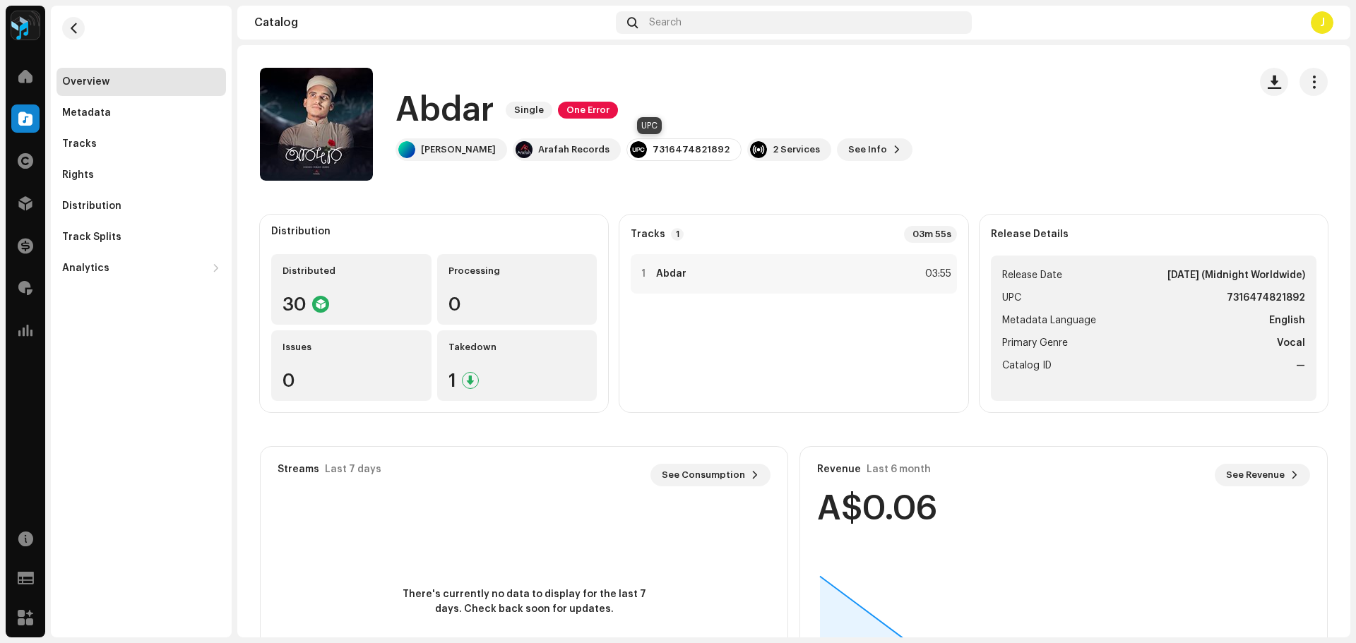
click at [652, 152] on div "7316474821892" at bounding box center [690, 149] width 77 height 11
copy div "7316474821892"
click at [782, 298] on div "1 Abdar 03:55" at bounding box center [792, 327] width 325 height 147
click at [796, 272] on div "1 Abdar 03:55" at bounding box center [792, 274] width 325 height 40
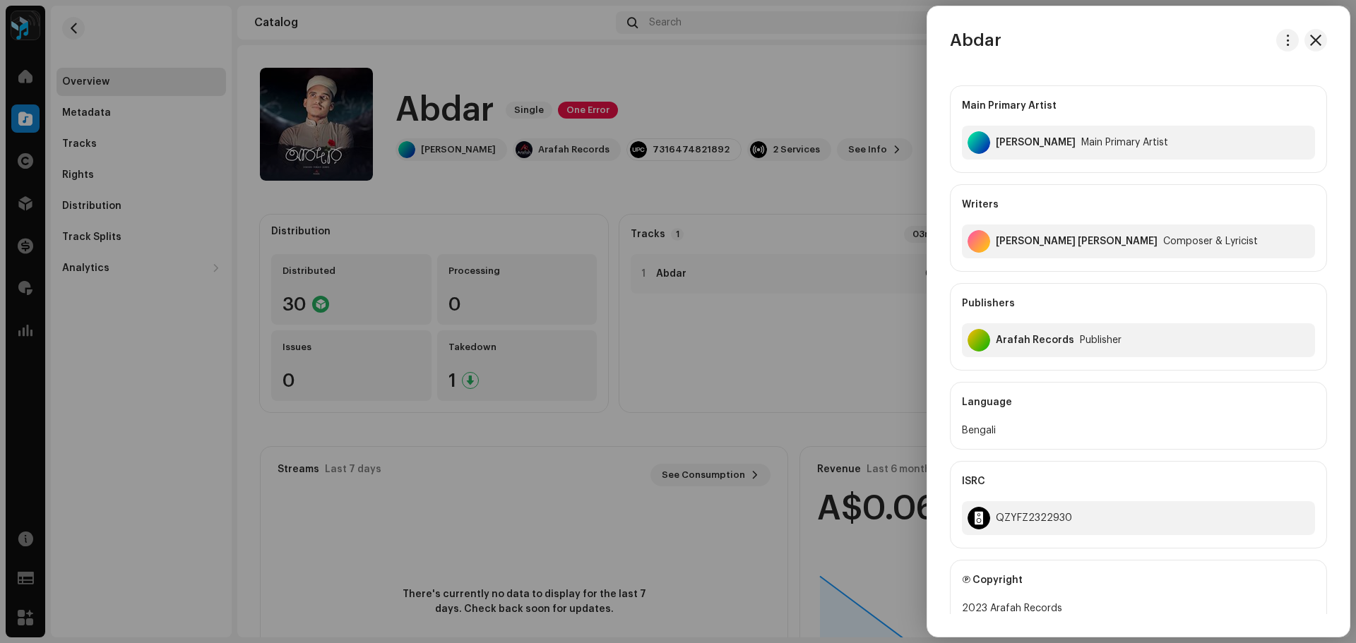
click at [767, 320] on div at bounding box center [678, 321] width 1356 height 643
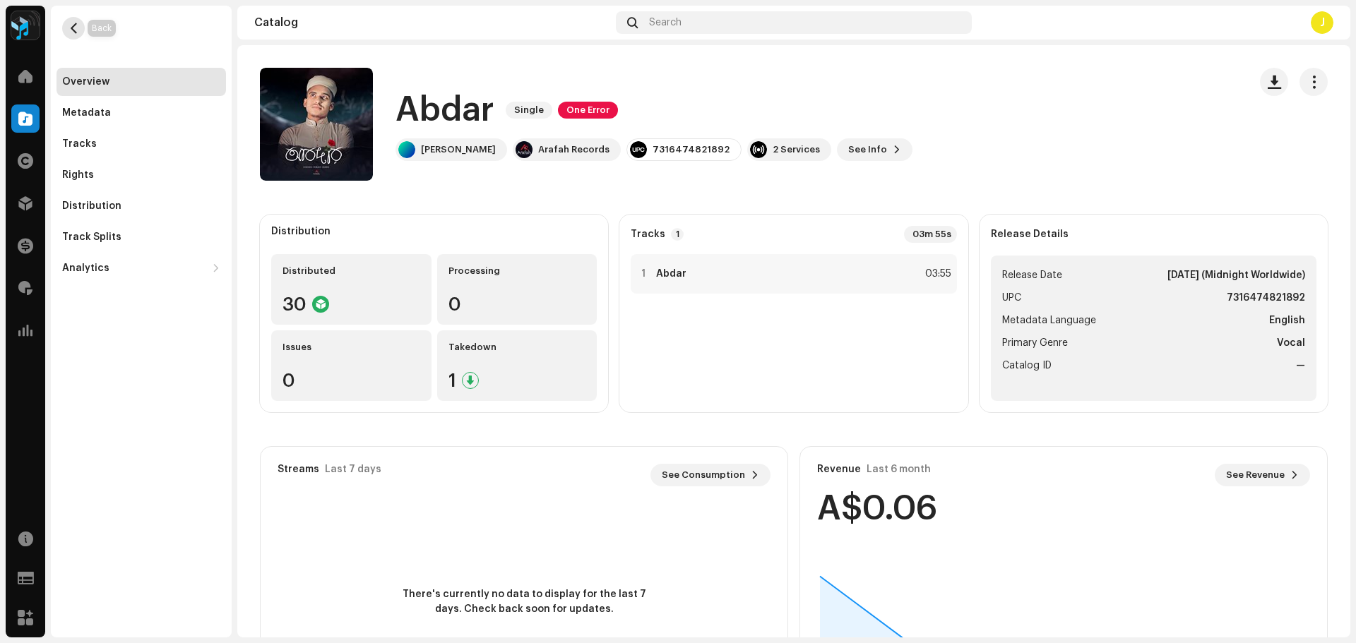
click at [71, 26] on span "button" at bounding box center [73, 28] width 11 height 11
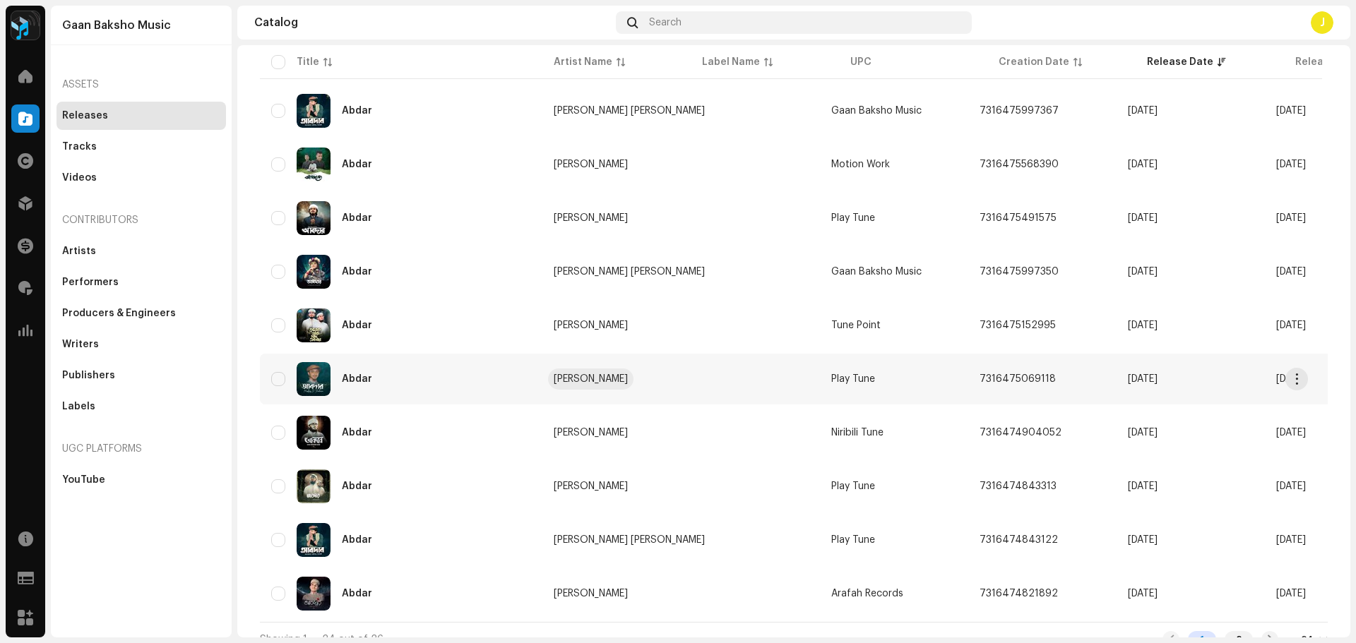
scroll to position [914, 0]
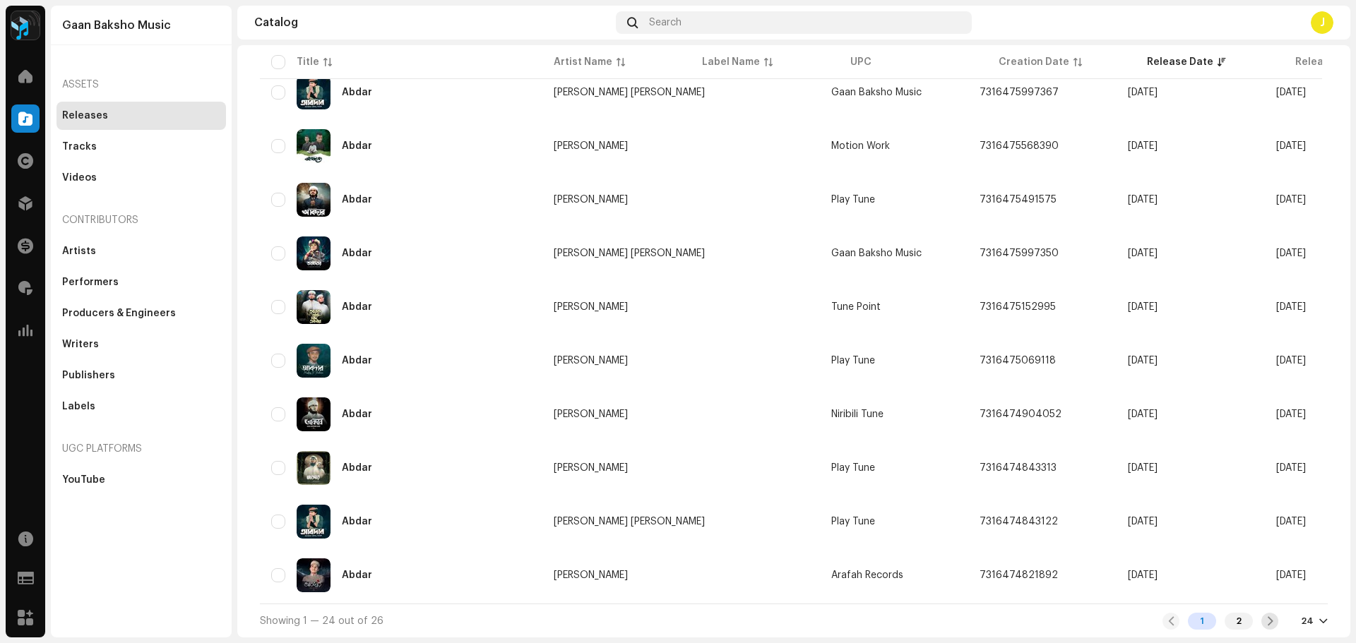
click at [1261, 621] on div at bounding box center [1269, 621] width 17 height 17
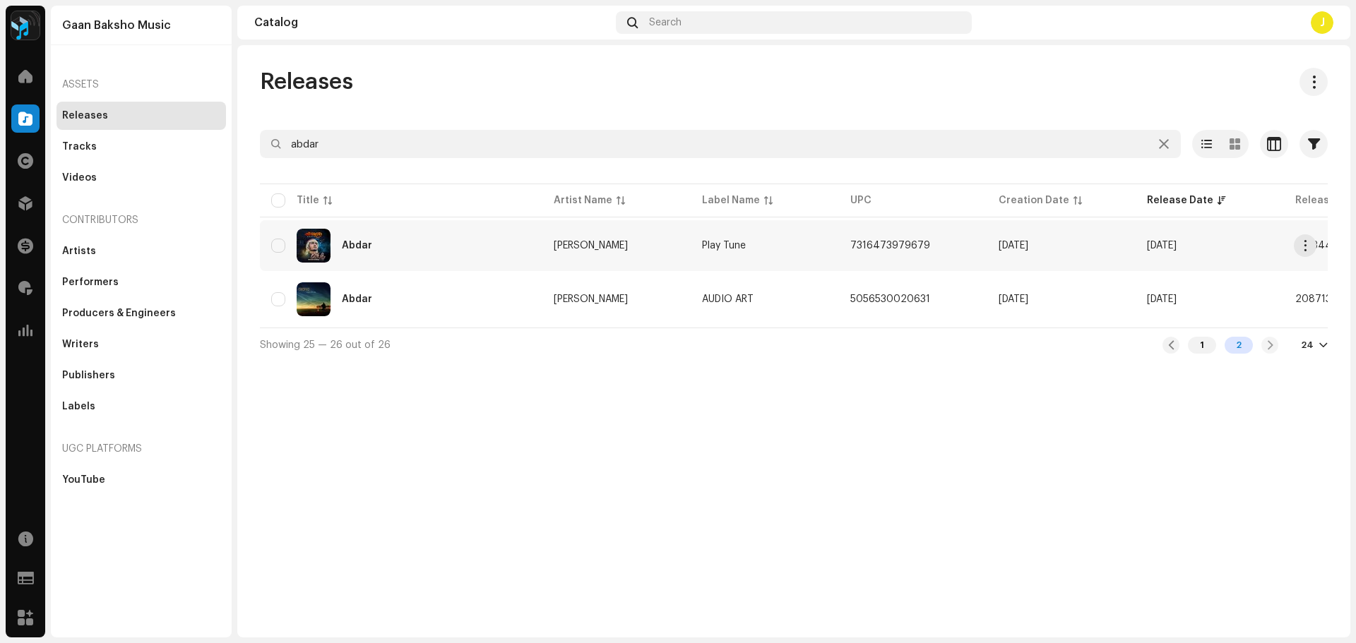
click at [427, 256] on div "Abdar" at bounding box center [401, 246] width 260 height 34
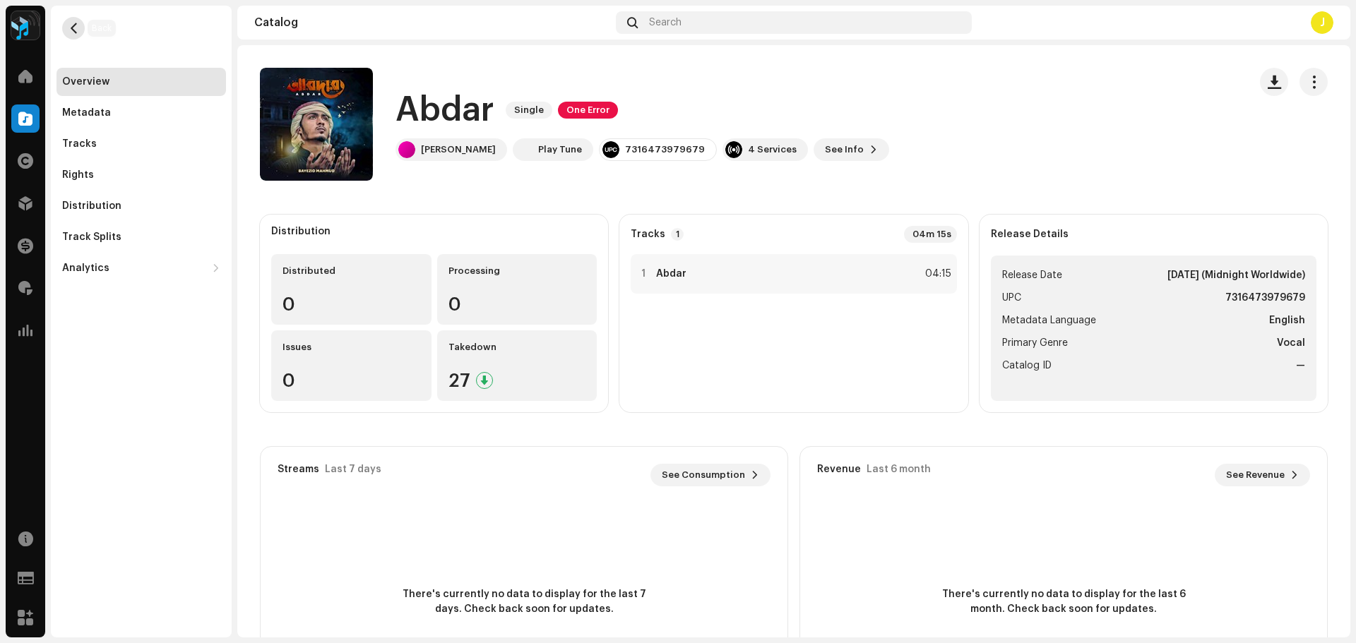
click at [68, 37] on button "button" at bounding box center [73, 28] width 23 height 23
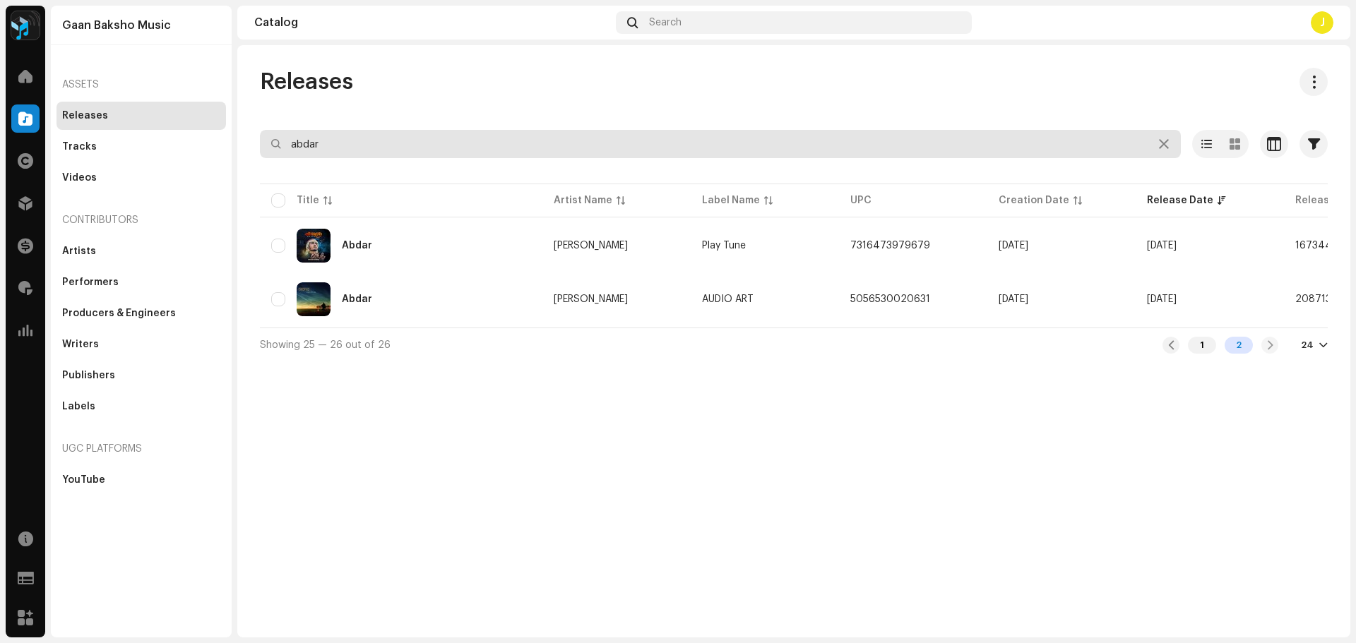
click at [373, 138] on input "abdar" at bounding box center [720, 144] width 921 height 28
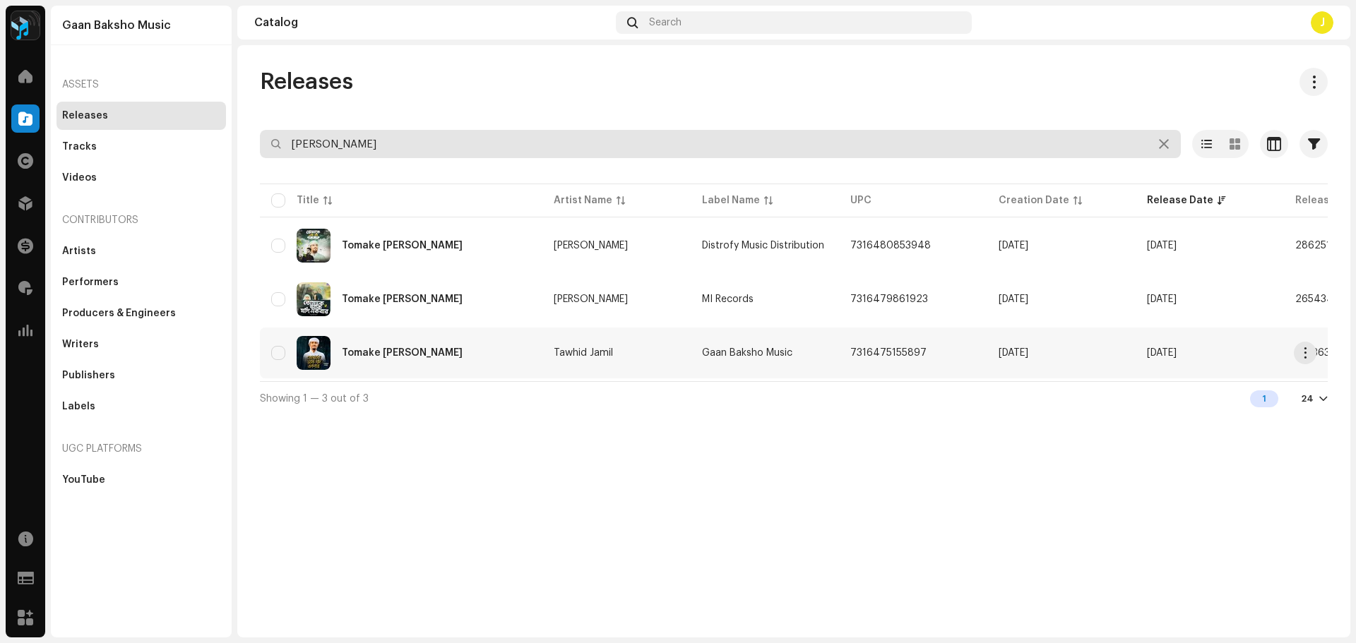
type input "[PERSON_NAME]"
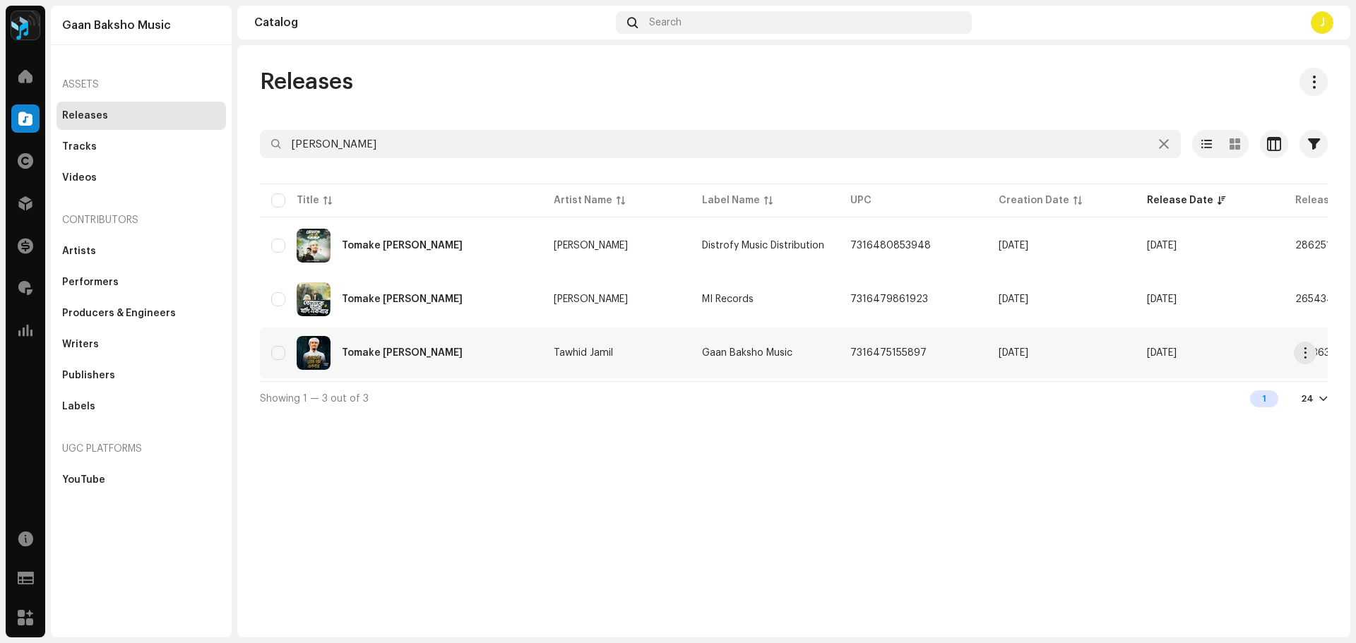
click at [482, 359] on div "Tomake [PERSON_NAME]" at bounding box center [401, 353] width 260 height 34
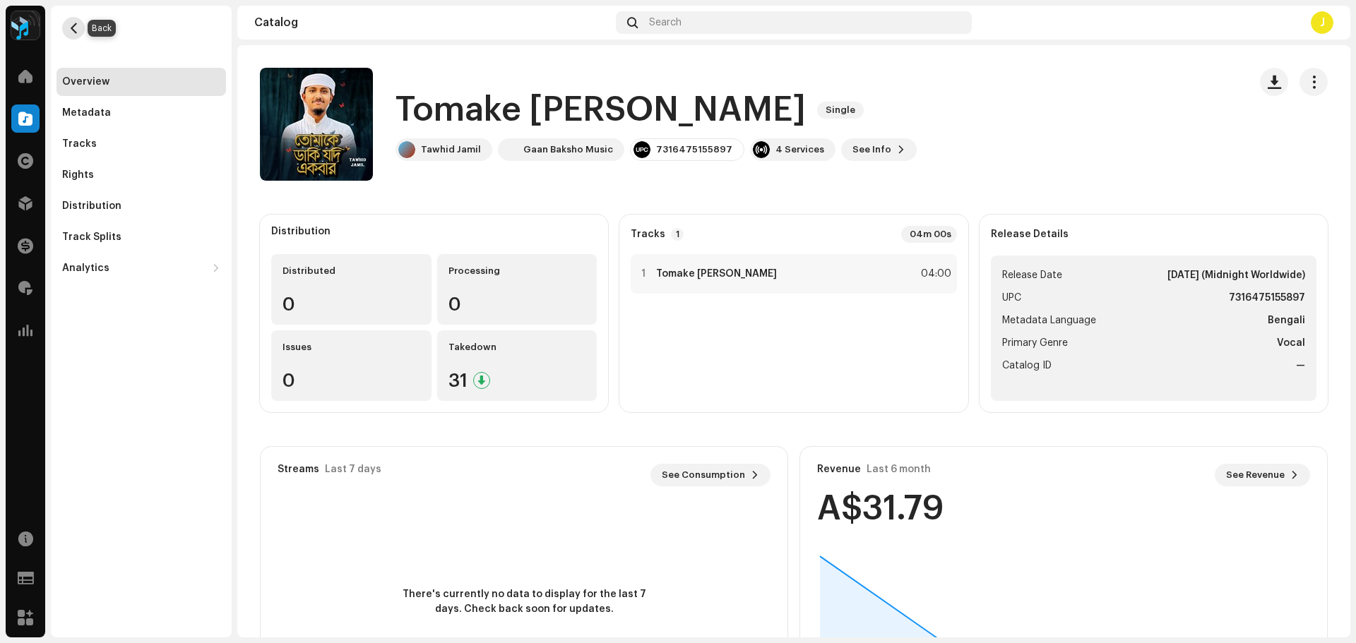
click at [77, 25] on span "button" at bounding box center [73, 28] width 11 height 11
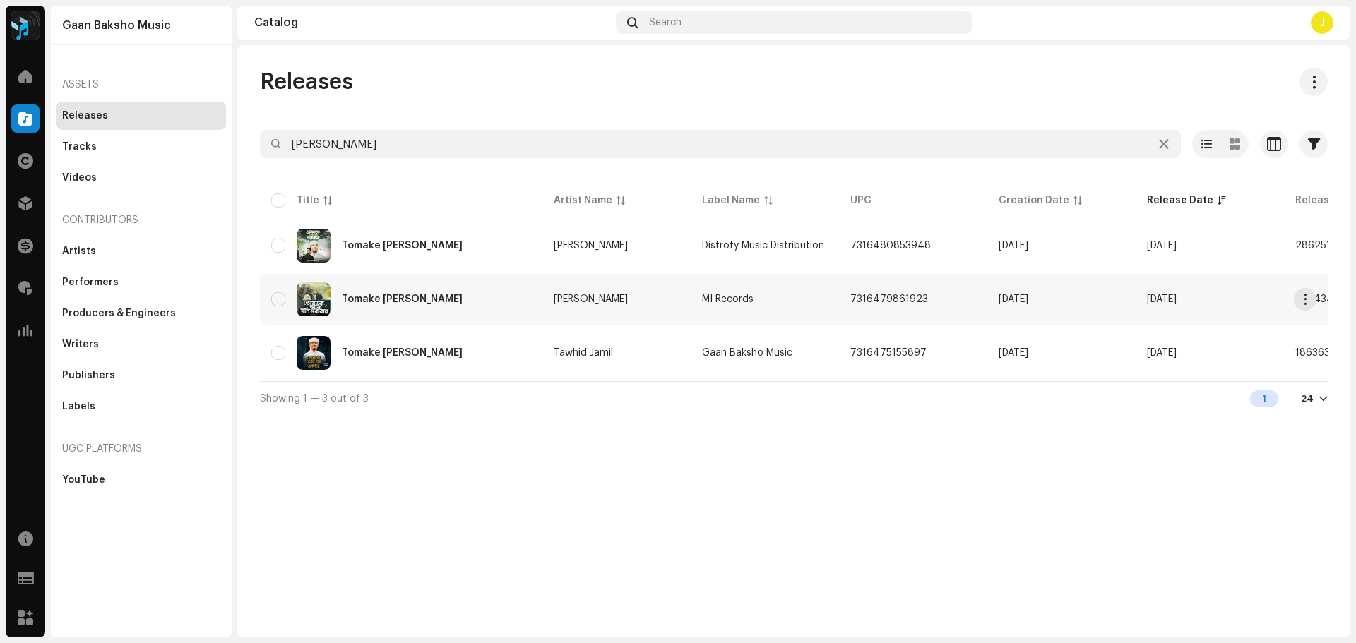
click at [484, 301] on div "Tomake [PERSON_NAME]" at bounding box center [401, 299] width 260 height 34
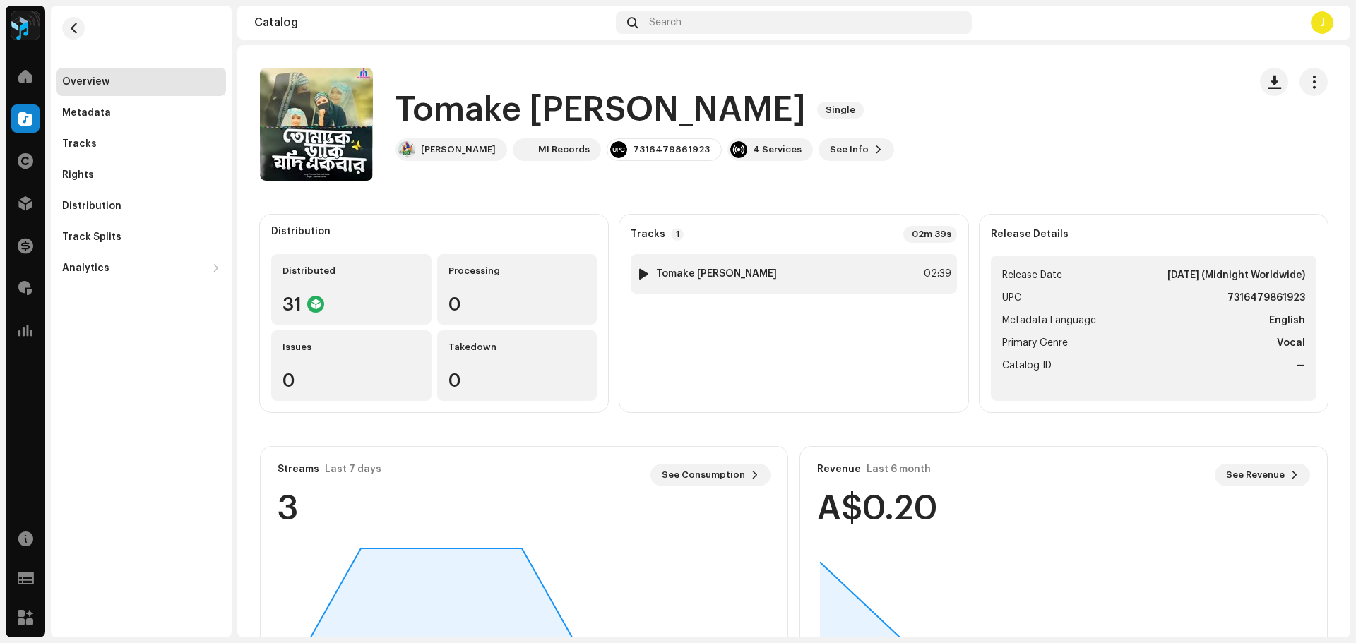
click at [794, 272] on div "1 Tomake [PERSON_NAME] Ekbar 02:39" at bounding box center [792, 274] width 325 height 40
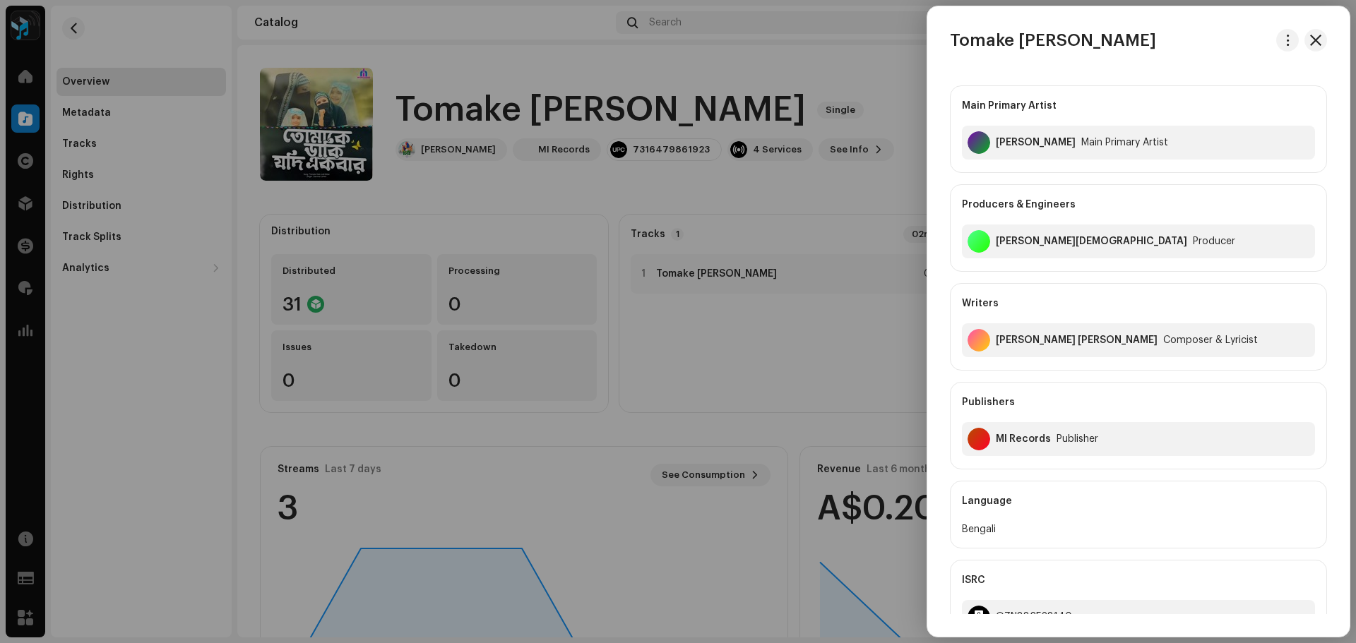
click at [636, 152] on div at bounding box center [678, 321] width 1356 height 643
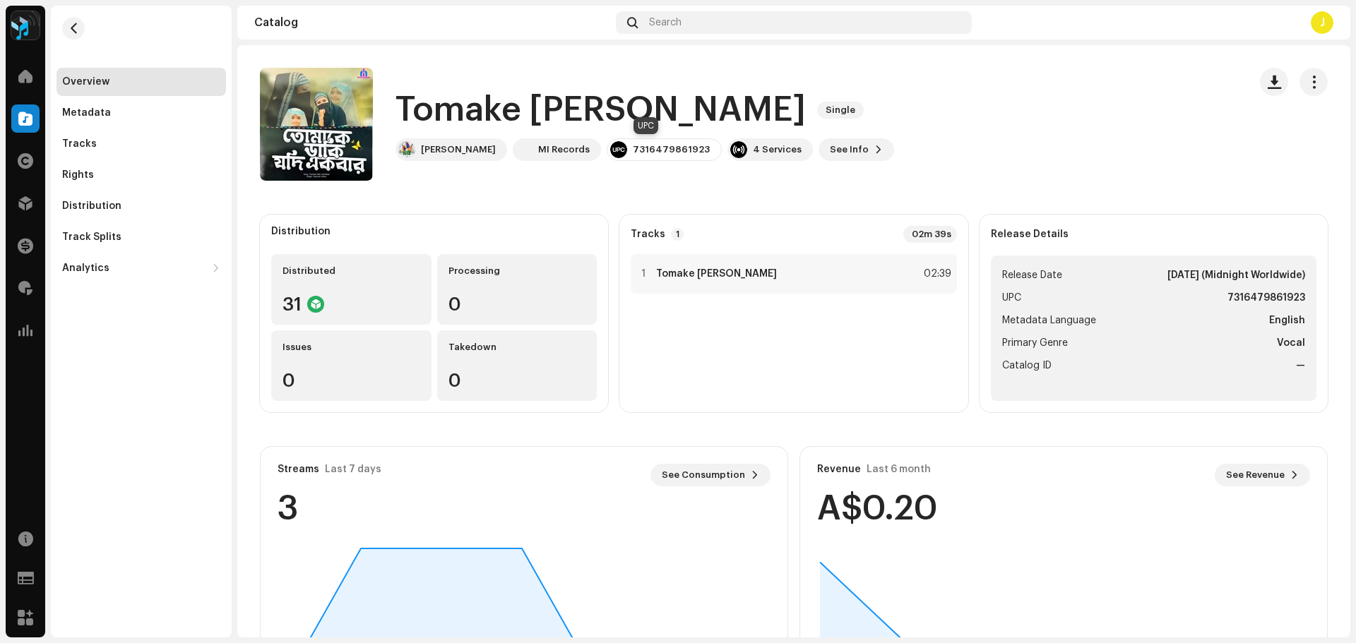
click at [646, 149] on div "7316479861923" at bounding box center [671, 149] width 77 height 11
click at [82, 25] on button "button" at bounding box center [73, 28] width 23 height 23
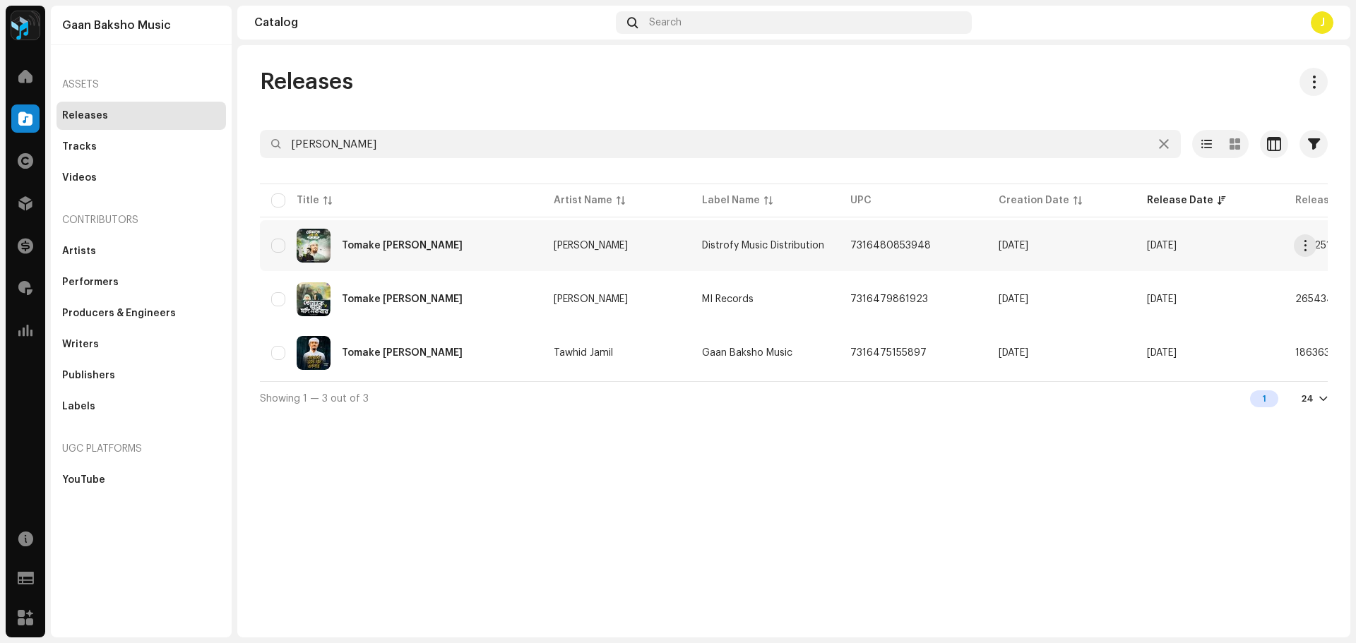
click at [479, 244] on div "Tomake [PERSON_NAME]" at bounding box center [401, 246] width 260 height 34
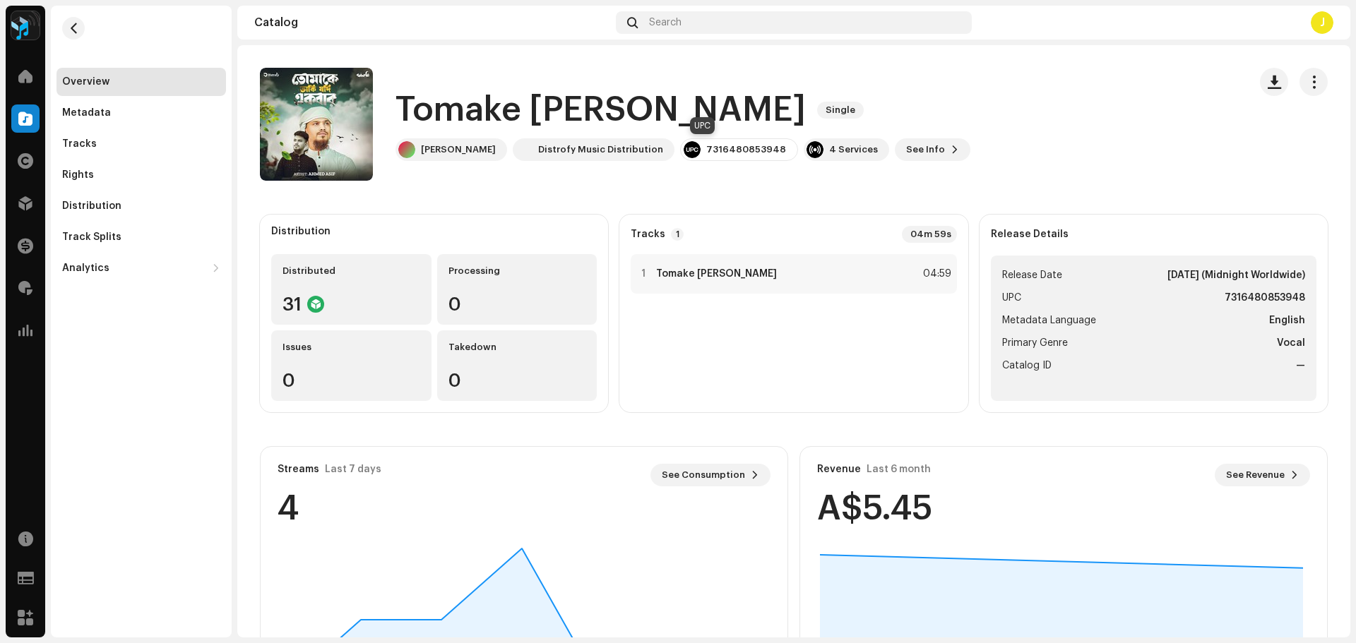
click at [687, 143] on div "7316480853948" at bounding box center [739, 149] width 118 height 23
click at [530, 439] on div "Distribution Distributed 31 Processing 0 Issues 0 Takedown 0 Tracks 1 04m 59s 1…" at bounding box center [793, 472] width 1067 height 514
click at [64, 28] on button "button" at bounding box center [73, 28] width 23 height 23
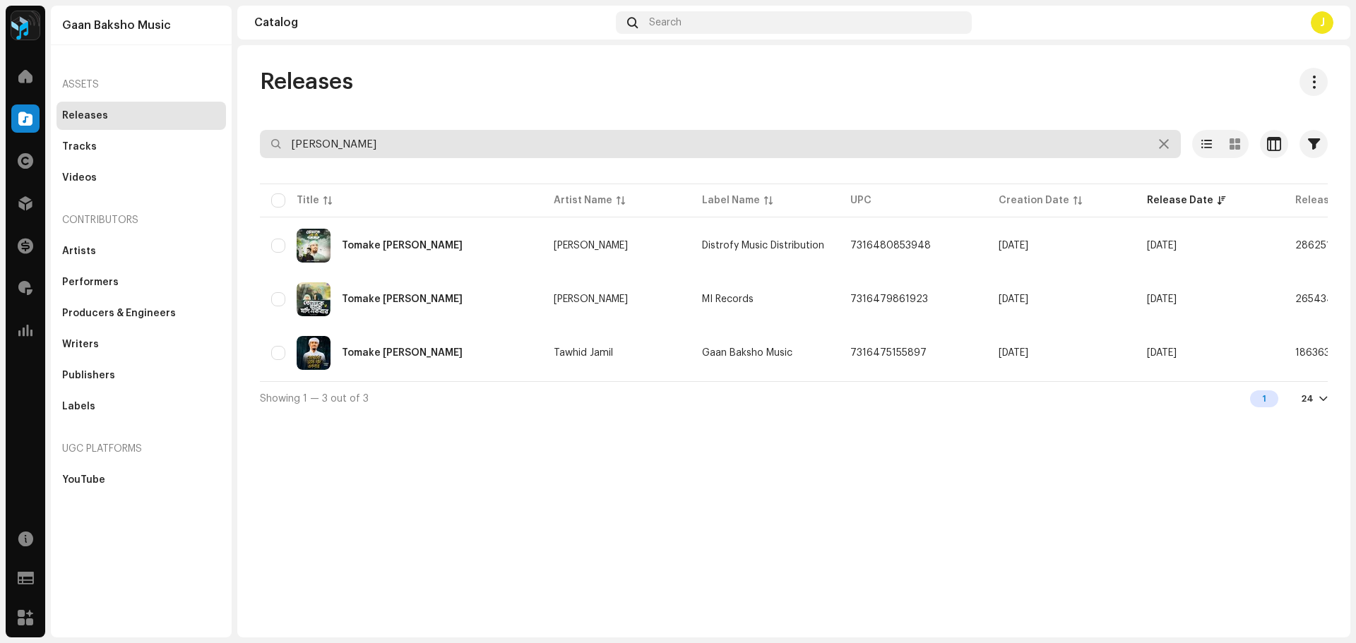
click at [388, 148] on input "[PERSON_NAME]" at bounding box center [720, 144] width 921 height 28
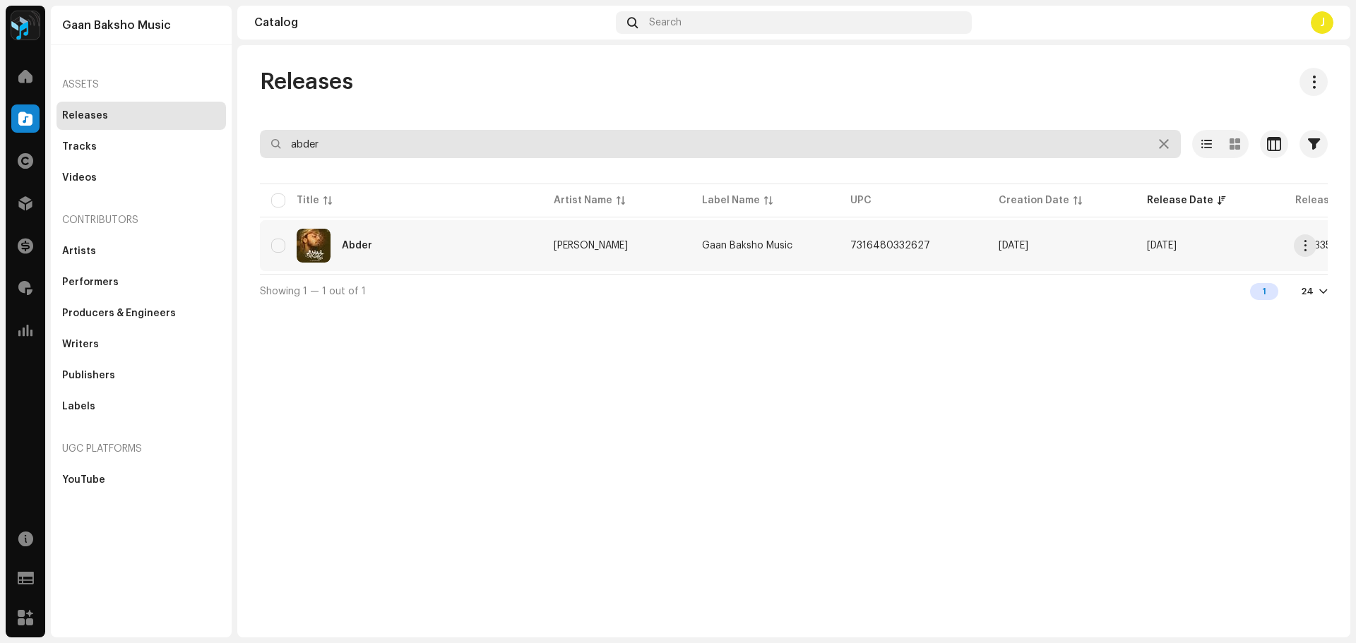
type input "abder"
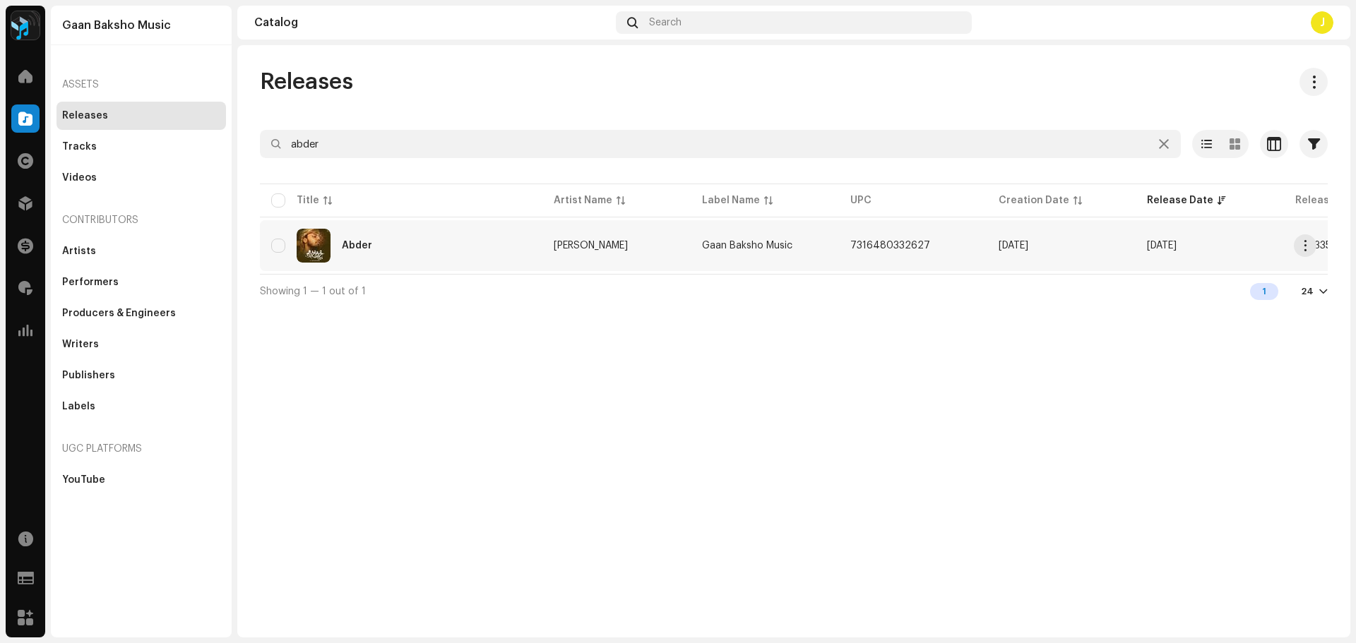
click at [421, 239] on div "Abder" at bounding box center [401, 246] width 260 height 34
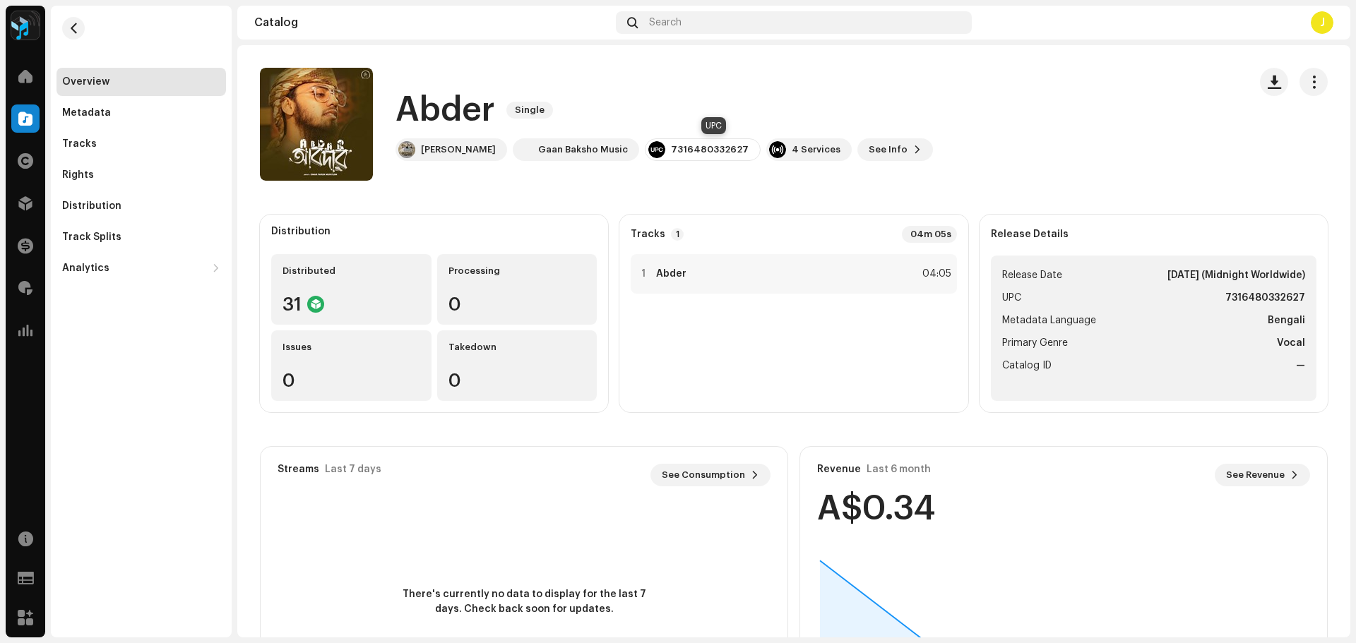
click at [701, 149] on div "7316480332627" at bounding box center [710, 149] width 78 height 11
